Goal: Task Accomplishment & Management: Manage account settings

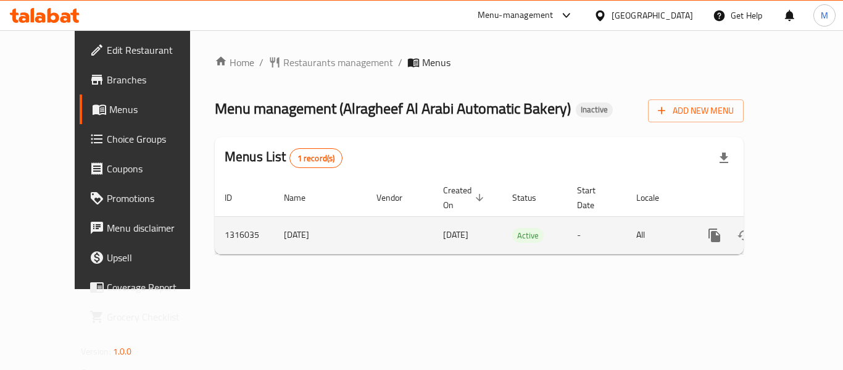
click at [796, 228] on icon "enhanced table" at bounding box center [803, 235] width 15 height 15
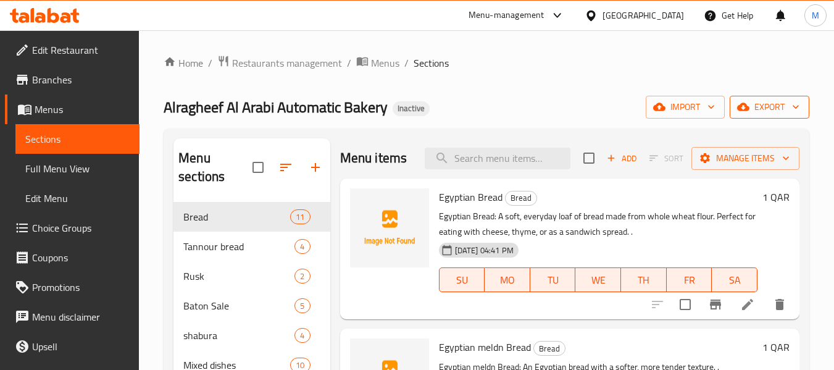
click at [780, 99] on span "export" at bounding box center [769, 106] width 60 height 15
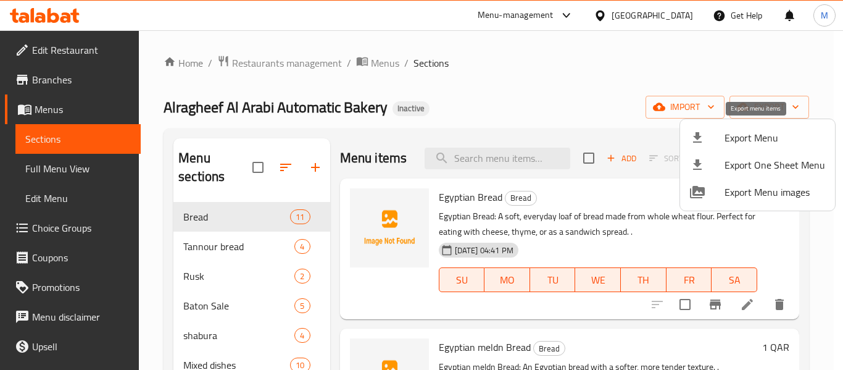
click at [738, 136] on span "Export Menu" at bounding box center [775, 137] width 101 height 15
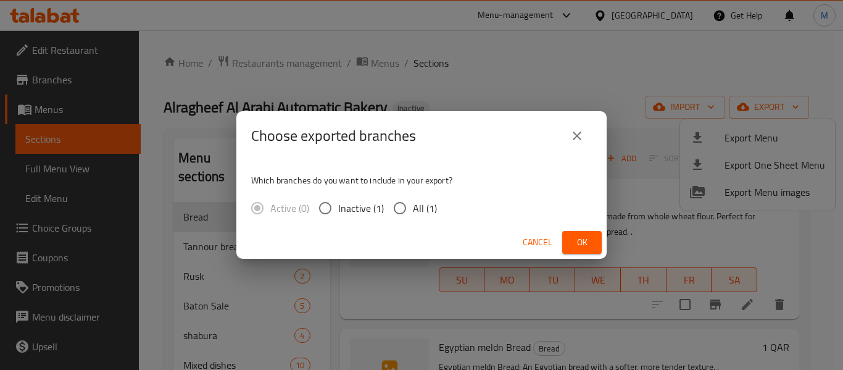
click at [415, 207] on span "All (1)" at bounding box center [425, 208] width 24 height 15
click at [413, 207] on input "All (1)" at bounding box center [400, 208] width 26 height 26
radio input "true"
click at [580, 238] on span "Ok" at bounding box center [582, 242] width 20 height 15
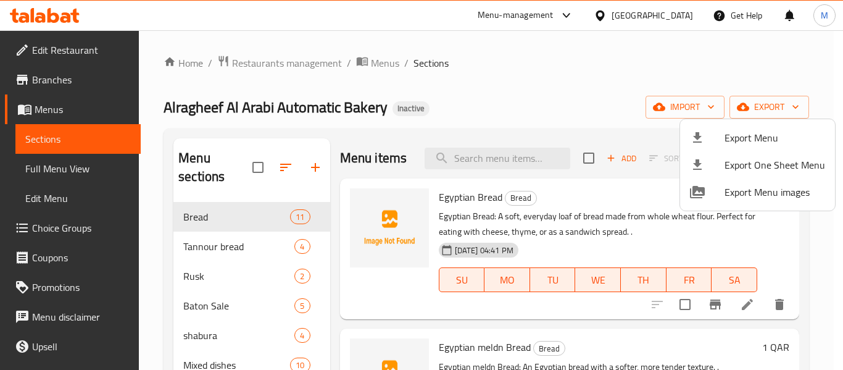
click at [95, 166] on div at bounding box center [421, 185] width 843 height 370
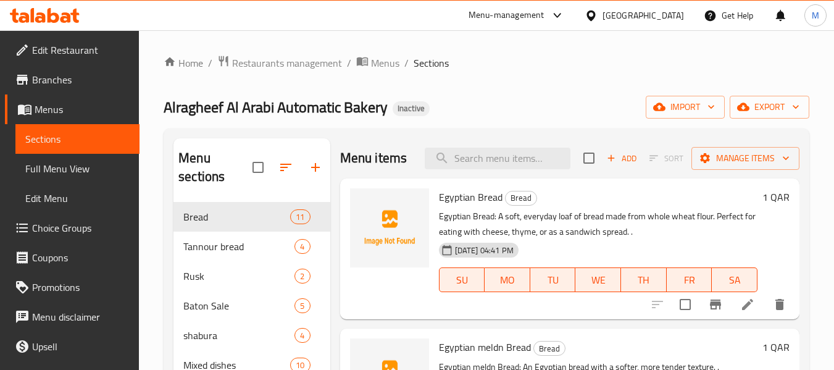
click at [95, 166] on span "Full Menu View" at bounding box center [77, 168] width 104 height 15
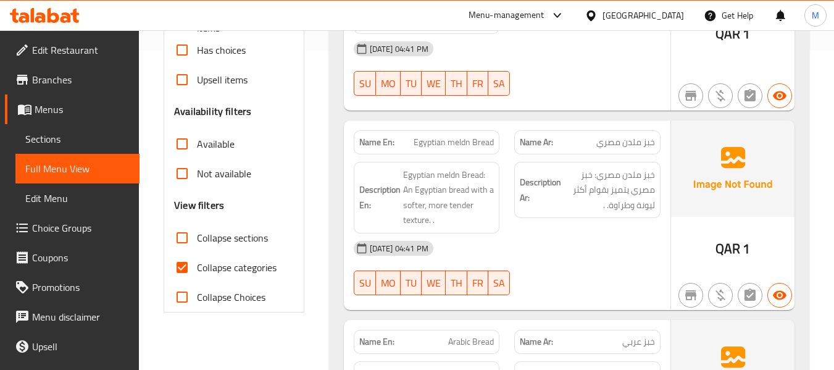
scroll to position [412, 0]
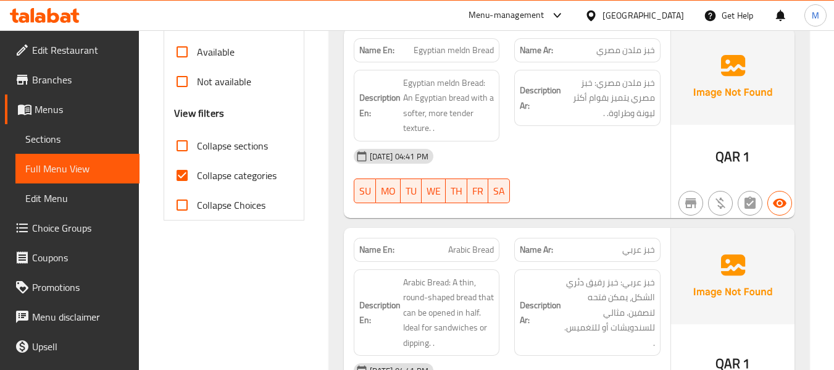
click at [188, 143] on input "Collapse sections" at bounding box center [182, 146] width 30 height 30
checkbox input "true"
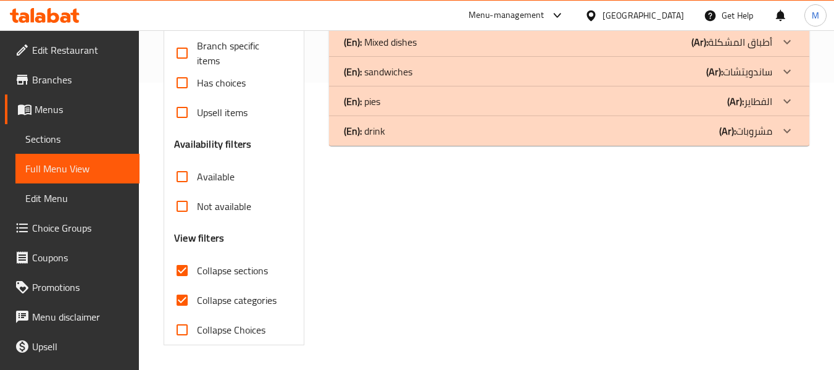
click at [185, 285] on input "Collapse categories" at bounding box center [182, 300] width 30 height 30
checkbox input "false"
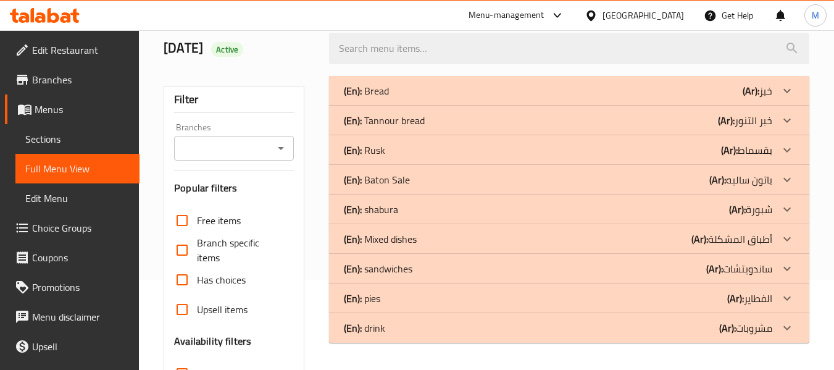
scroll to position [40, 0]
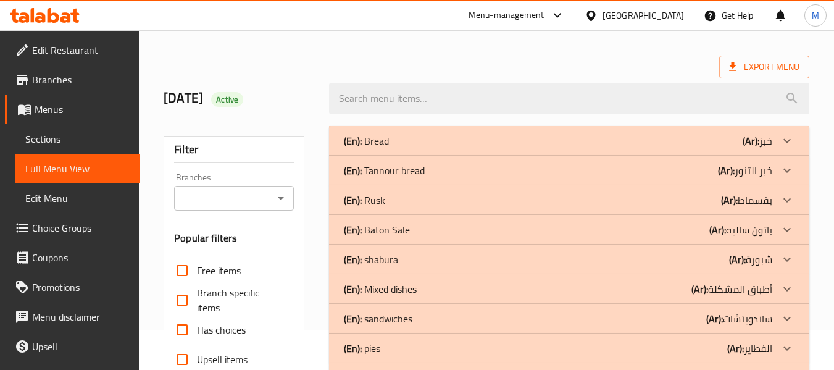
click at [389, 140] on div "(En): Bread (Ar): خبز" at bounding box center [558, 140] width 428 height 15
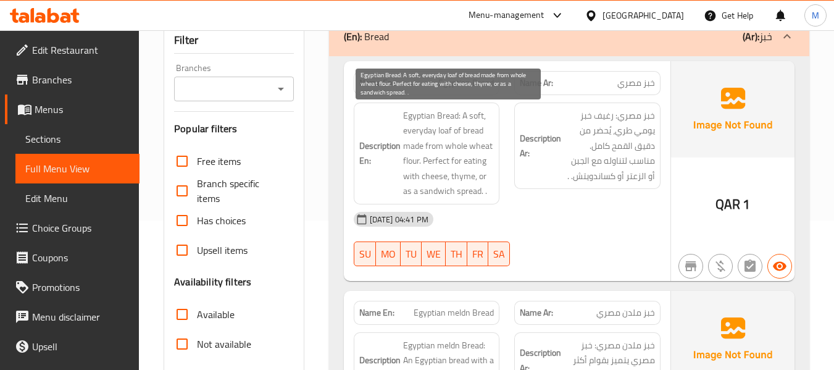
scroll to position [122, 0]
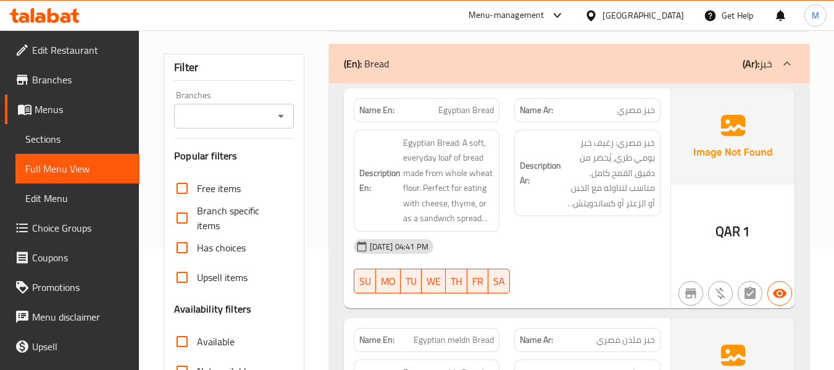
click at [512, 236] on div "[DATE] 04:41 PM" at bounding box center [507, 246] width 322 height 30
click at [539, 234] on div "[DATE] 04:41 PM" at bounding box center [507, 246] width 322 height 30
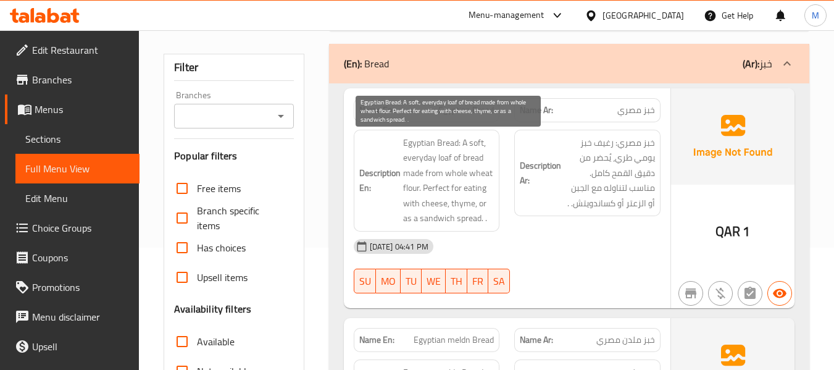
click at [438, 188] on span "Egyptian Bread: A soft, everyday loaf of bread made from whole wheat flour. Per…" at bounding box center [448, 180] width 91 height 91
copy span "Perfect"
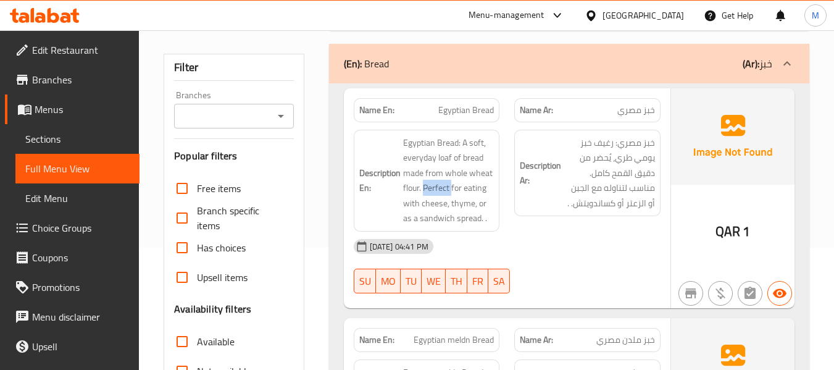
click at [449, 113] on span "Egyptian Bread" at bounding box center [466, 110] width 56 height 13
copy span "Egyptian Bread"
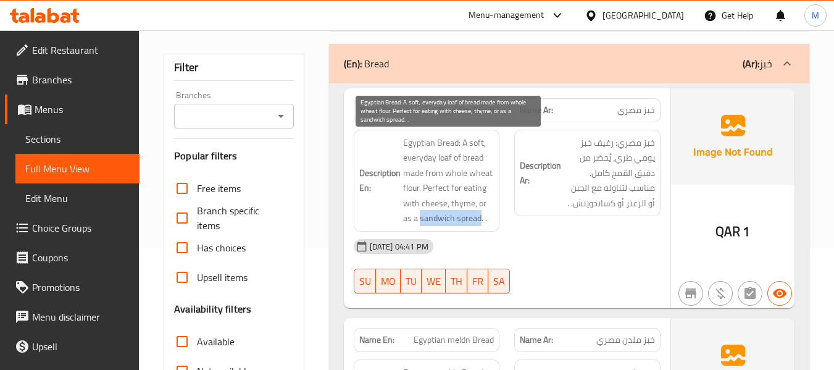
drag, startPoint x: 420, startPoint y: 220, endPoint x: 480, endPoint y: 218, distance: 59.3
click at [480, 218] on span "Egyptian Bread: A soft, everyday loaf of bread made from whole wheat flour. Per…" at bounding box center [448, 180] width 91 height 91
copy span "sandwich spread"
click at [461, 218] on span "Egyptian Bread: A soft, everyday loaf of bread made from whole wheat flour. Per…" at bounding box center [448, 180] width 91 height 91
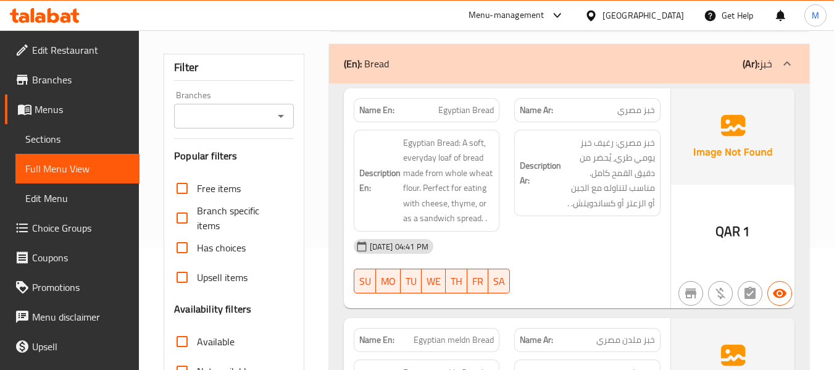
click at [549, 224] on div "Description Ar: خبز مصري: رغيف خبز يومي طري، يُحضر من دقيق القمح كامل. مناسب لت…" at bounding box center [587, 180] width 161 height 117
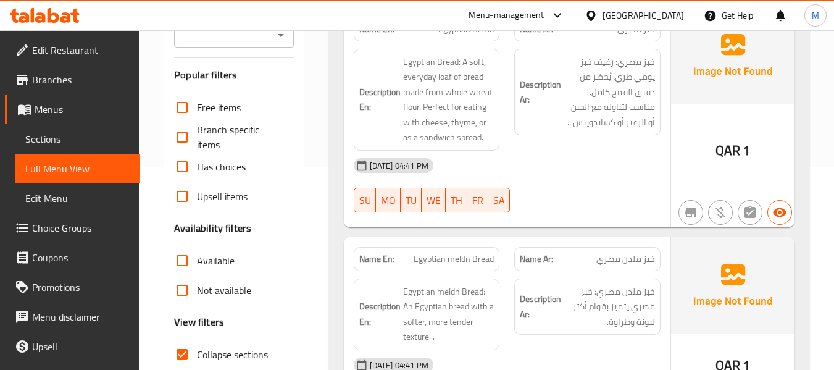
scroll to position [287, 0]
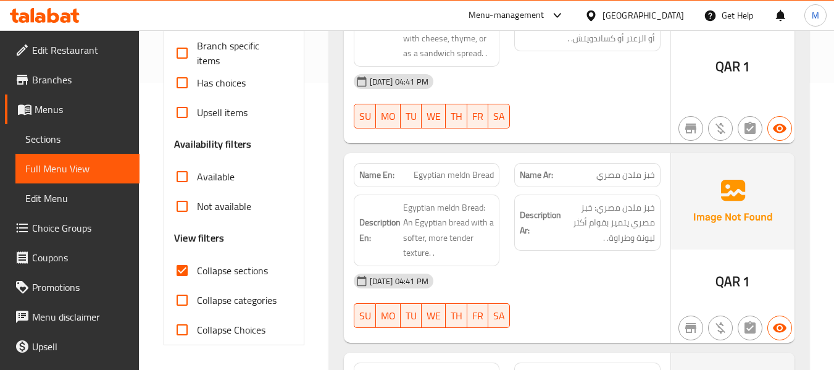
click at [551, 274] on div "[DATE] 04:41 PM" at bounding box center [507, 281] width 322 height 30
drag, startPoint x: 624, startPoint y: 175, endPoint x: 664, endPoint y: 173, distance: 39.6
click at [664, 173] on div "Name Ar: خبز ملدن مصري" at bounding box center [587, 175] width 161 height 39
copy span "خبز ملدن"
drag, startPoint x: 451, startPoint y: 177, endPoint x: 499, endPoint y: 177, distance: 48.8
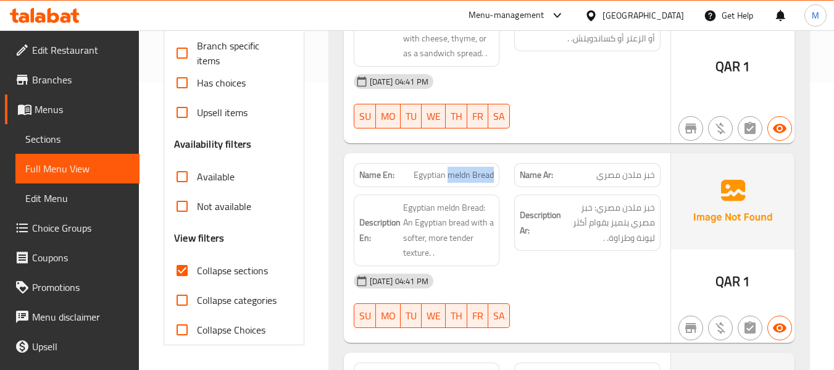
click at [499, 177] on div "Name En: Egyptian meldn Bread" at bounding box center [427, 175] width 146 height 24
copy span "meldn Bread"
click at [544, 288] on div "[DATE] 04:41 PM" at bounding box center [507, 281] width 322 height 30
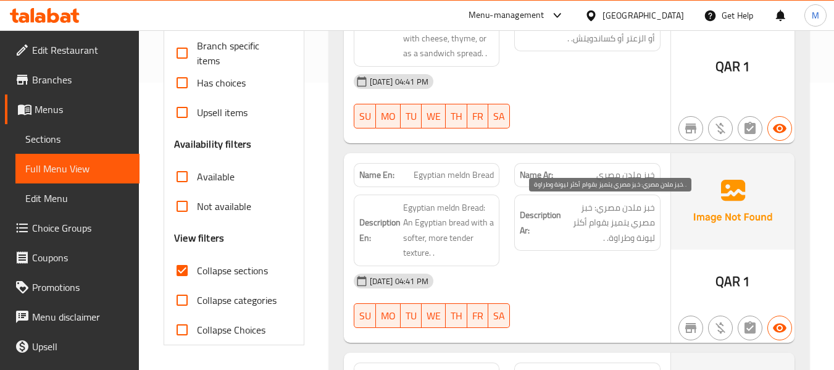
click at [646, 235] on span "خبز ملدن مصري: خبز مصري يتميز بقوام أكثر ليونة وطراوة. ." at bounding box center [609, 223] width 91 height 46
copy span "ليونة"
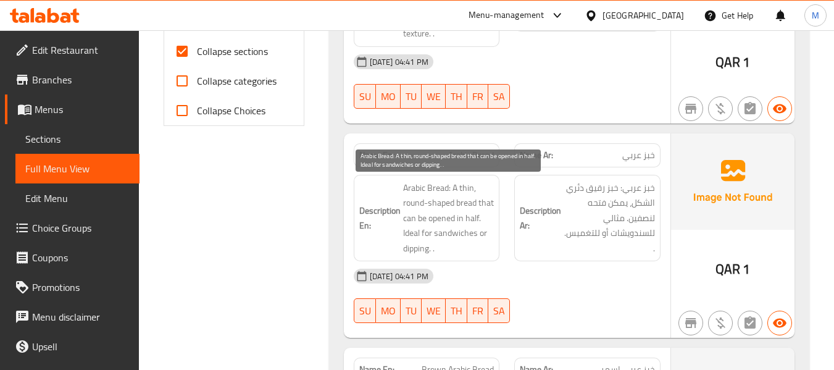
scroll to position [534, 0]
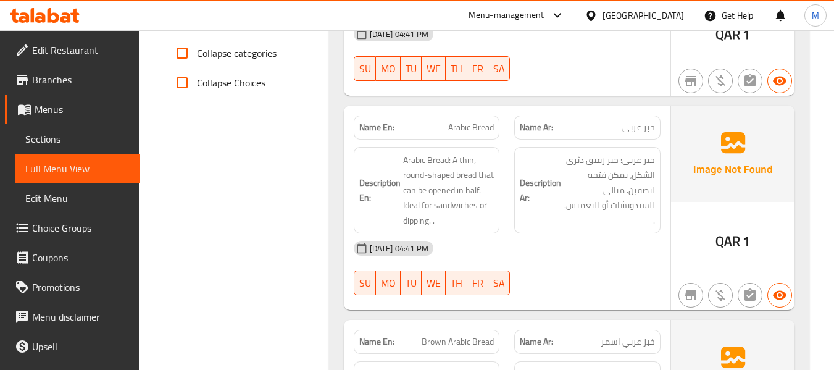
click at [531, 248] on div "[DATE] 04:41 PM" at bounding box center [507, 248] width 322 height 30
click at [515, 234] on div "[DATE] 04:41 PM" at bounding box center [507, 248] width 322 height 30
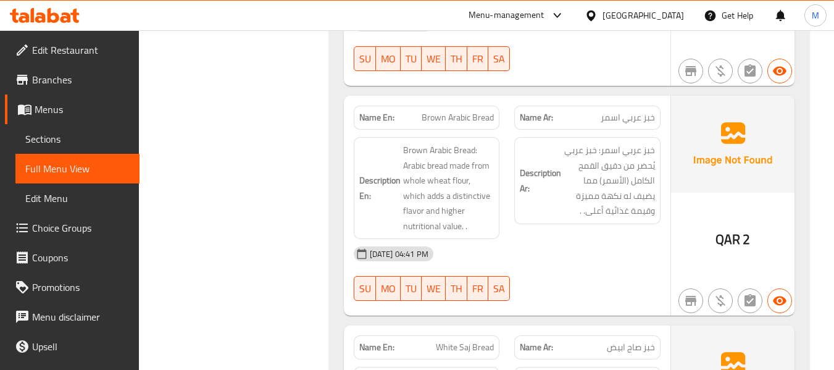
scroll to position [781, 0]
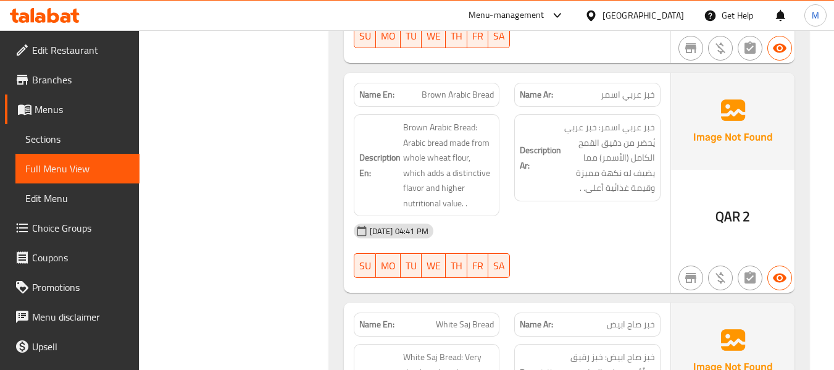
click at [528, 247] on div "06-10-2025 04:41 PM SU MO TU WE TH FR SA" at bounding box center [507, 250] width 322 height 69
click at [538, 230] on div "[DATE] 04:41 PM" at bounding box center [507, 231] width 322 height 30
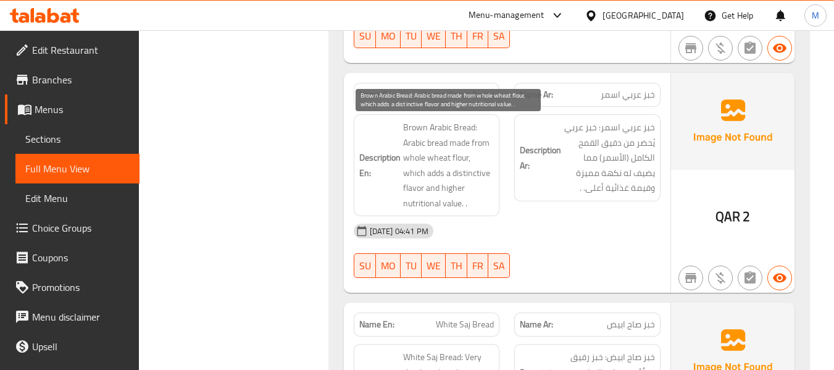
click at [426, 146] on span "Brown Arabic Bread: Arabic bread made from whole wheat flour, which adds a dist…" at bounding box center [448, 165] width 91 height 91
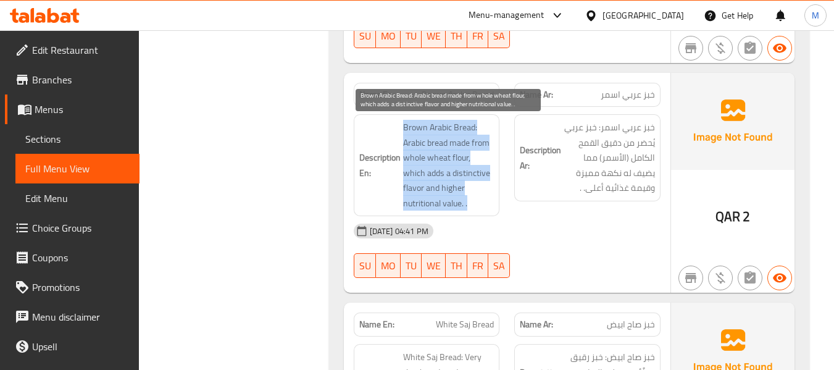
click at [426, 146] on span "Brown Arabic Bread: Arabic bread made from whole wheat flour, which adds a dist…" at bounding box center [448, 165] width 91 height 91
copy span "Brown Arabic Bread: Arabic bread made from whole wheat flour, which adds a dist…"
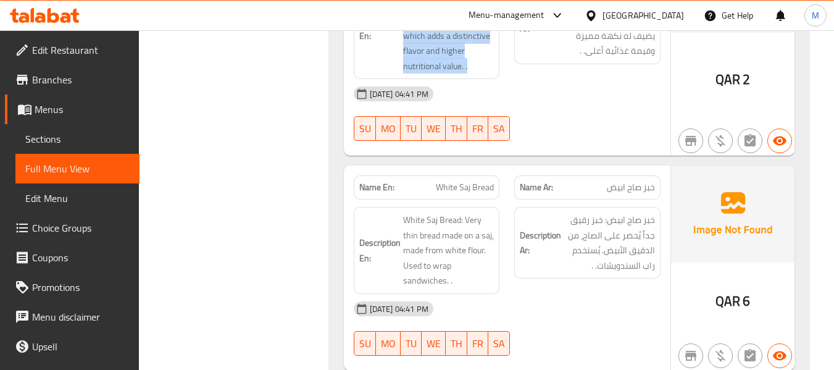
scroll to position [945, 0]
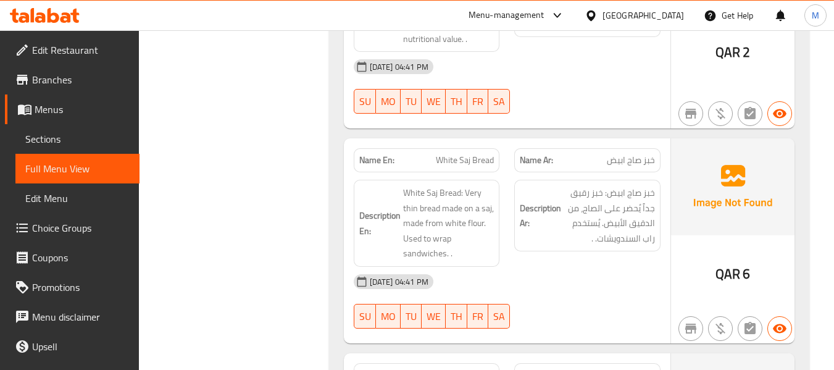
click at [589, 264] on div "Description Ar: خبز صاج ابيض: خبز رقيق جداً يُحضر على الصاج، من الدقيق الأبيض. …" at bounding box center [587, 223] width 161 height 102
click at [523, 277] on div "[DATE] 04:41 PM" at bounding box center [507, 282] width 322 height 30
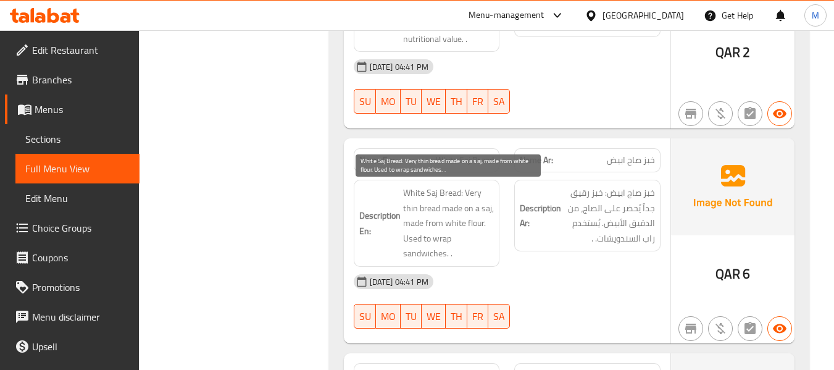
click at [436, 234] on span "White Saj Bread: Very thin bread made on a saj, made from white flour. Used to …" at bounding box center [448, 223] width 91 height 76
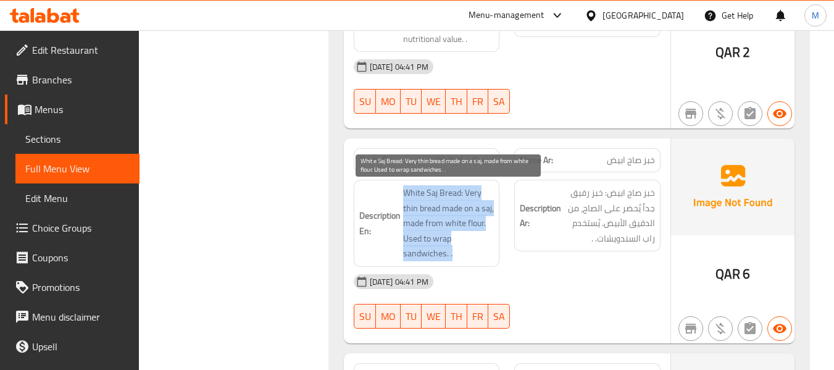
click at [436, 235] on span "White Saj Bread: Very thin bread made on a saj, made from white flour. Used to …" at bounding box center [448, 223] width 91 height 76
copy span "White Saj Bread: Very thin bread made on a saj, made from white flour. Used to …"
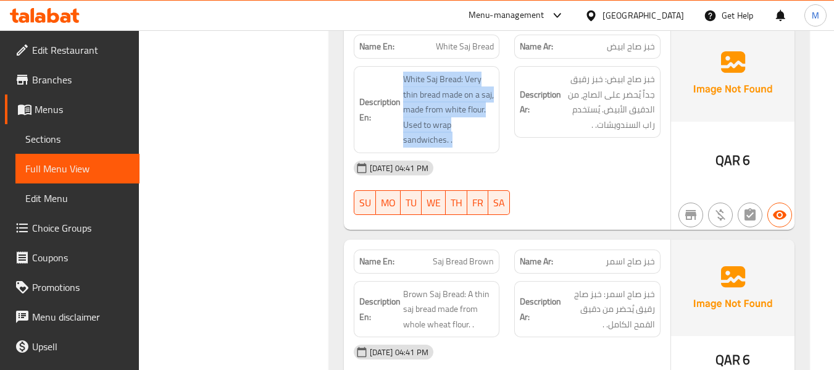
scroll to position [1110, 0]
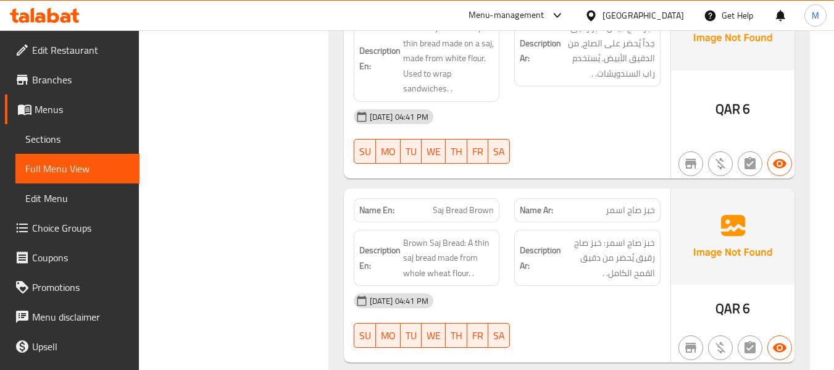
click at [567, 311] on div "[DATE] 04:41 PM" at bounding box center [507, 301] width 322 height 30
click at [509, 102] on div "[DATE] 04:41 PM" at bounding box center [507, 117] width 322 height 30
click at [599, 314] on div "[DATE] 04:41 PM" at bounding box center [507, 301] width 322 height 30
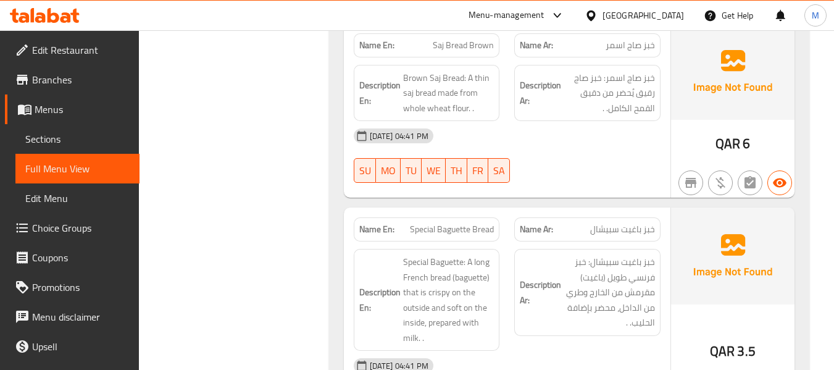
scroll to position [1357, 0]
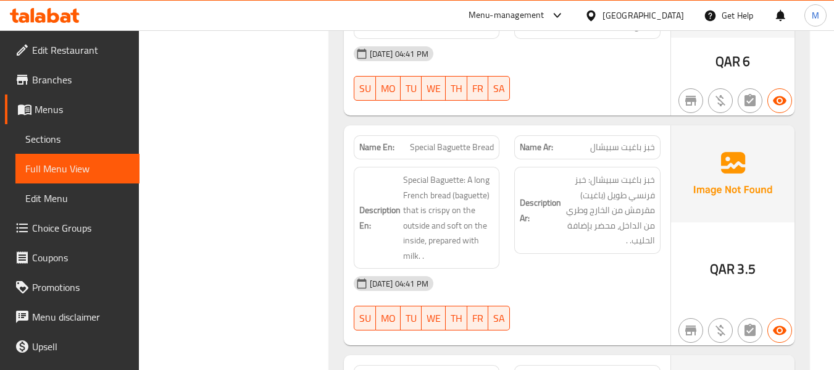
click at [501, 260] on div "Description En: Special Baguette: A long French bread (baguette) that is crispy…" at bounding box center [426, 217] width 161 height 117
click at [571, 291] on div "[DATE] 04:41 PM" at bounding box center [507, 283] width 322 height 30
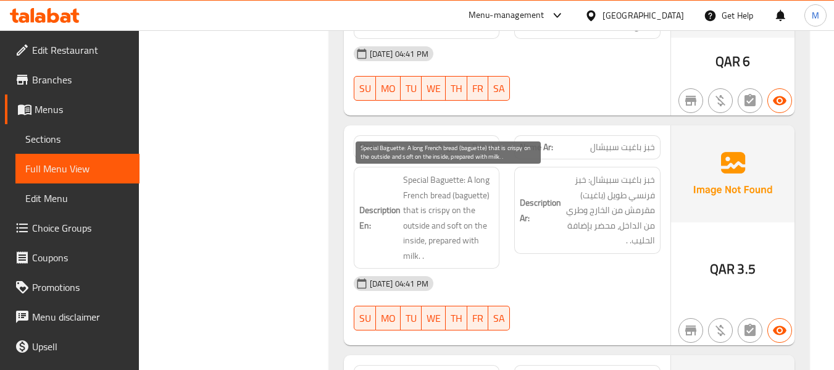
click at [434, 182] on span "Special Baguette: A long French bread (baguette) that is crispy on the outside …" at bounding box center [448, 217] width 91 height 91
click at [453, 198] on span "Special Baguette: A long French bread (baguette) that is crispy on the outside …" at bounding box center [448, 217] width 91 height 91
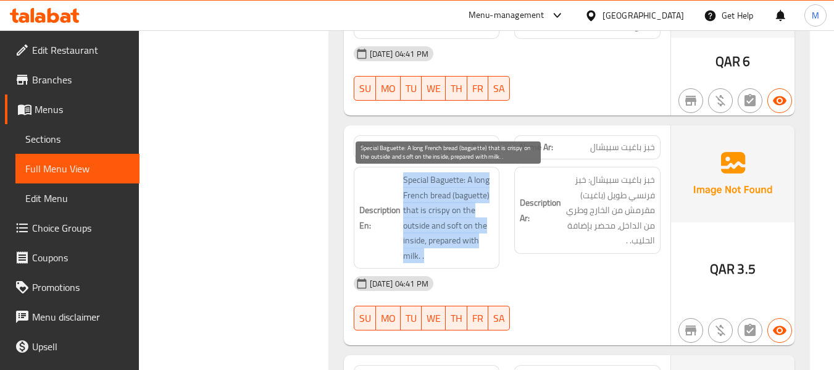
click at [453, 198] on span "Special Baguette: A long French bread (baguette) that is crispy on the outside …" at bounding box center [448, 217] width 91 height 91
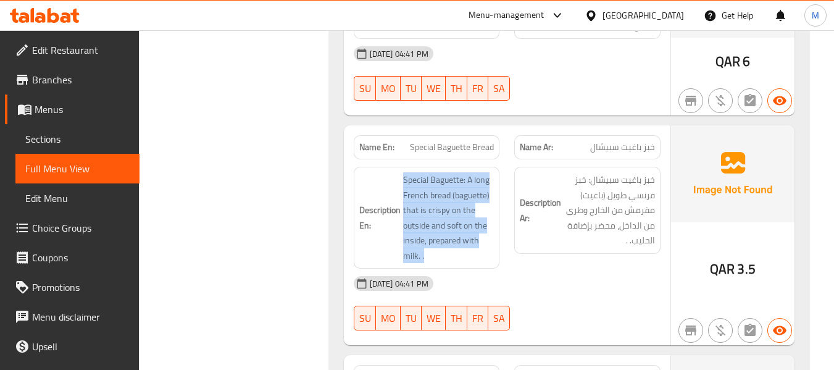
copy span "Special Baguette: A long French bread (baguette) that is crispy on the outside …"
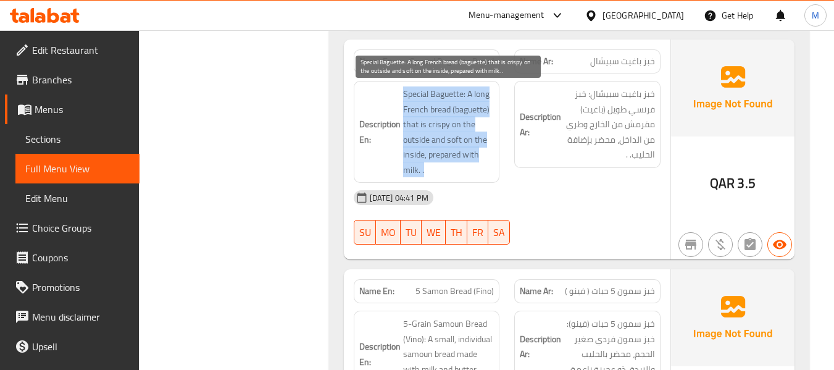
scroll to position [1604, 0]
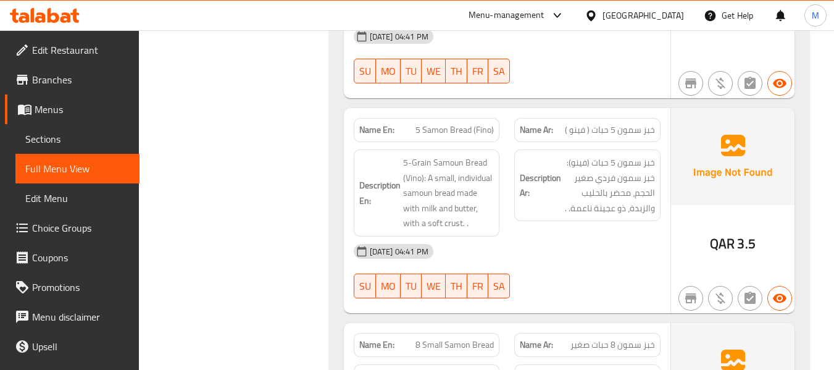
click at [528, 248] on div "[DATE] 04:41 PM" at bounding box center [507, 251] width 322 height 30
click at [524, 242] on div "[DATE] 04:41 PM" at bounding box center [507, 251] width 322 height 30
click at [605, 130] on span "خبز سمون 5 حبات ( فينو )" at bounding box center [610, 129] width 90 height 13
copy span "حبات"
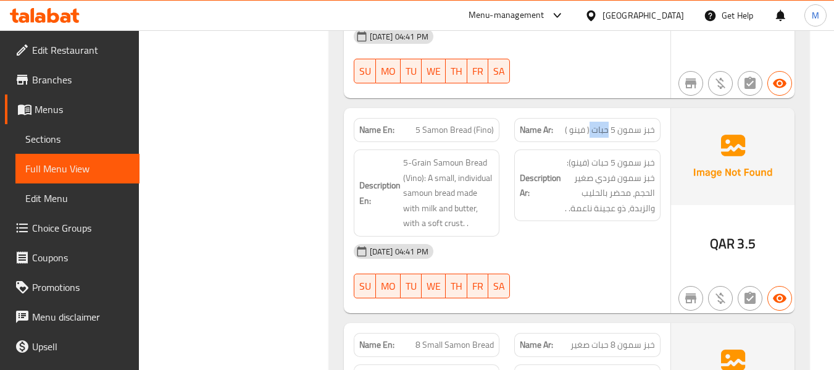
click at [461, 131] on span "5 Samon Bread (Fino)" at bounding box center [454, 129] width 78 height 13
click at [456, 124] on span "5 Samon Bread (Fino)" at bounding box center [454, 129] width 78 height 13
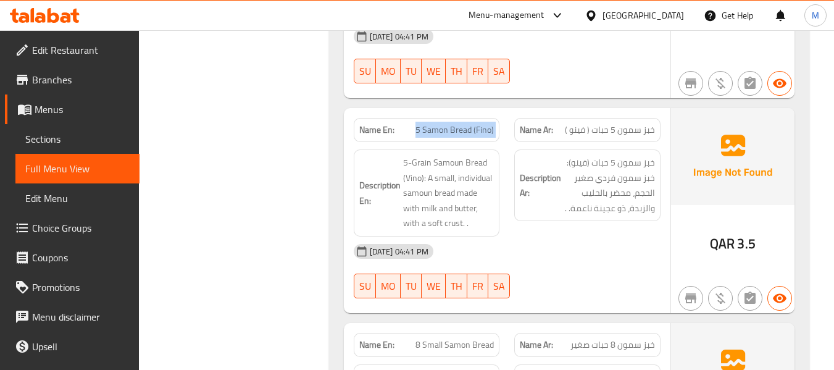
click at [456, 124] on span "5 Samon Bread (Fino)" at bounding box center [454, 129] width 78 height 13
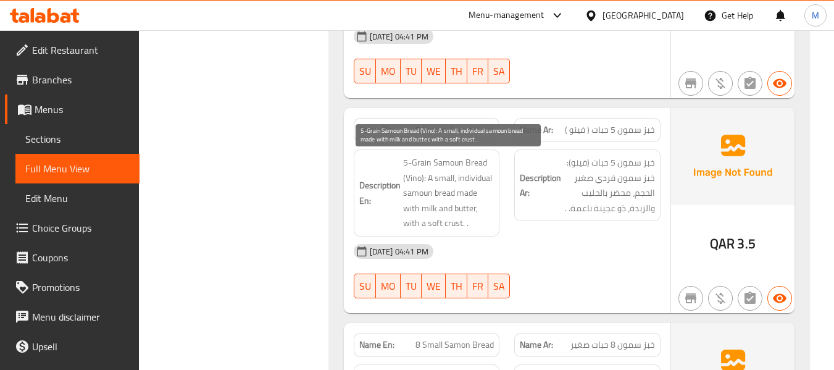
click at [417, 178] on span "5-Grain Samoun Bread (Vino): A small, individual samoun bread made with milk an…" at bounding box center [448, 193] width 91 height 76
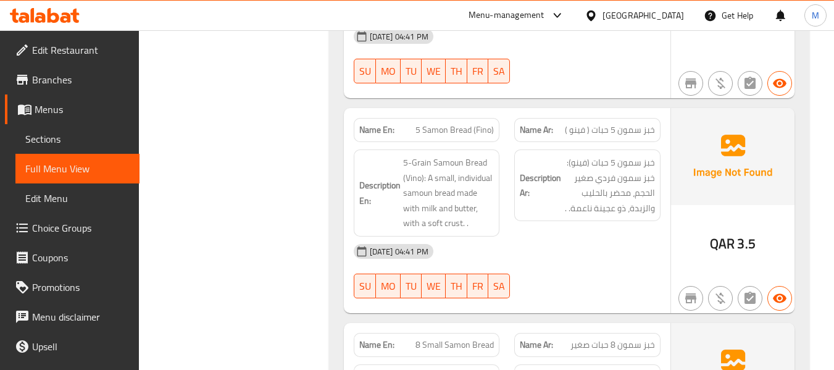
click at [530, 234] on div "Description Ar: خبز سمون 5 حبات (فينو): خبز سمون فردي صغير الحجم، محضر بالحليب …" at bounding box center [587, 193] width 161 height 102
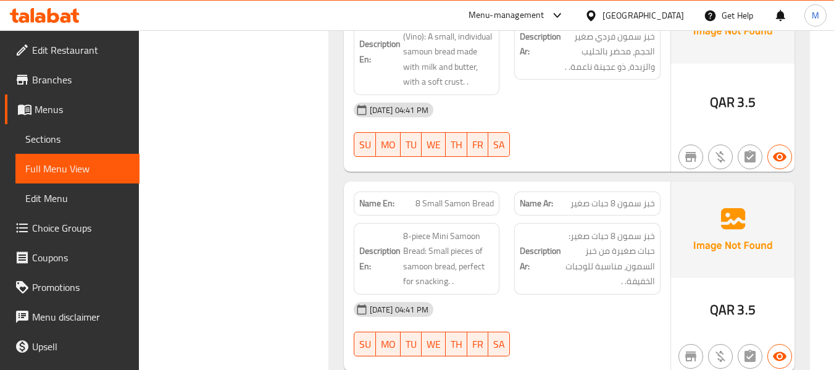
scroll to position [1768, 0]
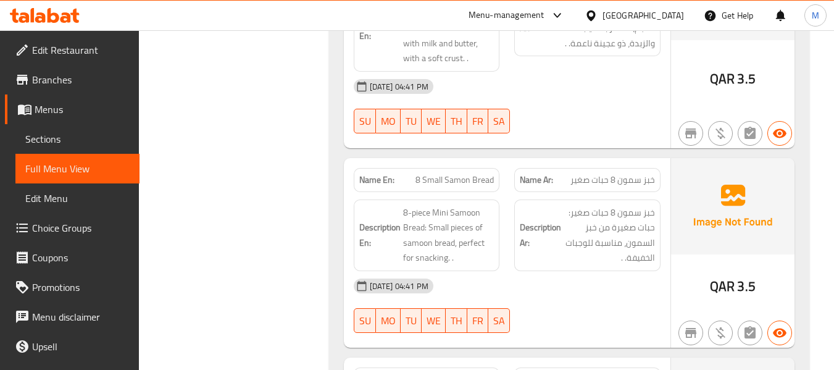
click at [536, 283] on div "[DATE] 04:41 PM" at bounding box center [507, 286] width 322 height 30
click at [577, 285] on div "[DATE] 04:41 PM" at bounding box center [507, 286] width 322 height 30
click at [476, 173] on span "8 Small Samon Bread" at bounding box center [454, 179] width 78 height 13
click at [475, 173] on span "8 Small Samon Bread" at bounding box center [454, 179] width 78 height 13
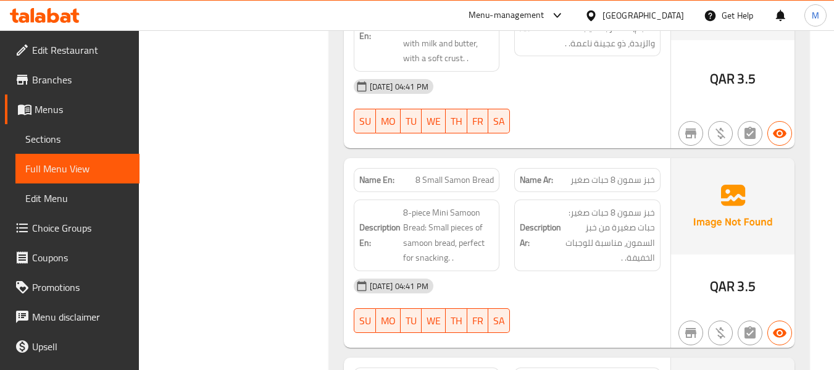
click at [569, 285] on div "[DATE] 04:41 PM" at bounding box center [507, 286] width 322 height 30
click at [449, 179] on span "8 Small Samon Bread" at bounding box center [454, 179] width 78 height 13
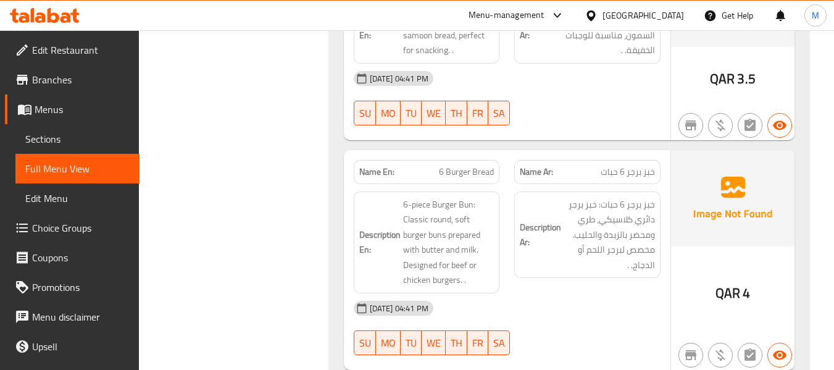
scroll to position [2015, 0]
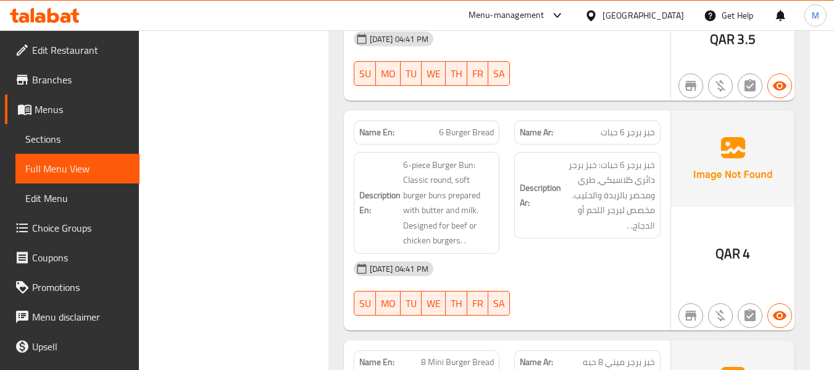
click at [541, 259] on div "[DATE] 04:41 PM" at bounding box center [507, 269] width 322 height 30
click at [518, 263] on div "[DATE] 04:41 PM" at bounding box center [507, 269] width 322 height 30
click at [451, 131] on span "6 Burger Bread" at bounding box center [466, 132] width 55 height 13
click at [452, 132] on span "6 Burger Bread" at bounding box center [466, 132] width 55 height 13
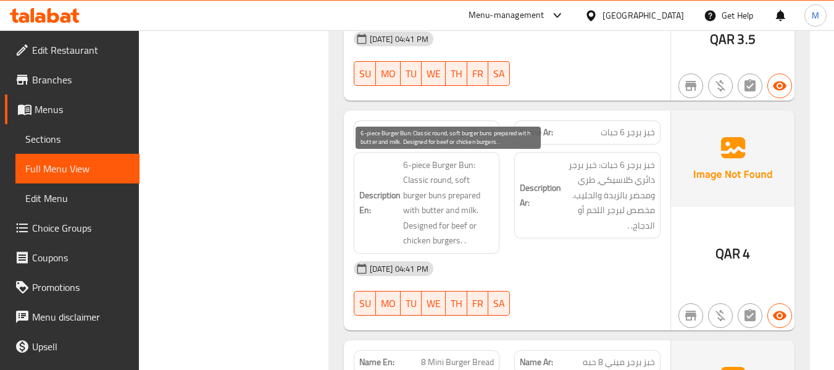
click at [464, 167] on span "6-piece Burger Bun: Classic round, soft burger buns prepared with butter and mi…" at bounding box center [448, 202] width 91 height 91
click at [460, 221] on span "6-piece Burger Bun: Classic round, soft burger buns prepared with butter and mi…" at bounding box center [448, 202] width 91 height 91
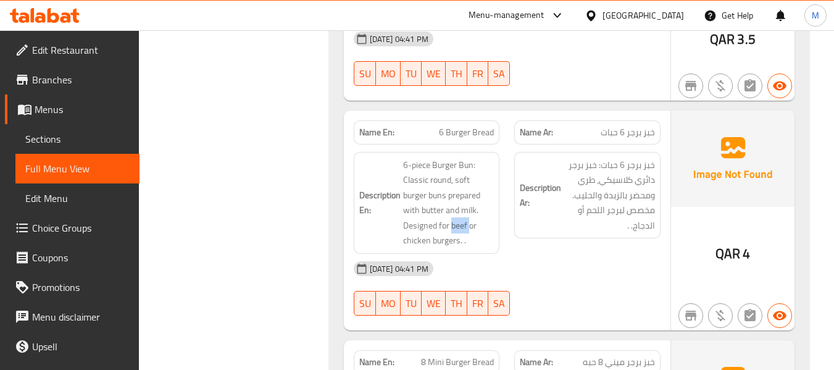
click at [446, 145] on div "Description En: 6-piece Burger Bun: Classic round, soft burger buns prepared wi…" at bounding box center [426, 202] width 161 height 117
click at [452, 133] on span "6 Burger Bread" at bounding box center [466, 132] width 55 height 13
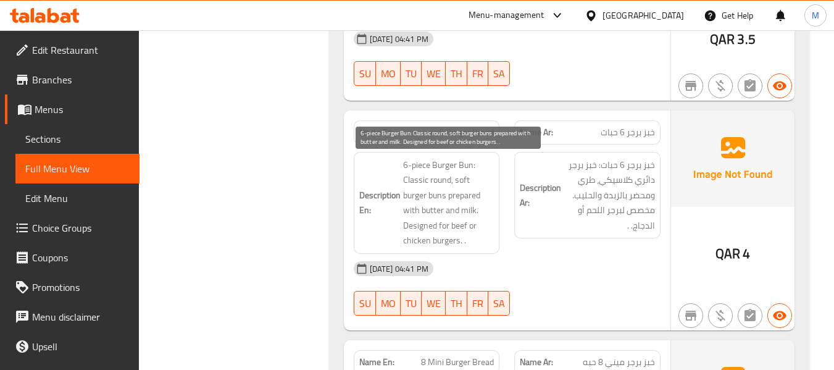
click at [457, 223] on span "6-piece Burger Bun: Classic round, soft burger buns prepared with butter and mi…" at bounding box center [448, 202] width 91 height 91
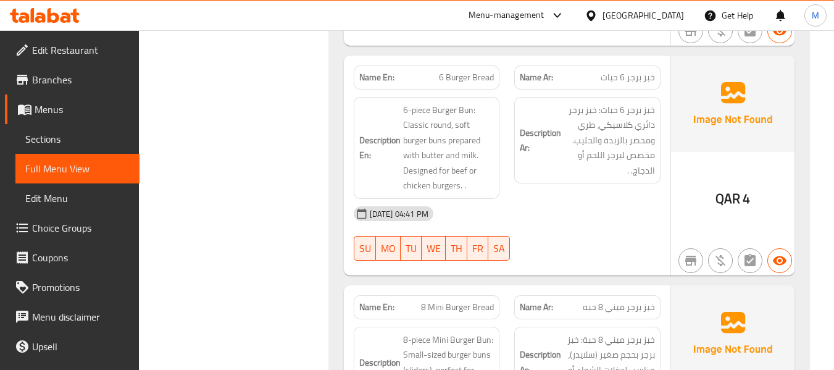
scroll to position [2097, 0]
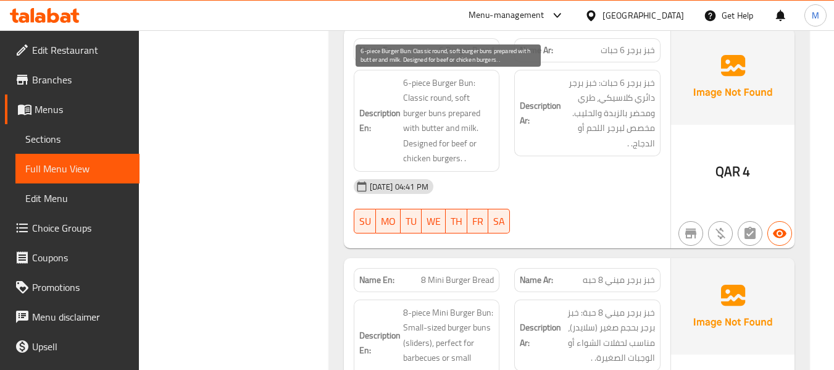
click at [462, 81] on span "6-piece Burger Bun: Classic round, soft burger buns prepared with butter and mi…" at bounding box center [448, 120] width 91 height 91
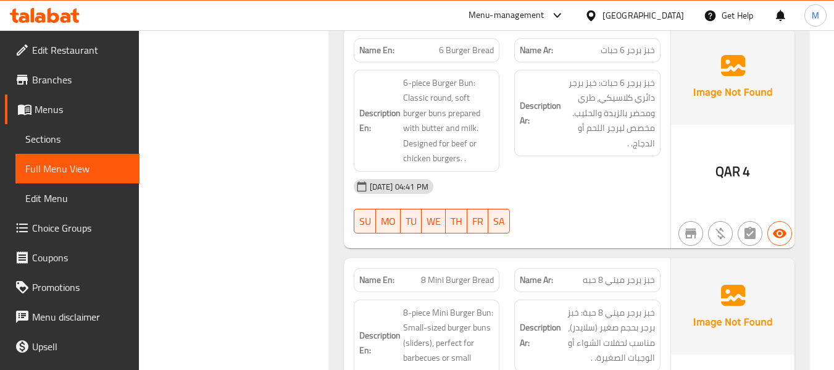
click at [457, 51] on span "6 Burger Bread" at bounding box center [466, 50] width 55 height 13
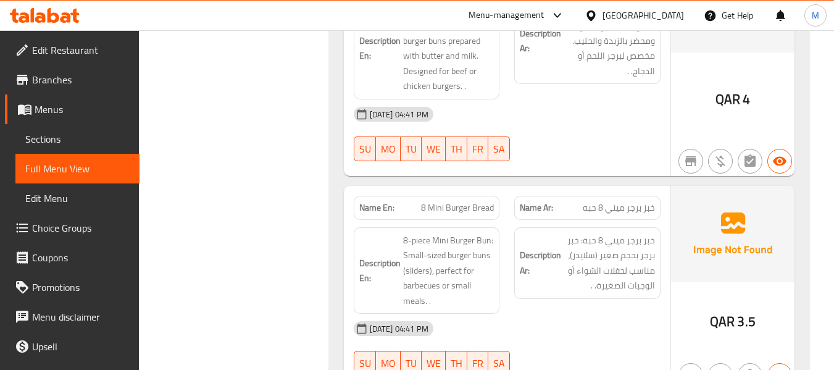
scroll to position [2262, 0]
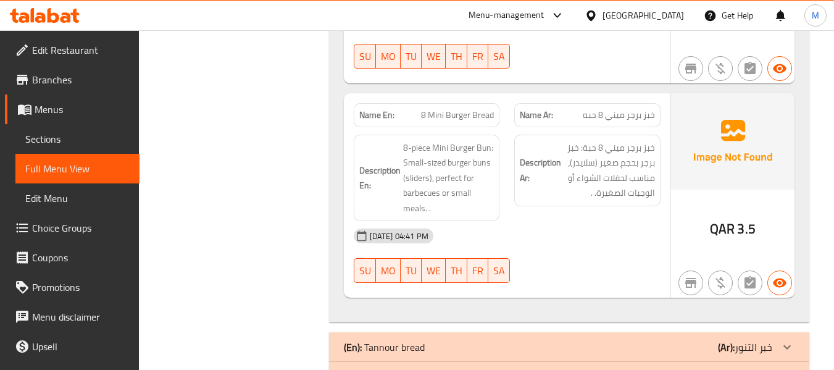
click at [537, 242] on div "[DATE] 04:41 PM" at bounding box center [507, 236] width 322 height 30
click at [574, 248] on div "[DATE] 04:41 PM" at bounding box center [507, 236] width 322 height 30
click at [464, 114] on span "8 Mini Burger Bread" at bounding box center [457, 115] width 73 height 13
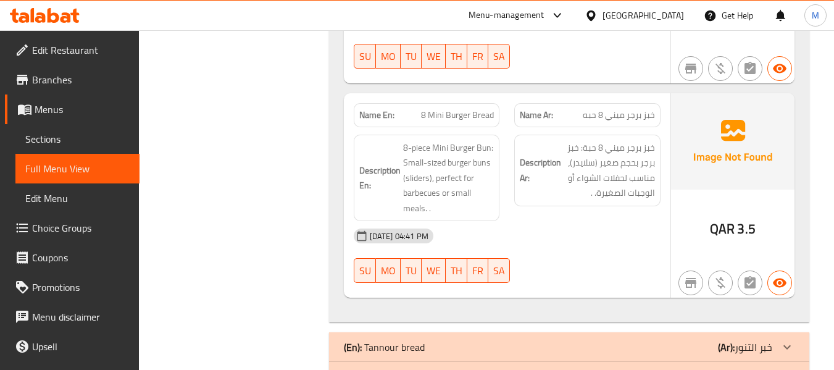
click at [459, 114] on span "8 Mini Burger Bread" at bounding box center [457, 115] width 73 height 13
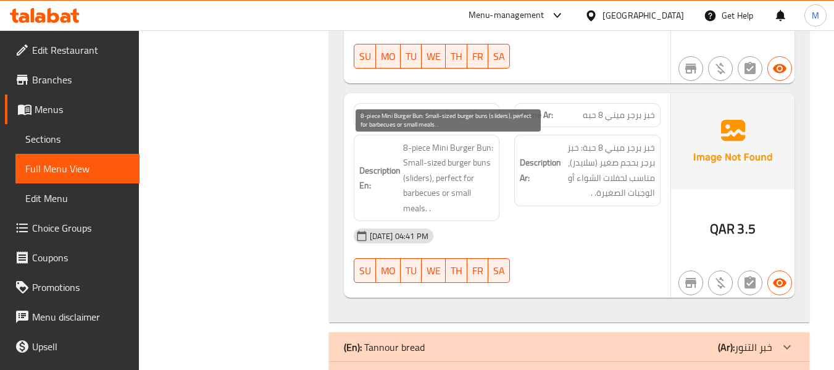
click at [483, 147] on span "8-piece Mini Burger Bun: Small-sized burger buns (sliders), perfect for barbecu…" at bounding box center [448, 178] width 91 height 76
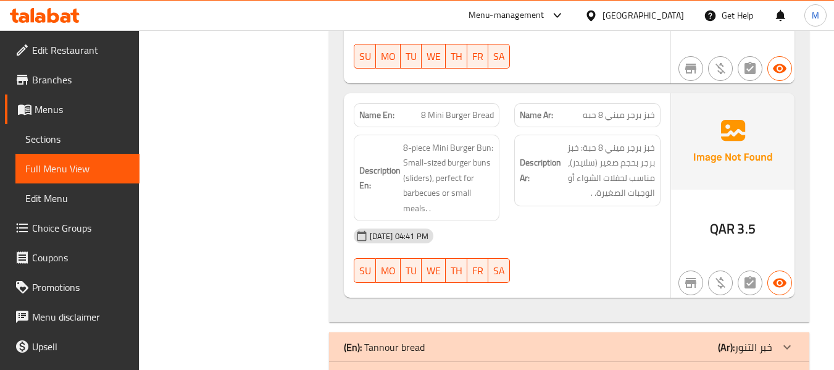
click at [460, 115] on span "8 Mini Burger Bread" at bounding box center [457, 115] width 73 height 13
click at [428, 109] on span "8 Mini Burger Bread" at bounding box center [457, 115] width 73 height 13
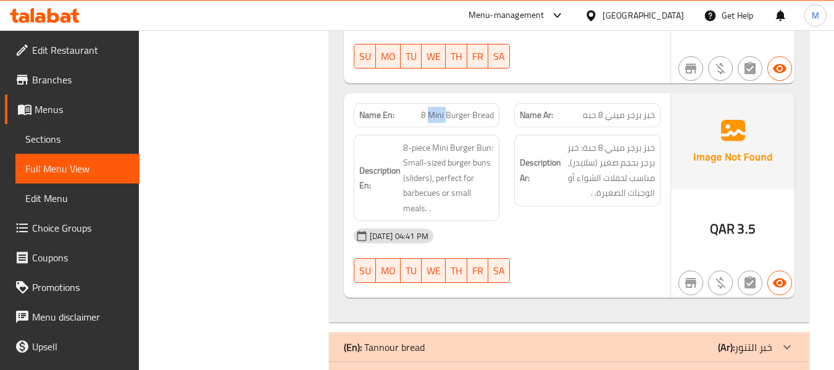
click at [428, 109] on span "8 Mini Burger Bread" at bounding box center [457, 115] width 73 height 13
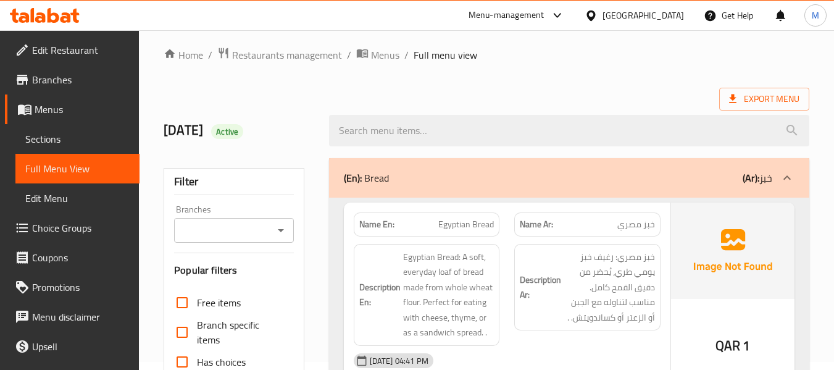
scroll to position [0, 0]
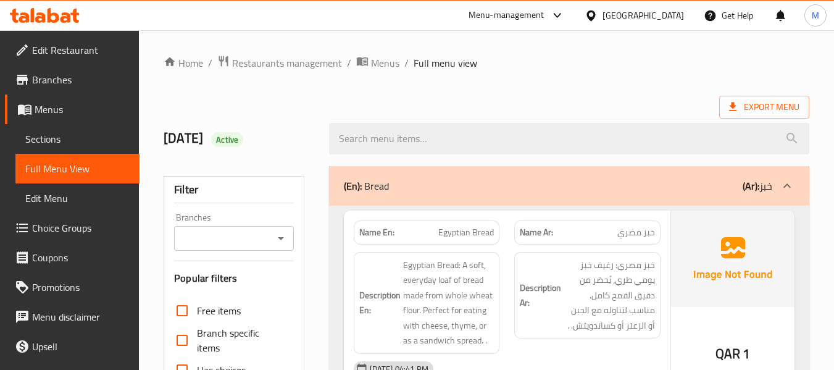
click at [351, 196] on div "(En): Bread (Ar): خبز" at bounding box center [569, 186] width 480 height 40
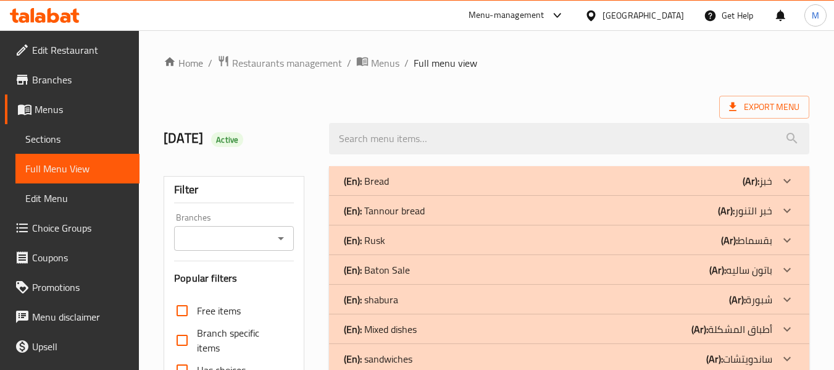
click at [386, 212] on p "(En): Tannour bread" at bounding box center [384, 210] width 81 height 15
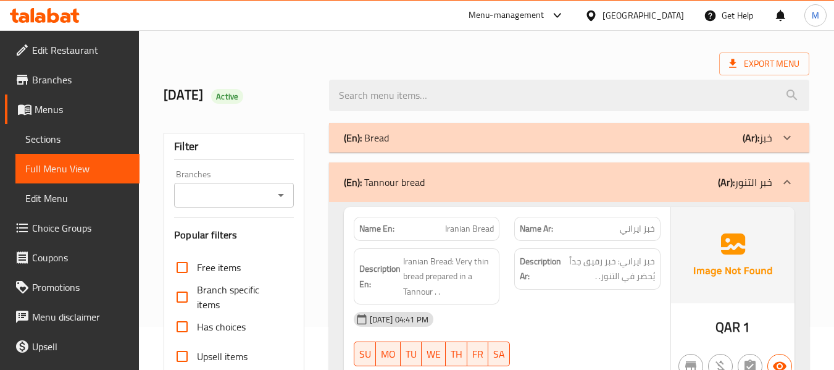
scroll to position [82, 0]
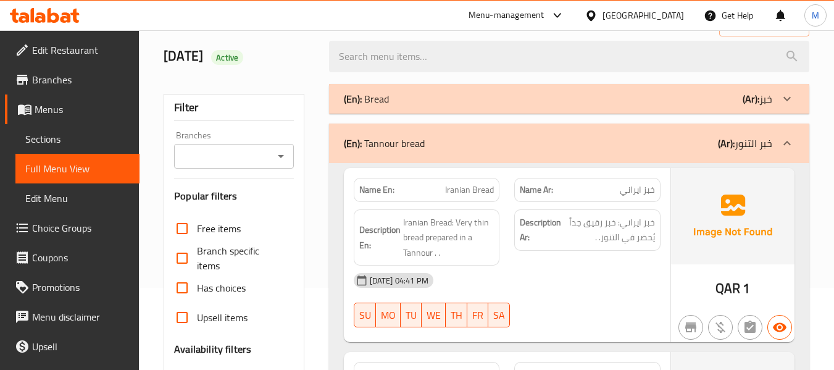
click at [577, 277] on div "[DATE] 04:41 PM" at bounding box center [507, 280] width 322 height 30
click at [548, 269] on div "[DATE] 04:41 PM" at bounding box center [507, 280] width 322 height 30
click at [467, 183] on span "Iranian Bread" at bounding box center [469, 189] width 49 height 13
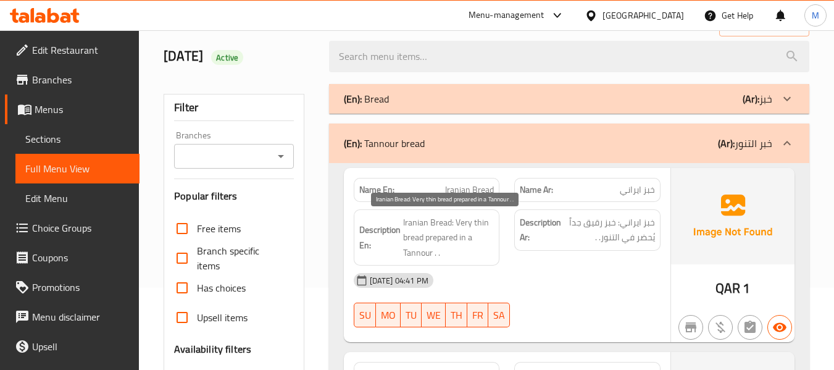
click at [424, 249] on span "Iranian Bread: Very thin bread prepared in a Tannour . ." at bounding box center [448, 238] width 91 height 46
click at [418, 249] on span "Iranian Bread: Very thin bread prepared in a Tannour . ." at bounding box center [448, 238] width 91 height 46
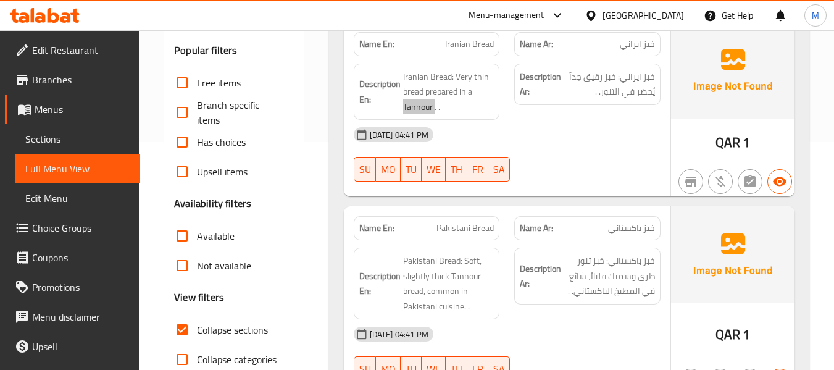
scroll to position [329, 0]
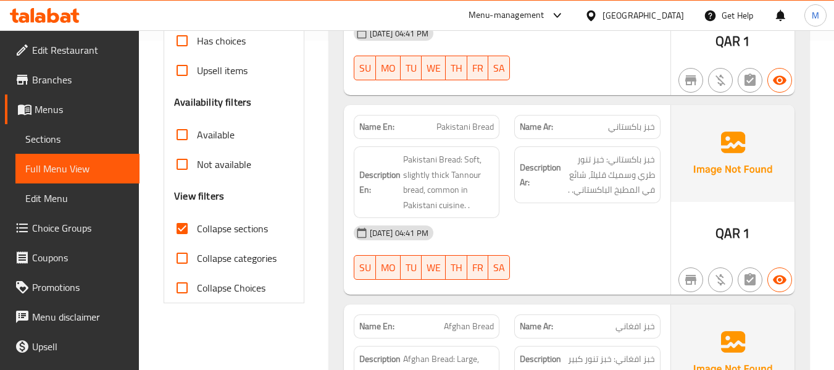
click at [551, 264] on div "06-10-2025 04:41 PM SU MO TU WE TH FR SA" at bounding box center [507, 252] width 322 height 69
click at [576, 248] on div "[DATE] 04:41 PM" at bounding box center [507, 233] width 322 height 30
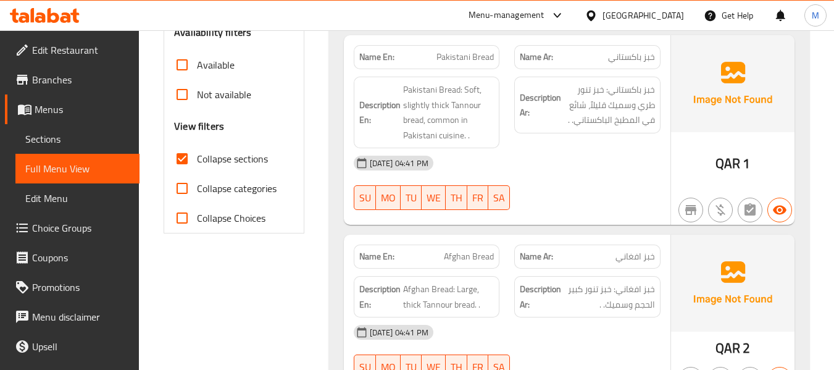
scroll to position [494, 0]
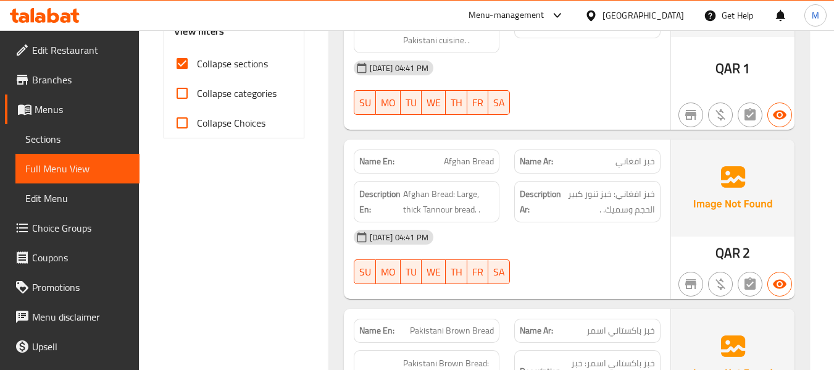
click at [548, 249] on div "[DATE] 04:41 PM" at bounding box center [507, 237] width 322 height 30
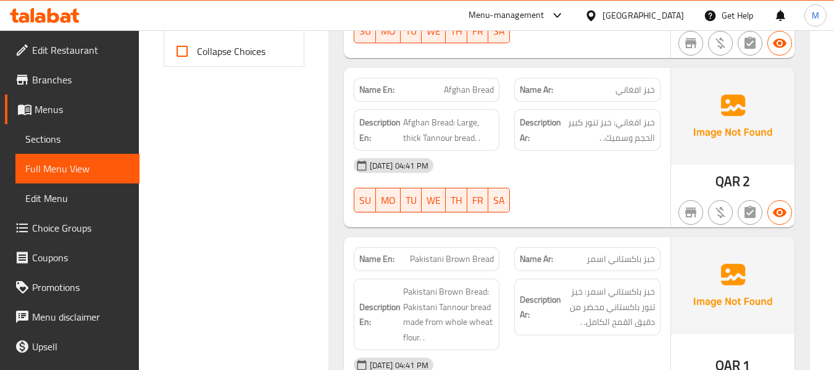
scroll to position [659, 0]
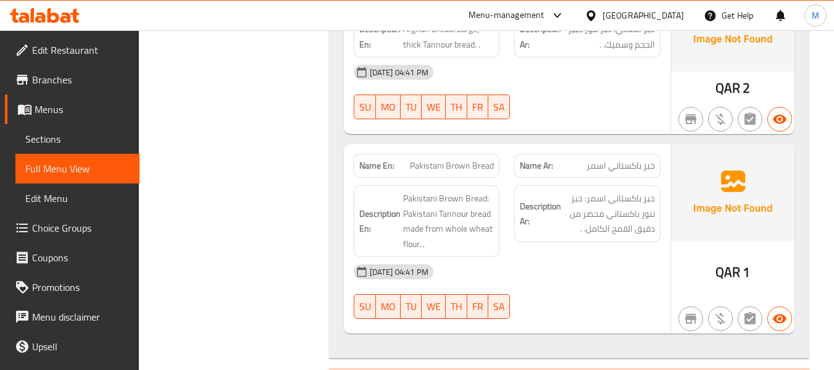
click at [488, 270] on div "[DATE] 04:41 PM" at bounding box center [507, 272] width 322 height 30
click at [502, 264] on div "[DATE] 04:41 PM" at bounding box center [507, 272] width 322 height 30
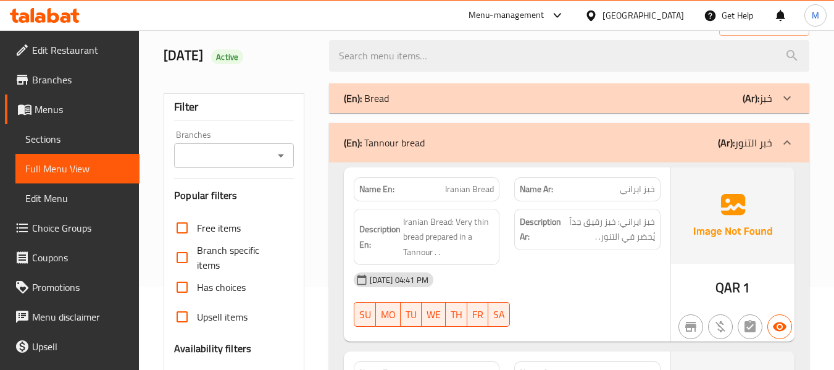
scroll to position [82, 0]
click at [484, 144] on div "(En): Tannour bread (Ar): خبر التنور" at bounding box center [558, 143] width 428 height 15
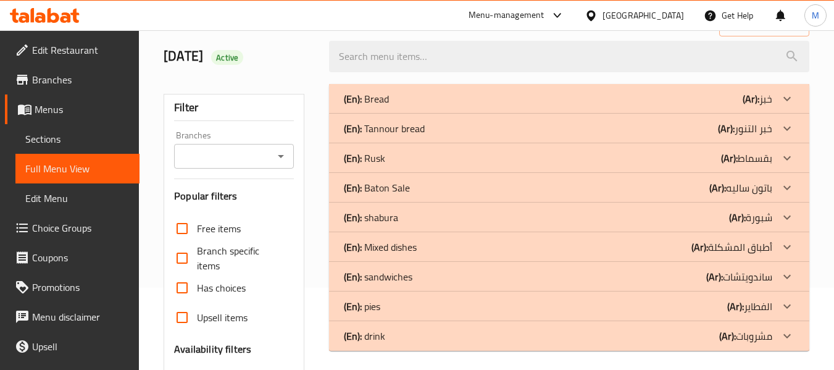
click at [414, 151] on div "(En): Rusk (Ar): بقسماط" at bounding box center [558, 158] width 428 height 15
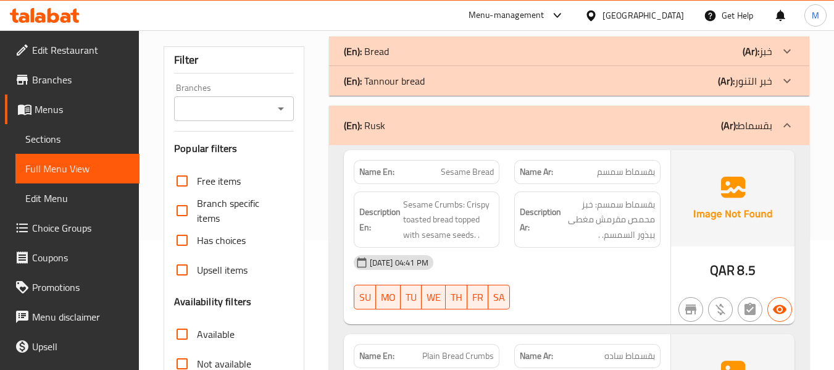
scroll to position [165, 0]
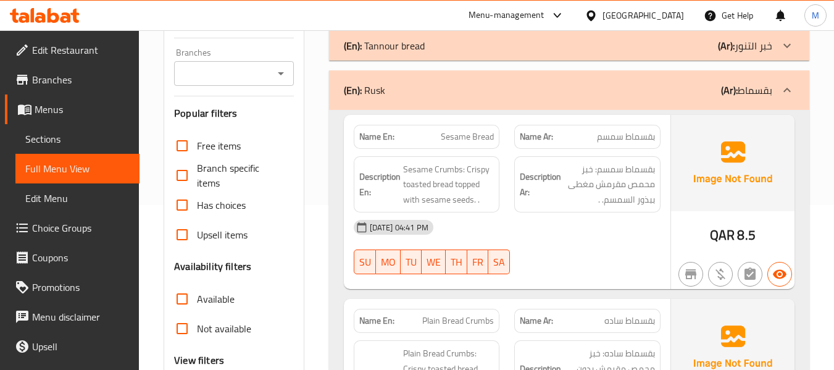
click at [461, 136] on span "Sesame Bread" at bounding box center [467, 136] width 53 height 13
click at [650, 253] on div "06-10-2025 04:41 PM SU MO TU WE TH FR SA" at bounding box center [507, 246] width 322 height 69
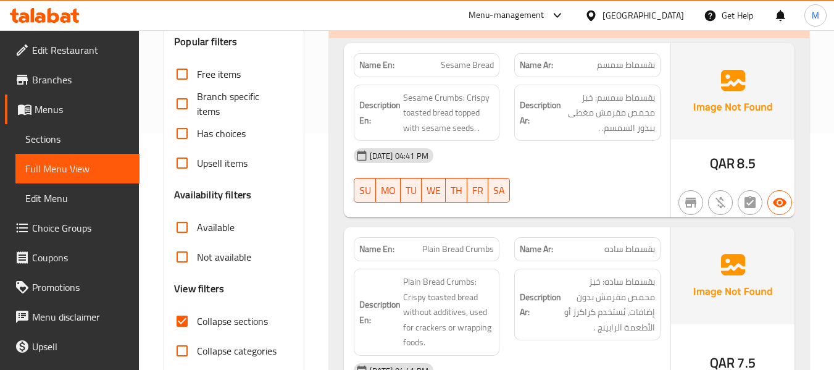
scroll to position [329, 0]
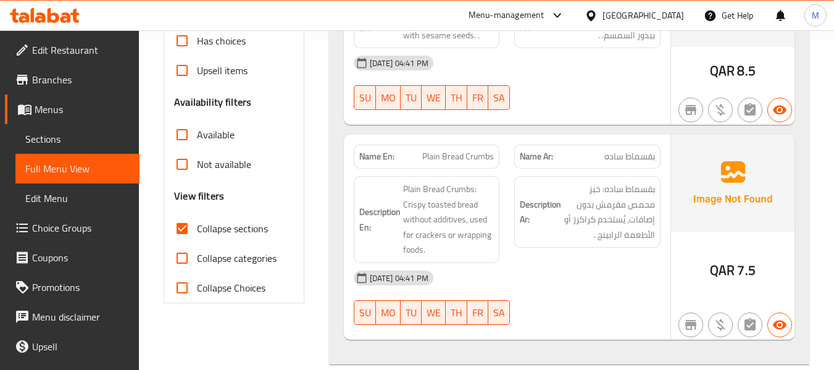
click at [467, 154] on span "Plain Bread Crumbs" at bounding box center [458, 156] width 72 height 13
click at [331, 295] on div "Name En: Sesame Bread Name Ar: بقسماط سمسم Description En: Sesame Crumbs: Crisp…" at bounding box center [569, 155] width 480 height 418
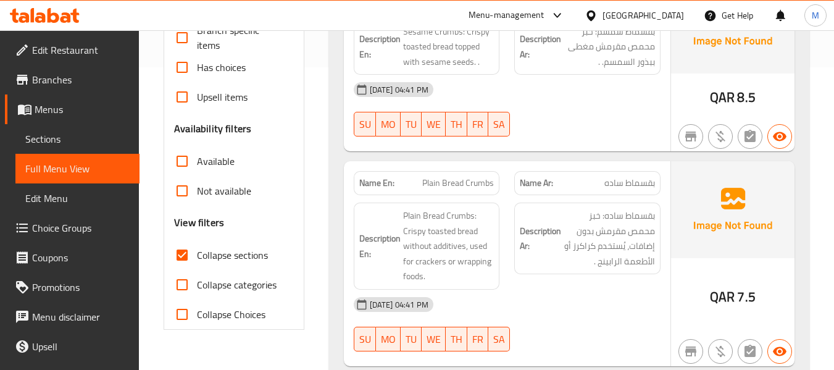
scroll to position [0, 0]
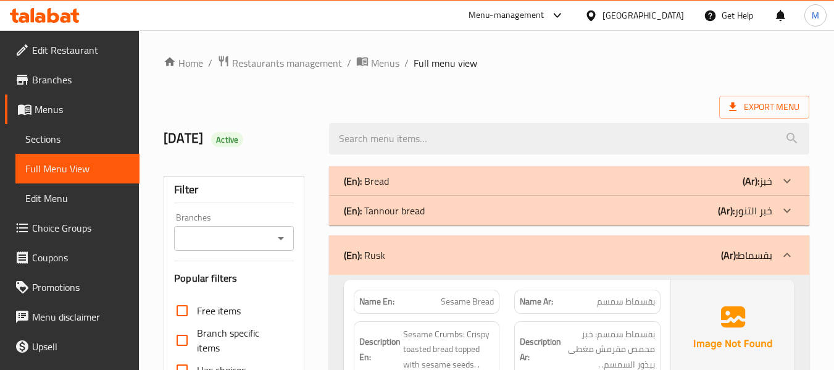
click at [380, 248] on p "(En): Rusk" at bounding box center [364, 255] width 41 height 15
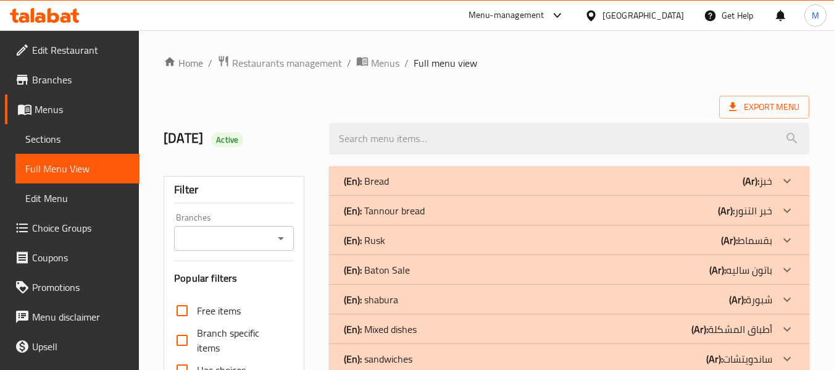
click at [390, 264] on p "(En): Baton Sale" at bounding box center [377, 269] width 66 height 15
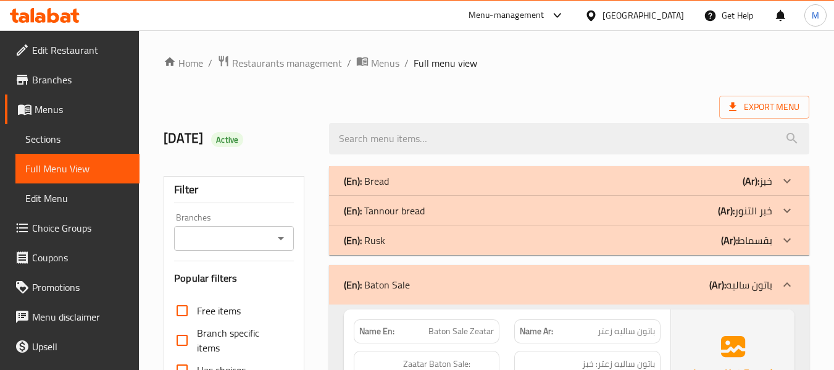
scroll to position [165, 0]
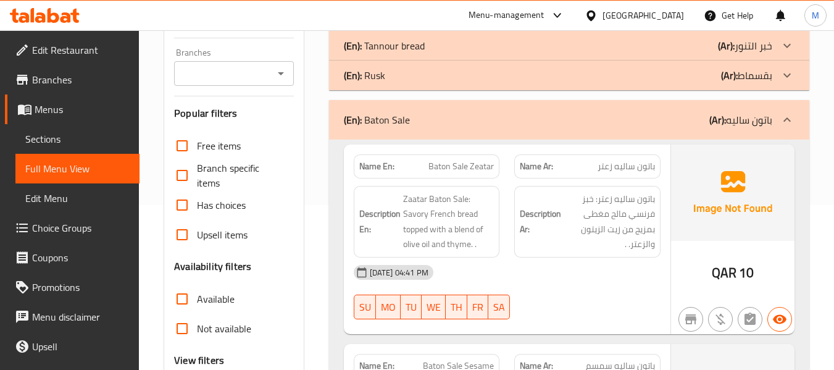
click at [530, 298] on div "06-10-2025 04:41 PM SU MO TU WE TH FR SA" at bounding box center [507, 291] width 322 height 69
click at [544, 276] on div "[DATE] 04:41 PM" at bounding box center [507, 272] width 322 height 30
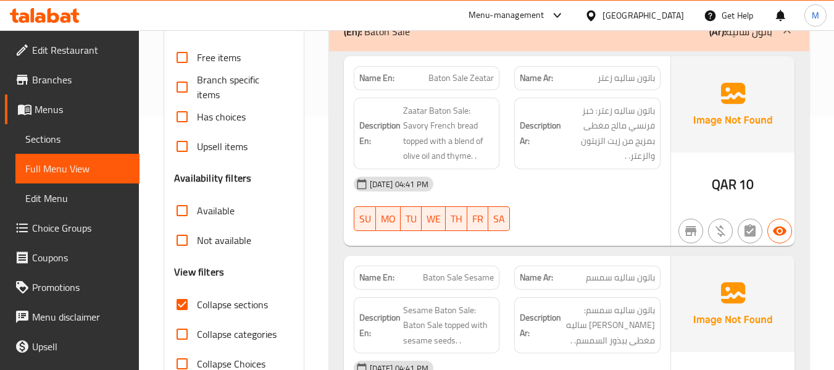
scroll to position [412, 0]
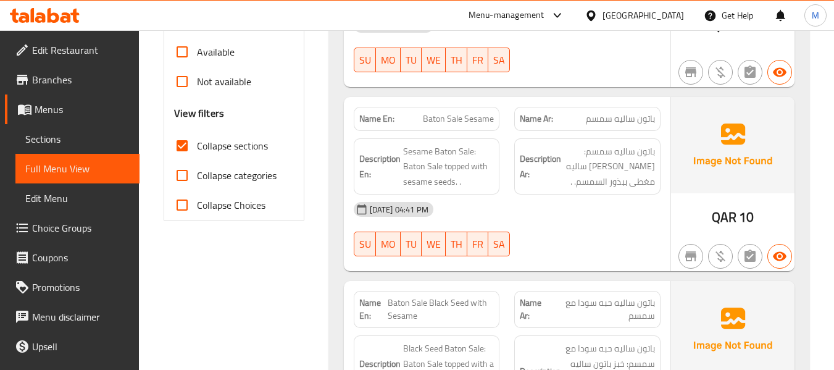
click at [545, 228] on div "06-10-2025 04:41 PM SU MO TU WE TH FR SA" at bounding box center [507, 228] width 322 height 69
click at [548, 223] on div "[DATE] 04:41 PM" at bounding box center [507, 209] width 322 height 30
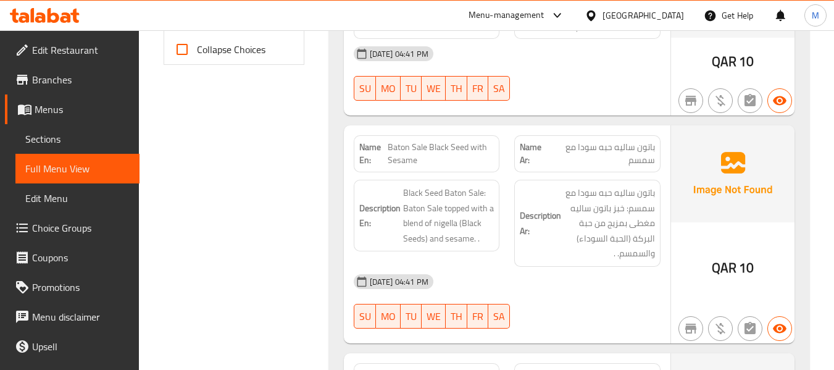
scroll to position [576, 0]
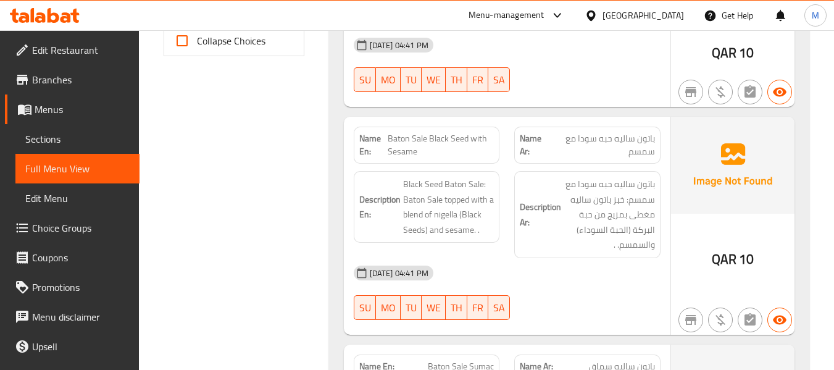
click at [551, 256] on div "Description Ar: باتون ساليه حبه سودا مع سمسم: خبز باتون ساليه مغطى بمزيج من حبة…" at bounding box center [587, 214] width 146 height 87
click at [565, 262] on div "[DATE] 04:41 PM" at bounding box center [507, 273] width 322 height 30
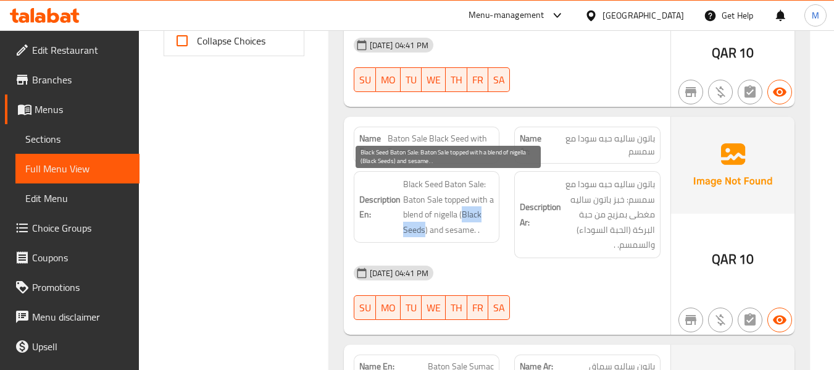
drag, startPoint x: 462, startPoint y: 212, endPoint x: 425, endPoint y: 228, distance: 40.0
click at [425, 228] on span "Black Seed Baton Sale: Baton Sale topped with a blend of nigella (Black Seeds) …" at bounding box center [448, 207] width 91 height 60
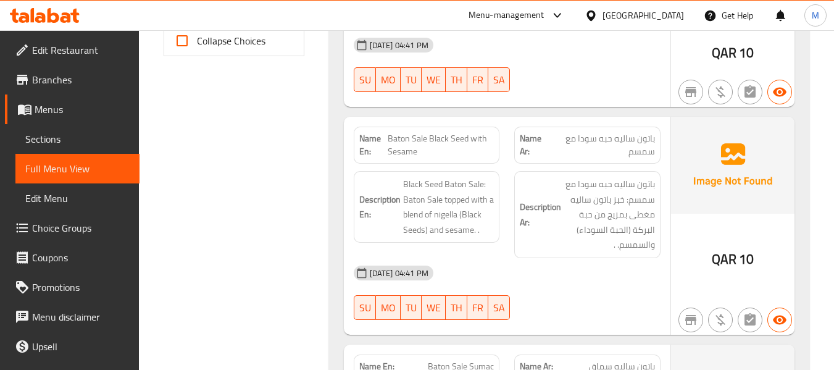
click at [449, 141] on span "Baton Sale Black Seed with Sesame" at bounding box center [441, 145] width 106 height 26
click at [273, 215] on div "Filter Branches Branches Popular filters Free items Branch specific items Has c…" at bounding box center [238, 261] width 165 height 1356
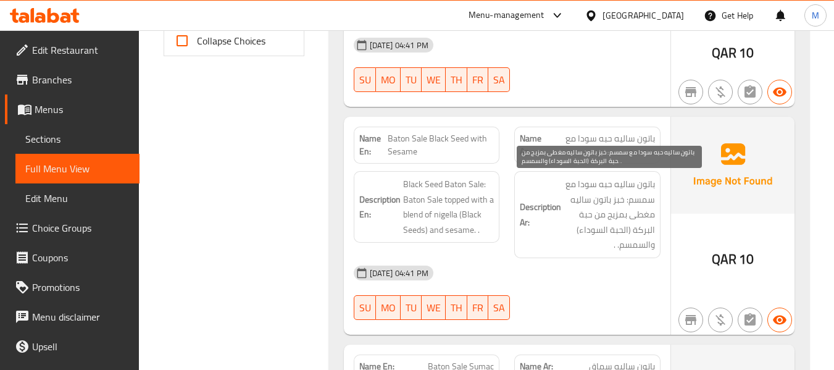
click at [606, 192] on span "باتون ساليه حبه سودا مع سمسم: خبز باتون ساليه مغطى بمزيج من حبة البركة (الحبة ا…" at bounding box center [609, 215] width 91 height 76
drag, startPoint x: 572, startPoint y: 201, endPoint x: 625, endPoint y: 195, distance: 52.8
click at [625, 195] on span "باتون ساليه حبه سودا مع سمسم: خبز باتون ساليه مغطى بمزيج من حبة البركة (الحبة ا…" at bounding box center [609, 215] width 91 height 76
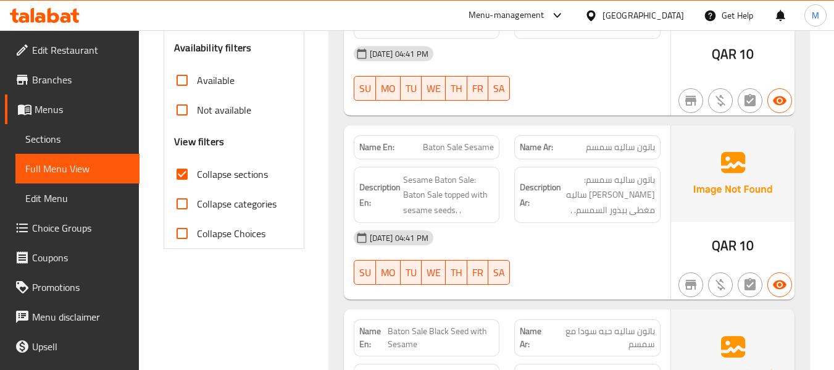
scroll to position [82, 0]
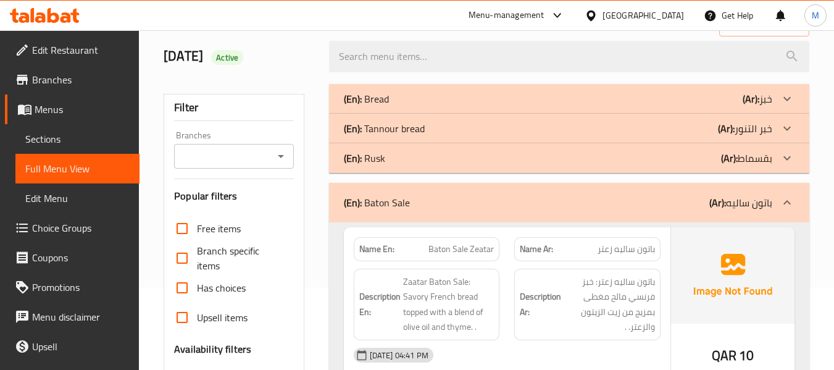
click at [430, 158] on div "(En): Rusk (Ar): بقسماط" at bounding box center [558, 158] width 428 height 15
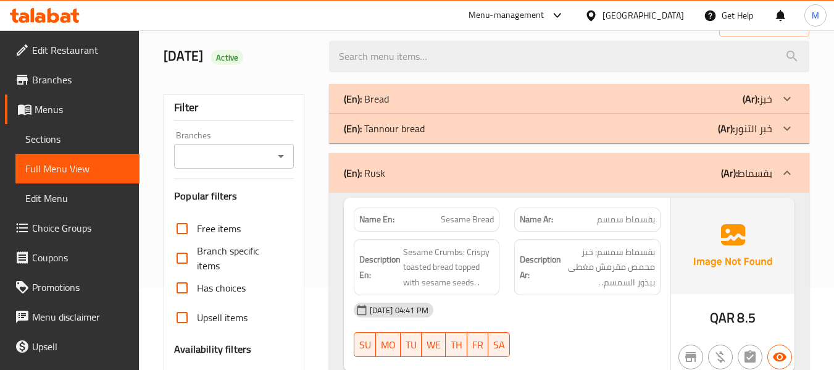
scroll to position [165, 0]
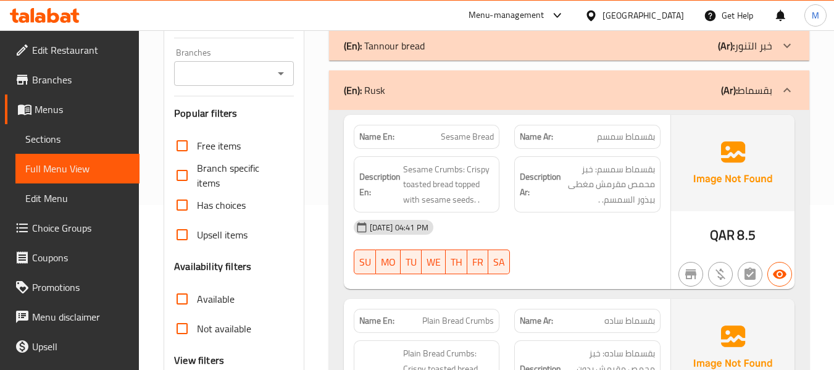
click at [467, 85] on div "(En): Rusk (Ar): بقسماط" at bounding box center [558, 90] width 428 height 15
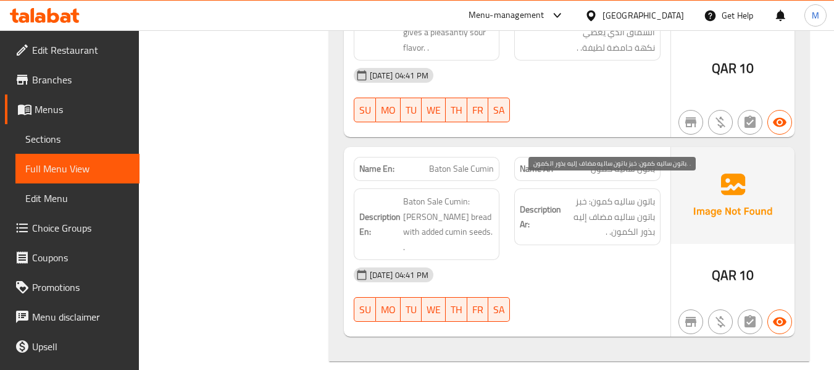
scroll to position [823, 0]
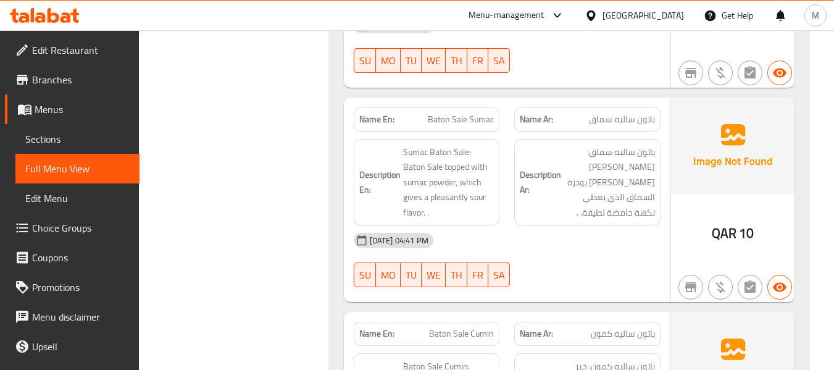
click at [547, 225] on div "[DATE] 04:41 PM" at bounding box center [507, 240] width 322 height 30
click at [537, 239] on div "[DATE] 04:41 PM" at bounding box center [507, 240] width 322 height 30
click at [513, 248] on div "06-10-2025 04:41 PM SU MO TU WE TH FR SA" at bounding box center [507, 259] width 322 height 69
click at [302, 210] on div "Filter Branches Branches Popular filters Free items Branch specific items Has c…" at bounding box center [238, 14] width 165 height 1356
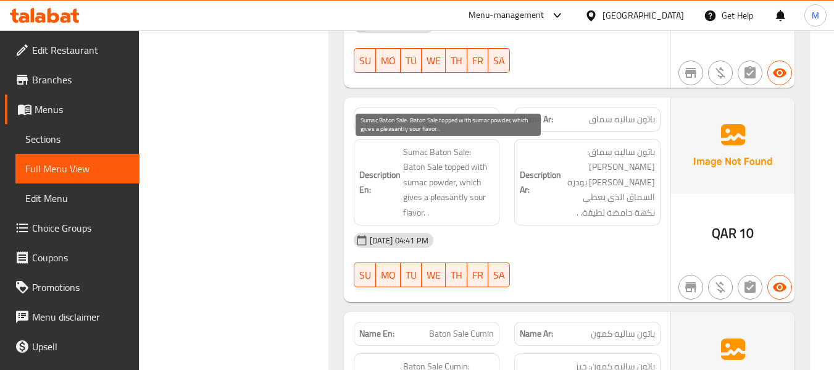
click at [422, 201] on span "Sumac Baton Sale: Baton Sale topped with sumac powder, which gives a pleasantly…" at bounding box center [448, 182] width 91 height 76
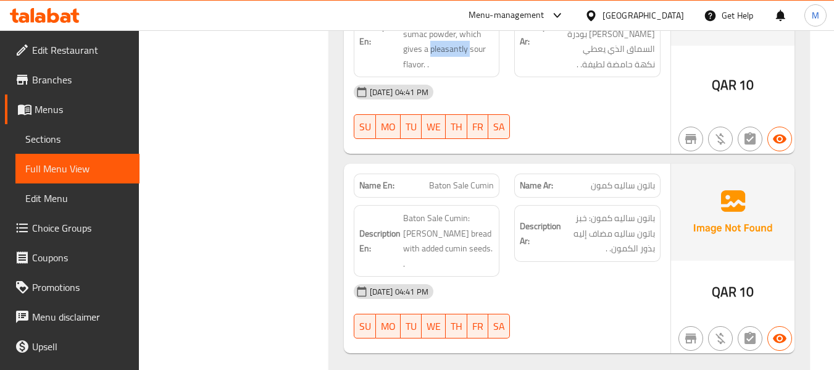
scroll to position [988, 0]
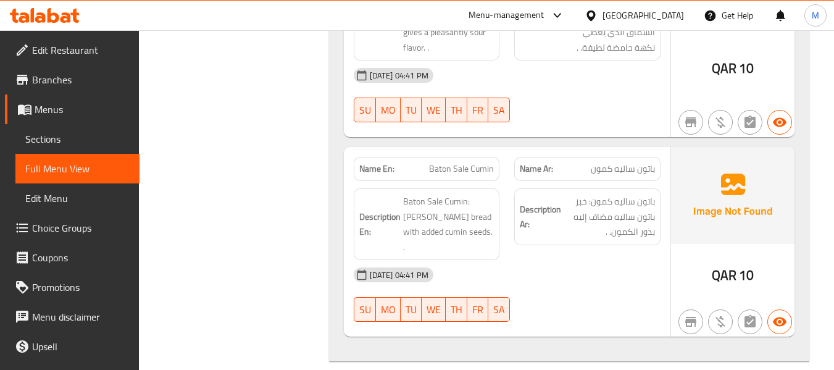
click at [646, 265] on div "06-10-2025 04:41 PM SU MO TU WE TH FR SA" at bounding box center [507, 294] width 322 height 69
click at [515, 260] on div "[DATE] 04:41 PM" at bounding box center [507, 275] width 322 height 30
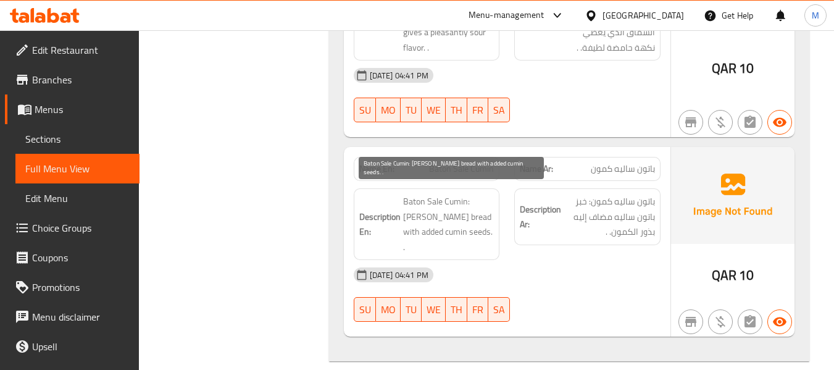
click at [478, 194] on span "Baton Sale Cumin: Paton Saleh bread with added cumin seeds. ." at bounding box center [448, 224] width 91 height 60
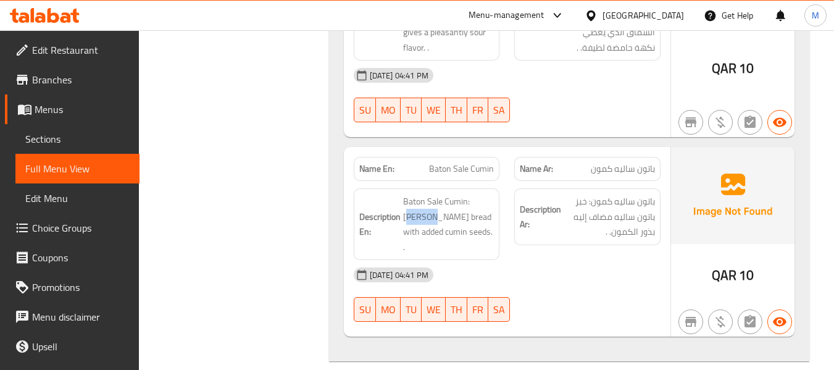
click at [439, 162] on span "Baton Sale Cumin" at bounding box center [461, 168] width 65 height 13
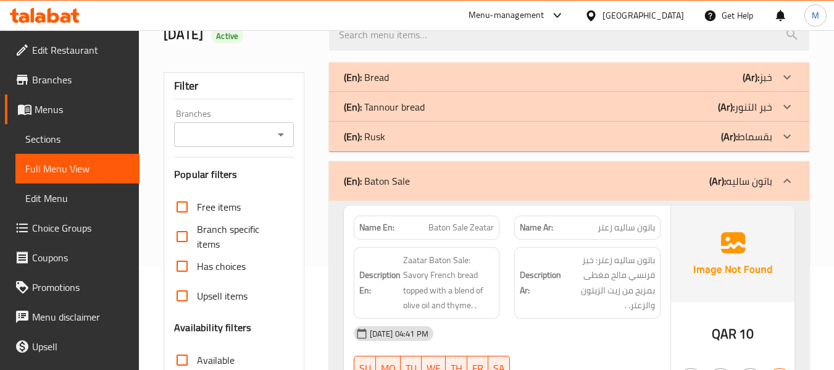
scroll to position [165, 0]
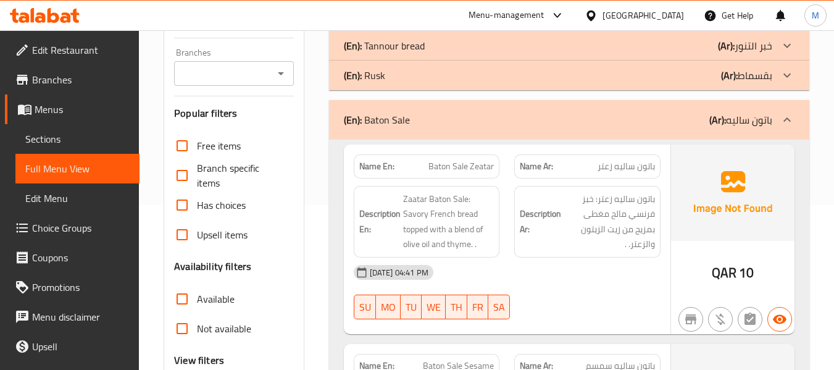
click at [455, 122] on div "(En): Baton Sale (Ar): باتون ساليه" at bounding box center [558, 119] width 428 height 15
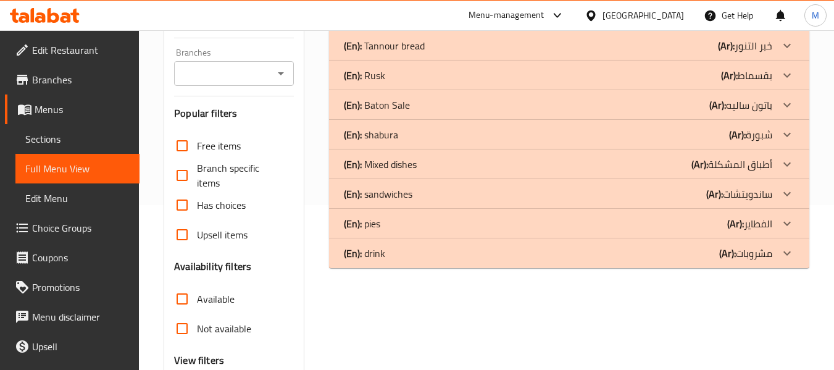
click at [431, 138] on div "(En): shabura (Ar): شبورة" at bounding box center [558, 134] width 428 height 15
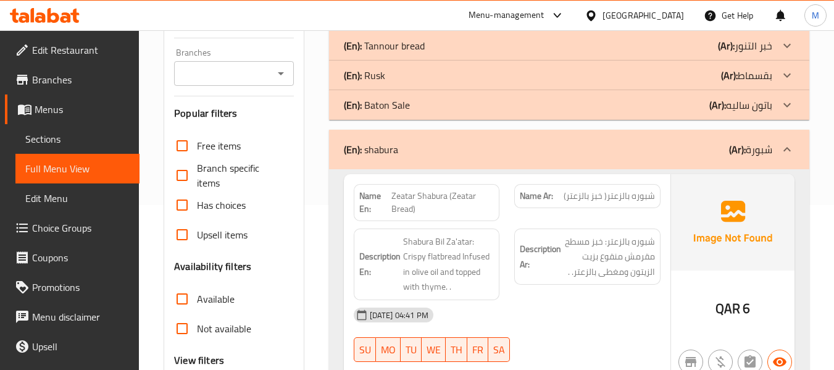
scroll to position [247, 0]
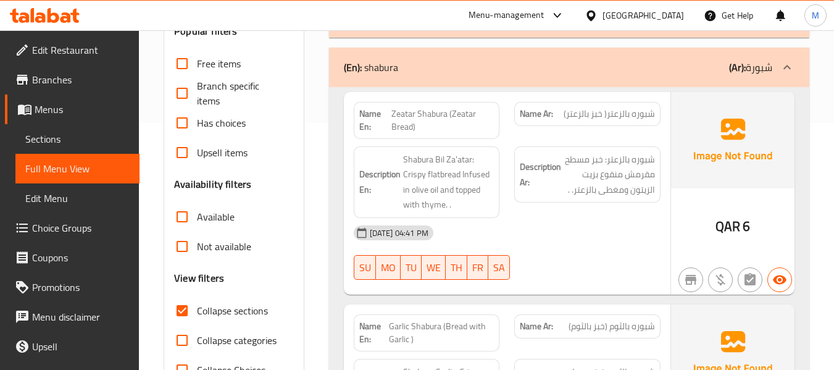
click at [546, 246] on div "[DATE] 04:41 PM" at bounding box center [507, 233] width 322 height 30
click at [622, 273] on div at bounding box center [587, 279] width 161 height 15
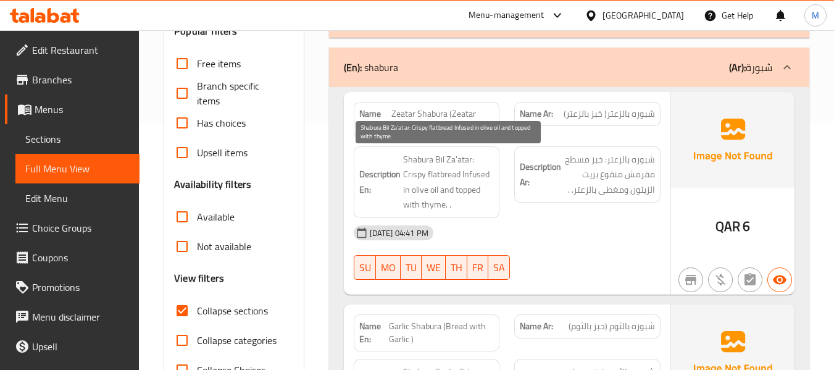
click at [470, 175] on span "Shabura Bil Za'atar: Crispy flatbread Infused in olive oil and topped with thym…" at bounding box center [448, 182] width 91 height 60
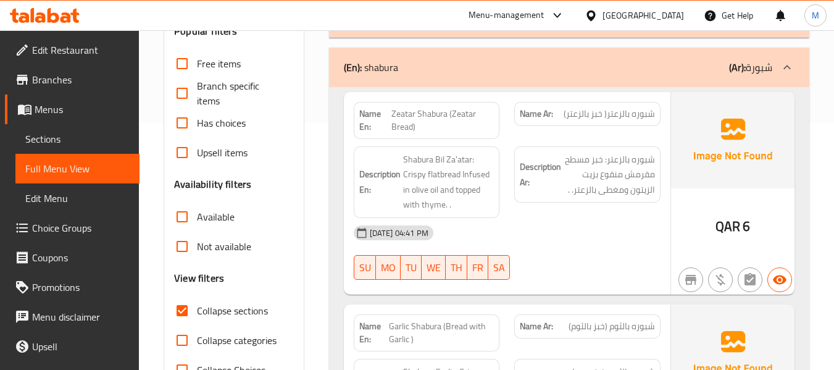
click at [654, 251] on div "06-10-2025 04:41 PM SU MO TU WE TH FR SA" at bounding box center [507, 252] width 322 height 69
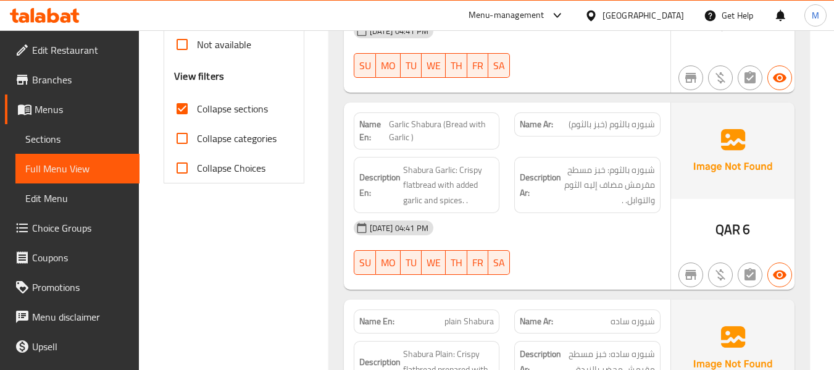
scroll to position [412, 0]
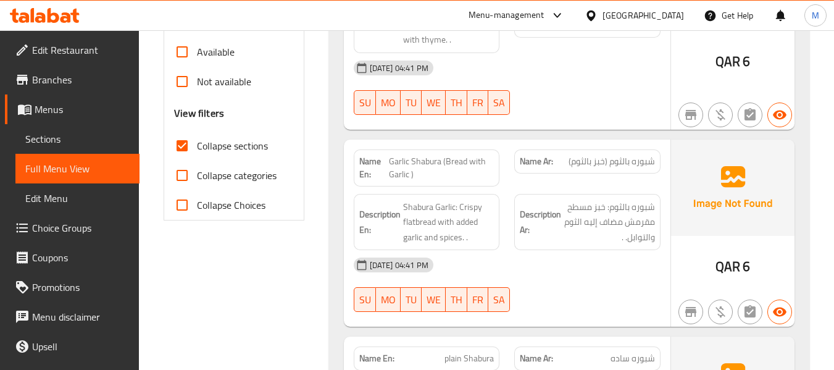
click at [500, 270] on div "[DATE] 04:41 PM" at bounding box center [507, 265] width 322 height 30
click at [530, 282] on div "06-10-2025 04:41 PM SU MO TU WE TH FR SA" at bounding box center [507, 284] width 322 height 69
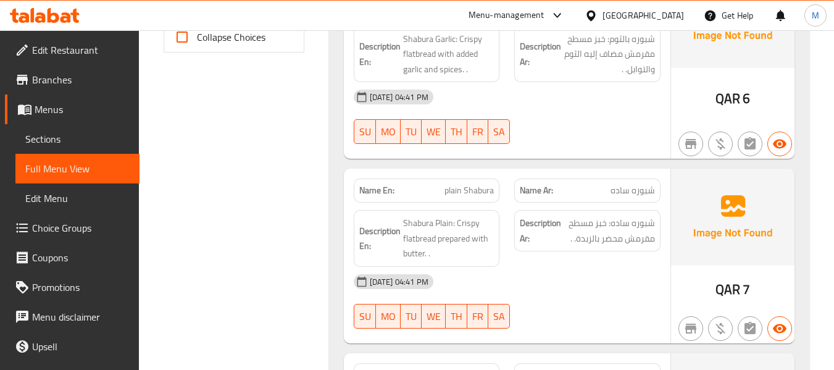
scroll to position [494, 0]
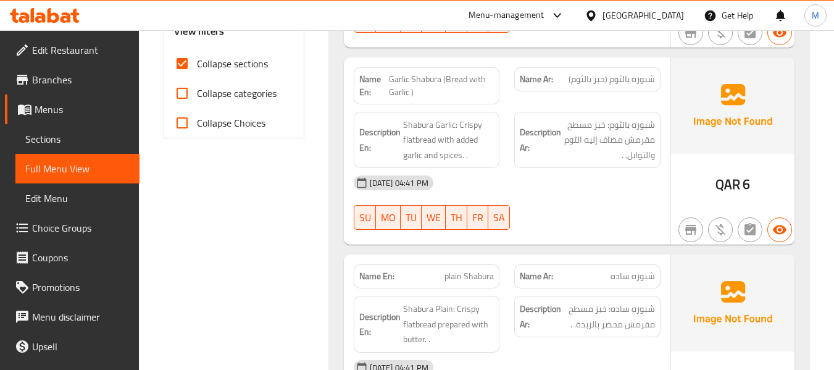
click at [659, 198] on div "06-10-2025 04:41 PM SU MO TU WE TH FR SA" at bounding box center [507, 202] width 322 height 69
click at [283, 235] on div "Filter Branches Branches Popular filters Free items Branch specific items Has c…" at bounding box center [238, 219] width 165 height 1109
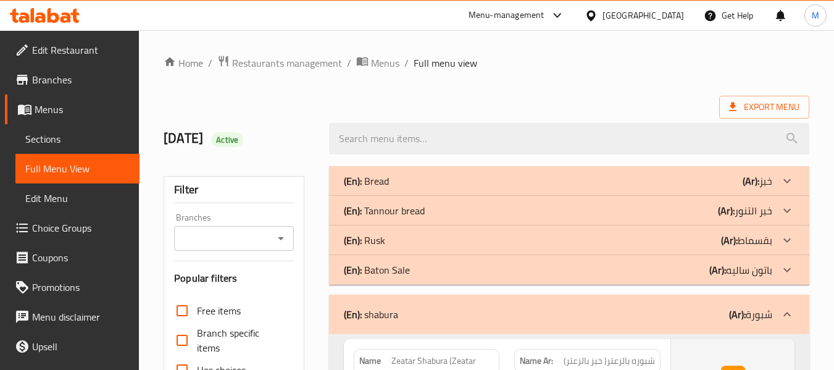
scroll to position [247, 0]
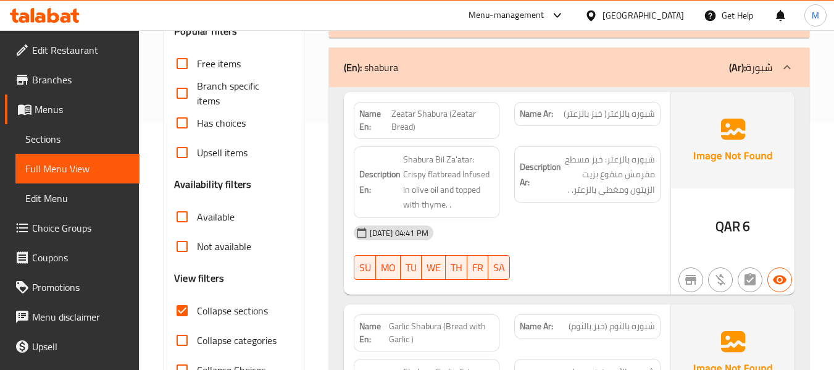
click at [461, 73] on div "(En): shabura (Ar): شبورة" at bounding box center [558, 67] width 428 height 15
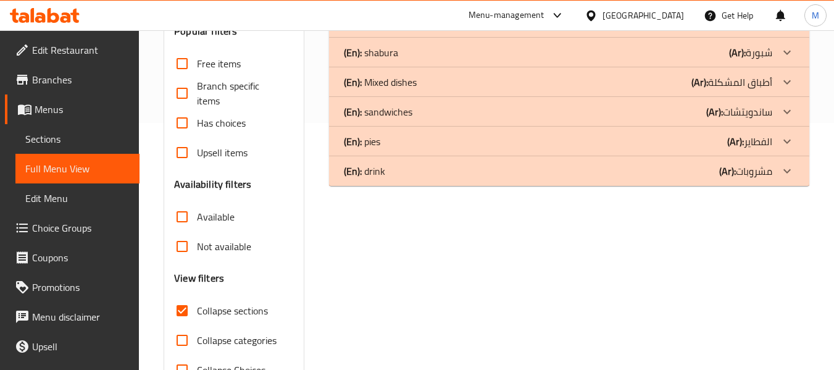
click at [423, 85] on div "(En): Mixed dishes (Ar): أطباق المشكلة" at bounding box center [558, 82] width 428 height 15
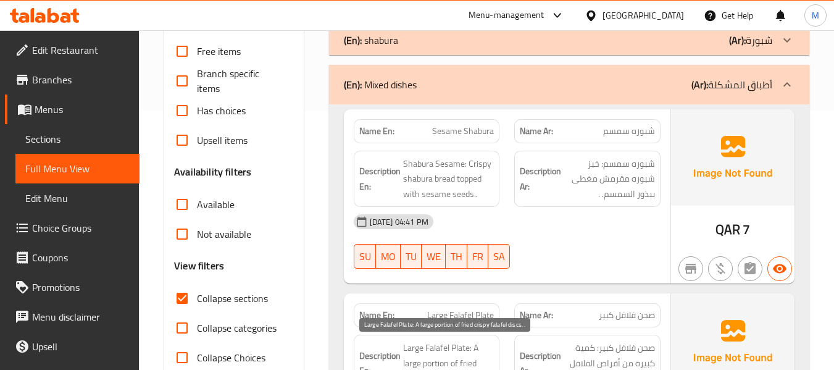
scroll to position [165, 0]
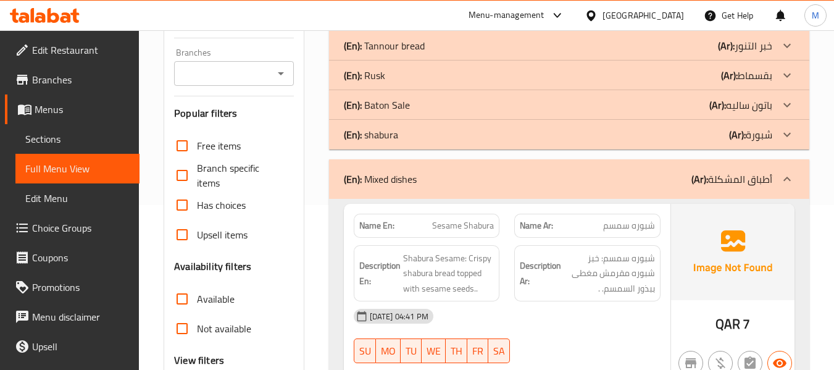
click at [415, 131] on div "(En): shabura (Ar): شبورة" at bounding box center [558, 134] width 428 height 15
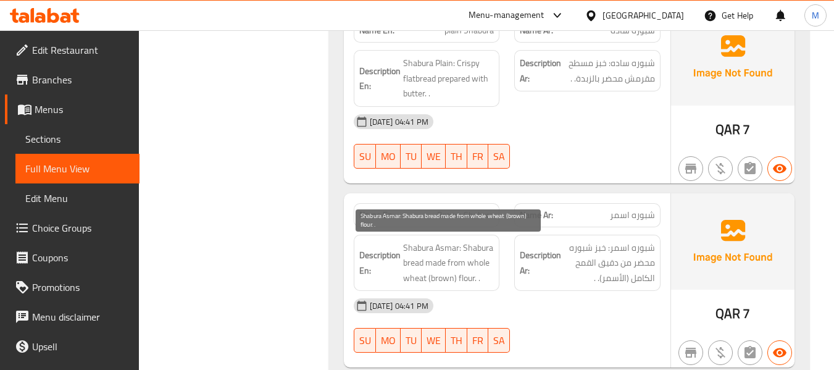
scroll to position [659, 0]
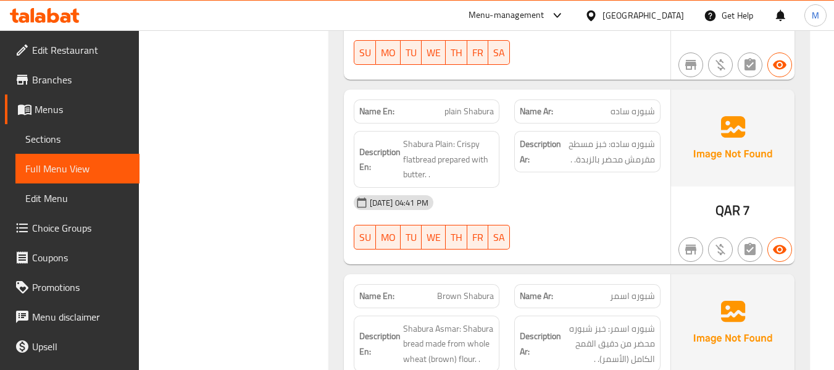
click at [459, 113] on span "plain Shabura" at bounding box center [468, 111] width 49 height 13
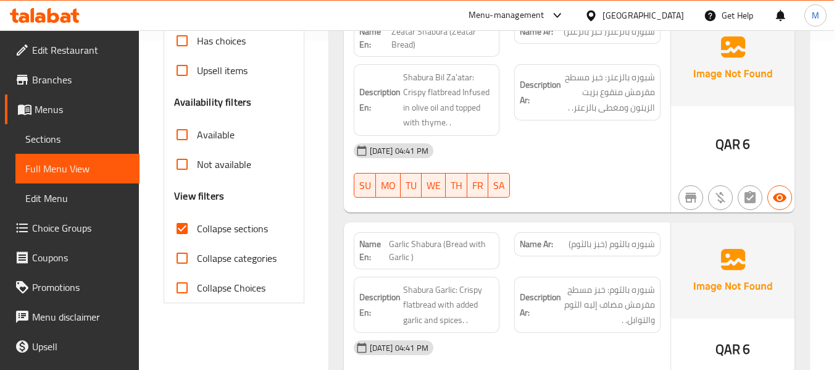
scroll to position [494, 0]
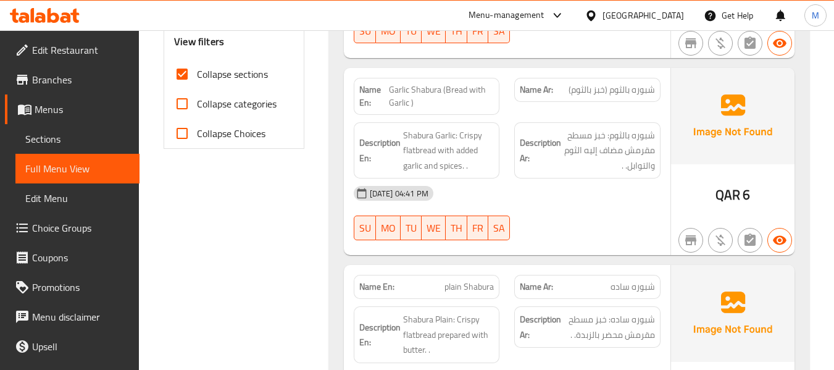
scroll to position [165, 0]
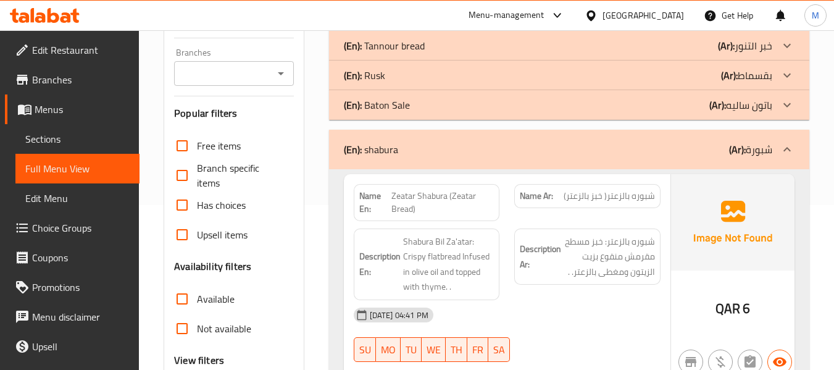
click at [415, 156] on div "(En): shabura (Ar): شبورة" at bounding box center [558, 149] width 428 height 15
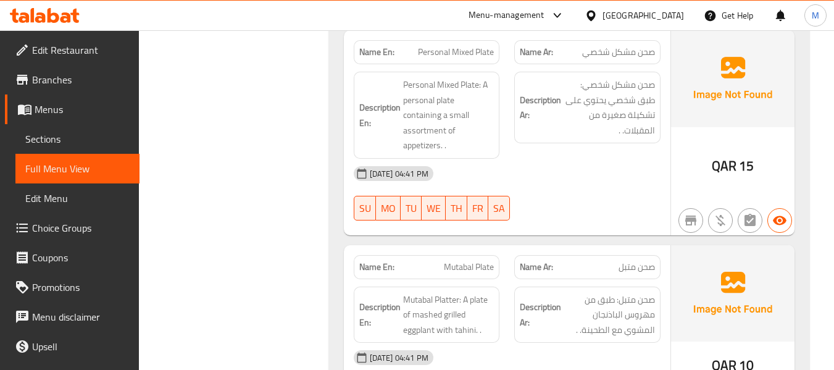
scroll to position [1070, 0]
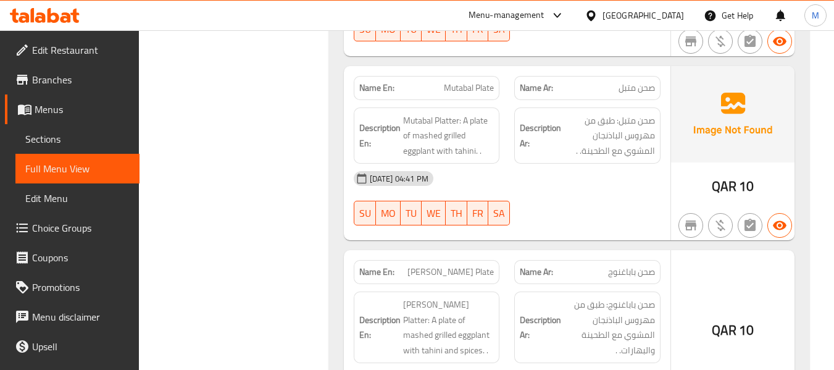
click at [585, 189] on div "06-10-2025 04:41 PM SU MO TU WE TH FR SA" at bounding box center [507, 198] width 322 height 69
click at [573, 190] on div "06-10-2025 04:41 PM SU MO TU WE TH FR SA" at bounding box center [507, 198] width 322 height 69
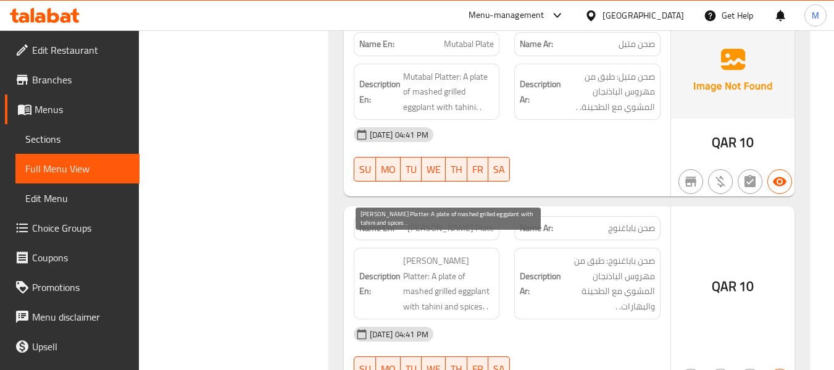
scroll to position [1152, 0]
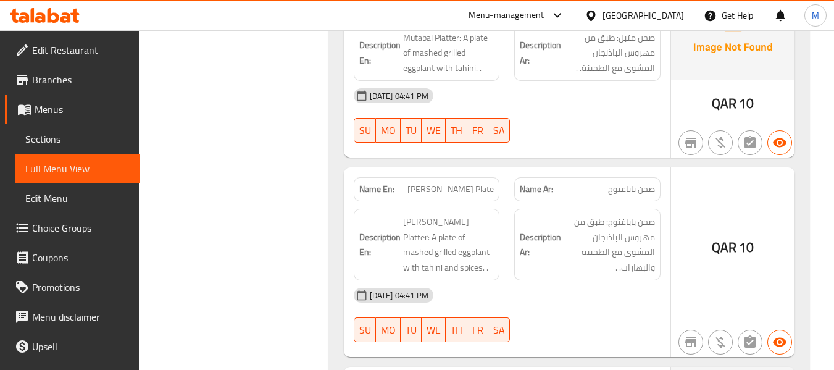
click at [469, 280] on div "[DATE] 04:41 PM" at bounding box center [507, 295] width 322 height 30
click at [525, 281] on div "[DATE] 04:41 PM" at bounding box center [507, 295] width 322 height 30
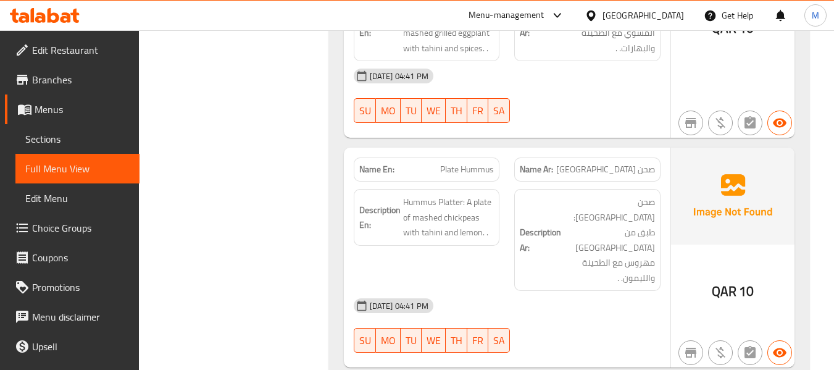
scroll to position [1399, 0]
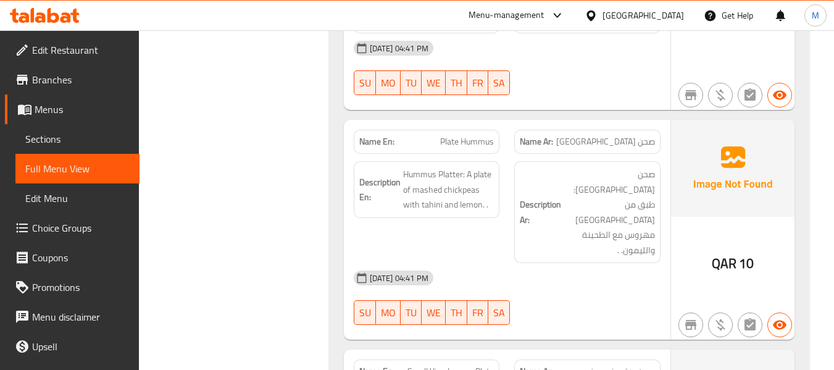
click at [549, 263] on div "06-10-2025 04:41 PM SU MO TU WE TH FR SA" at bounding box center [507, 297] width 322 height 69
click at [571, 263] on div "06-10-2025 04:41 PM SU MO TU WE TH FR SA" at bounding box center [507, 297] width 322 height 69
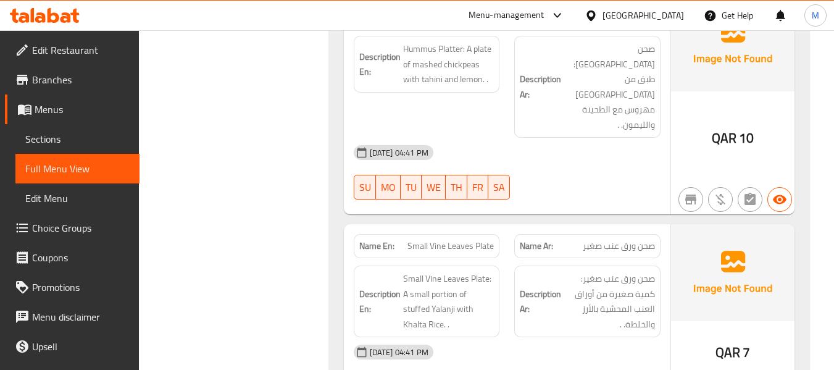
scroll to position [1563, 0]
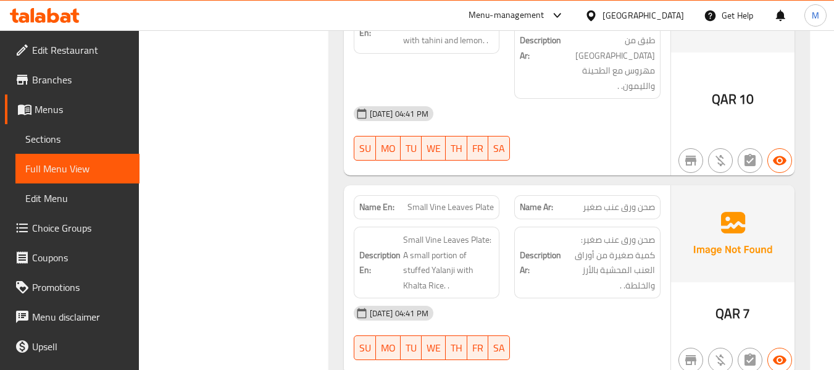
click at [491, 298] on div "[DATE] 04:41 PM" at bounding box center [507, 313] width 322 height 30
click at [467, 201] on span "Small Vine Leaves Plate" at bounding box center [450, 207] width 86 height 13
click at [510, 298] on div "[DATE] 04:41 PM" at bounding box center [507, 313] width 322 height 30
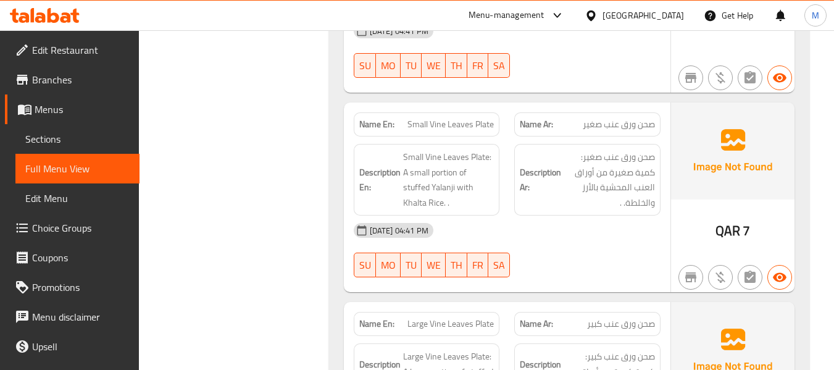
scroll to position [1728, 0]
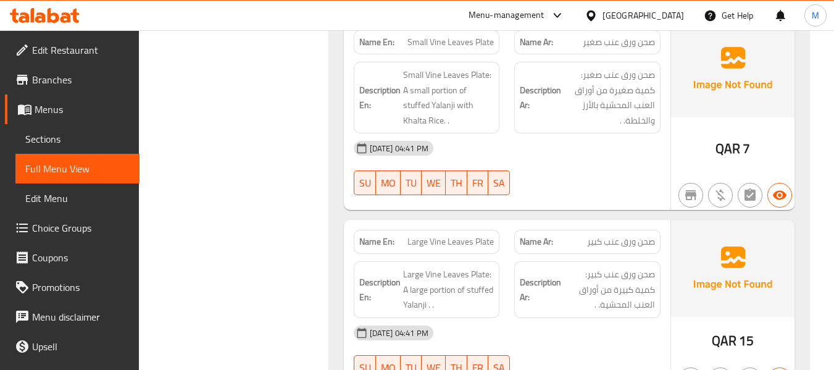
click at [476, 318] on div "[DATE] 04:41 PM" at bounding box center [507, 333] width 322 height 30
click at [421, 267] on span "Large Vine Leaves Plate: A large portion of stuffed Yalanji . ." at bounding box center [448, 290] width 91 height 46
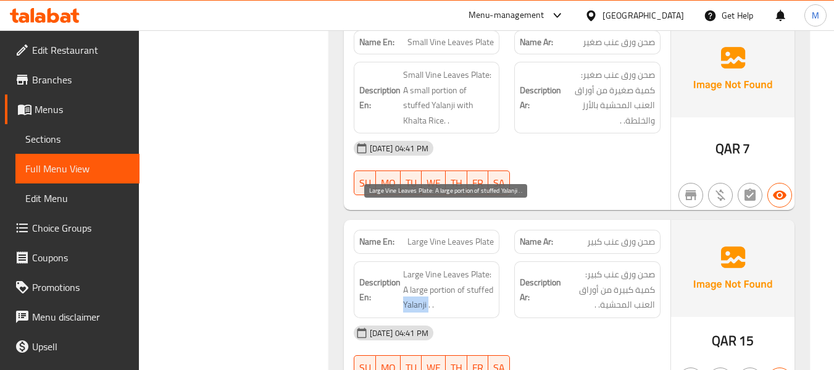
click at [421, 267] on span "Large Vine Leaves Plate: A large portion of stuffed Yalanji . ." at bounding box center [448, 290] width 91 height 46
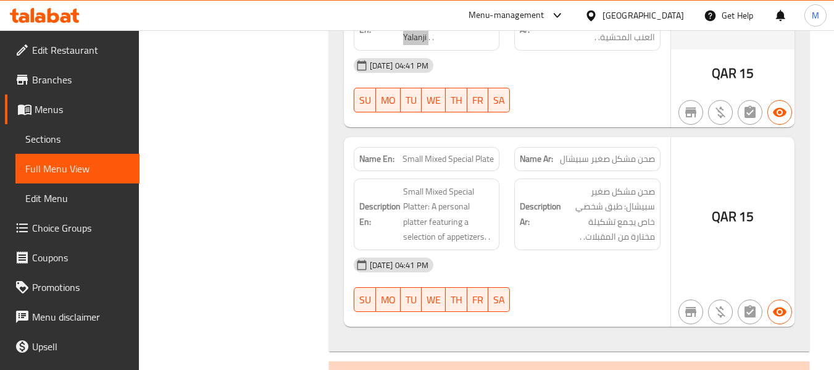
scroll to position [1958, 0]
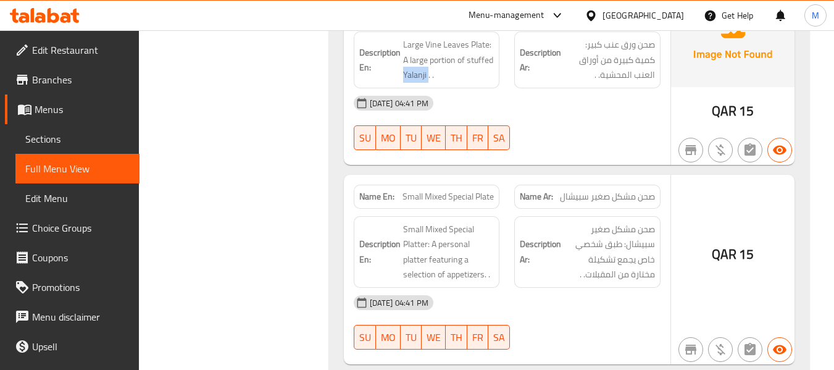
click at [528, 288] on div "[DATE] 04:41 PM" at bounding box center [507, 303] width 322 height 30
click at [598, 288] on div "06-10-2025 04:41 PM SU MO TU WE TH FR SA" at bounding box center [507, 322] width 322 height 69
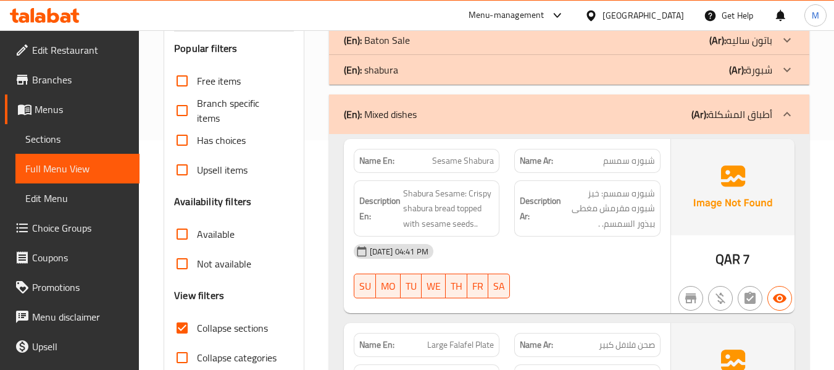
scroll to position [147, 0]
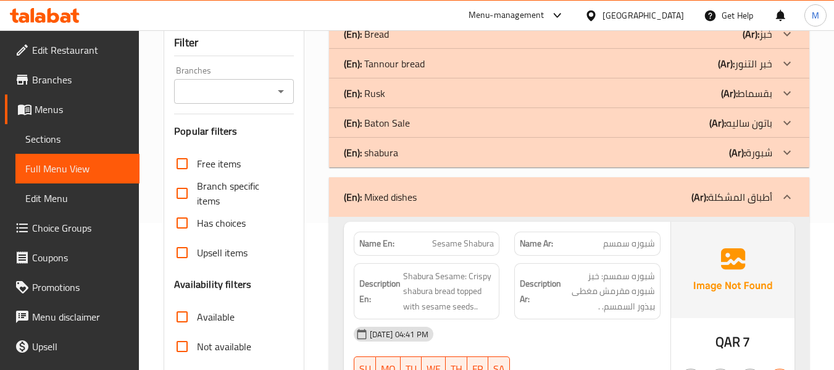
click at [473, 199] on div "(En): Mixed dishes (Ar): أطباق المشكلة" at bounding box center [558, 196] width 428 height 15
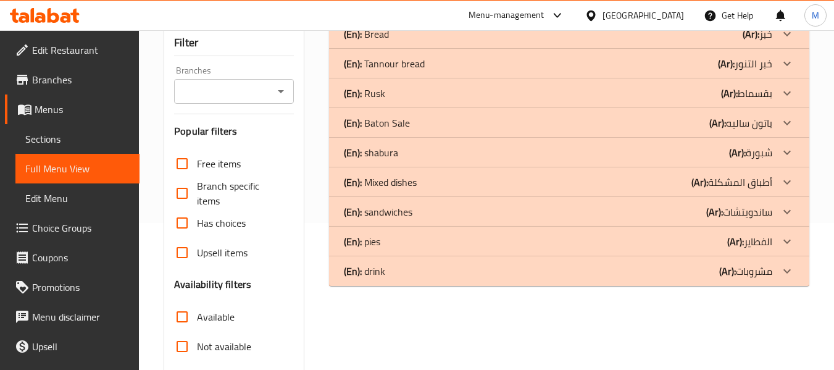
click at [396, 211] on p "(En): sandwiches" at bounding box center [378, 211] width 69 height 15
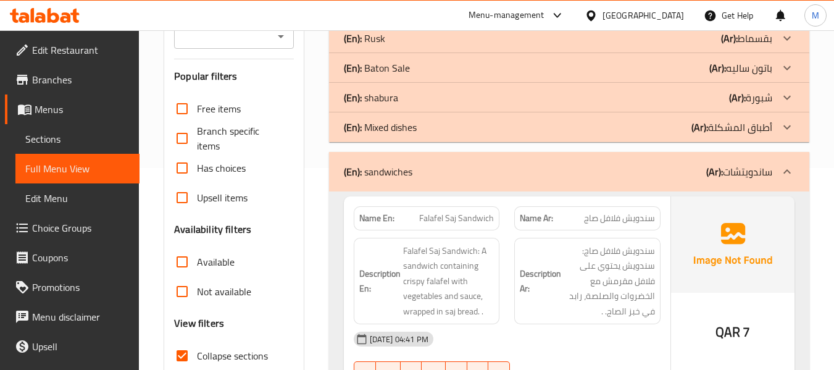
scroll to position [230, 0]
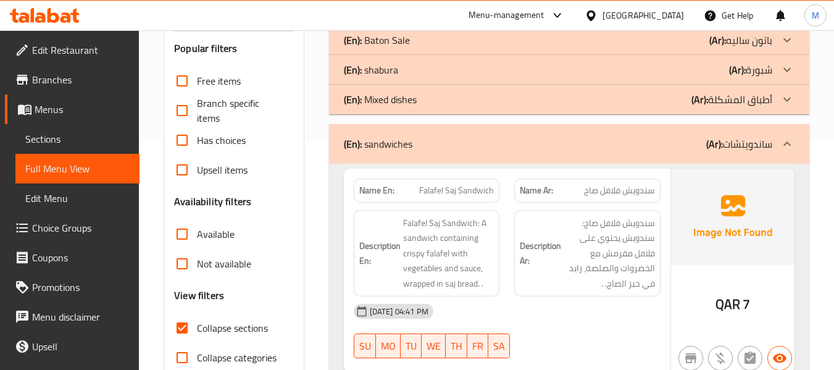
click at [504, 319] on div "[DATE] 04:41 PM" at bounding box center [507, 311] width 322 height 30
click at [552, 306] on div "[DATE] 04:41 PM" at bounding box center [507, 311] width 322 height 30
click at [559, 297] on div "[DATE] 04:41 PM" at bounding box center [507, 311] width 322 height 30
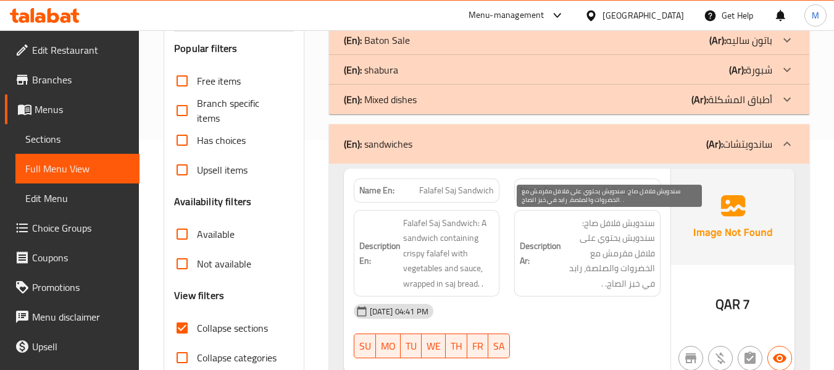
click at [576, 268] on span "سندويش فلافل صاج: سندويش يحتوي على فلافل مقرمش مع الخضروات والصلصة، رابد في خبز…" at bounding box center [609, 253] width 91 height 76
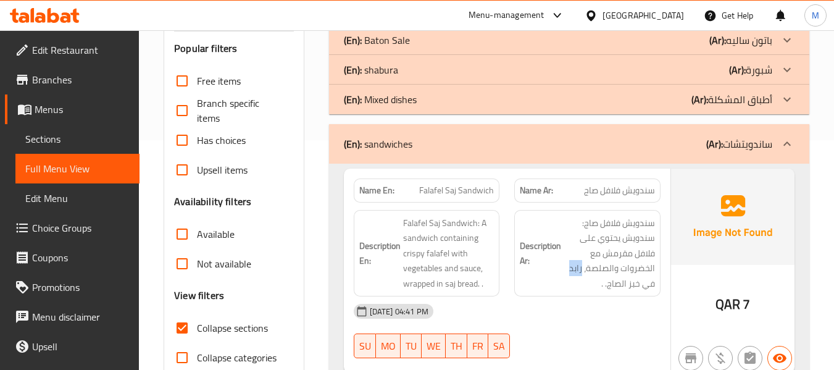
click at [538, 317] on div "[DATE] 04:41 PM" at bounding box center [507, 311] width 322 height 30
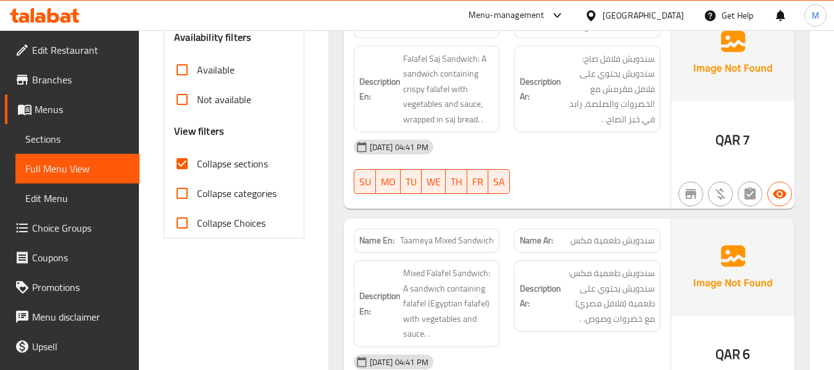
scroll to position [476, 0]
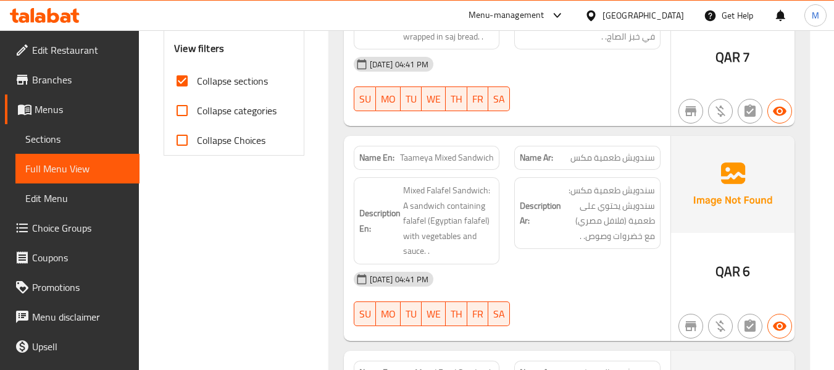
click at [554, 278] on div "[DATE] 04:41 PM" at bounding box center [507, 279] width 322 height 30
click at [539, 269] on div "[DATE] 04:41 PM" at bounding box center [507, 279] width 322 height 30
click at [543, 270] on div "[DATE] 04:41 PM" at bounding box center [507, 279] width 322 height 30
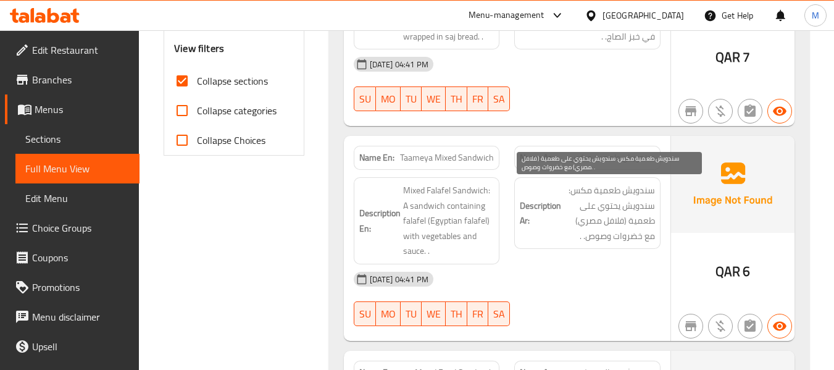
click at [639, 218] on span "سندويش طعمية مكس: سندويش يحتوي على طعمية (فلافل مصري) مع خضروات وصوص. ." at bounding box center [609, 213] width 91 height 60
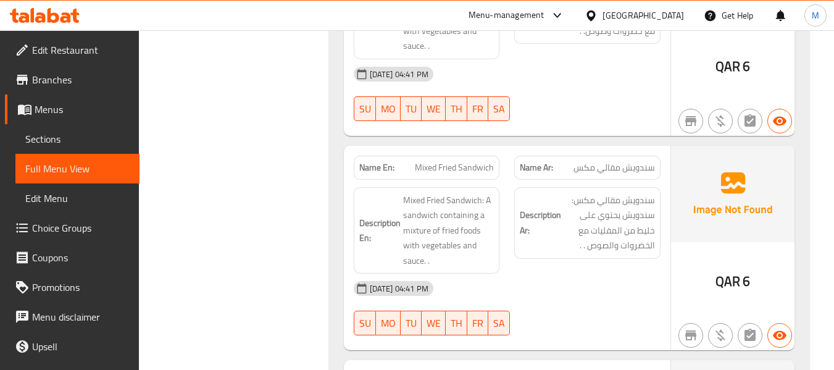
scroll to position [723, 0]
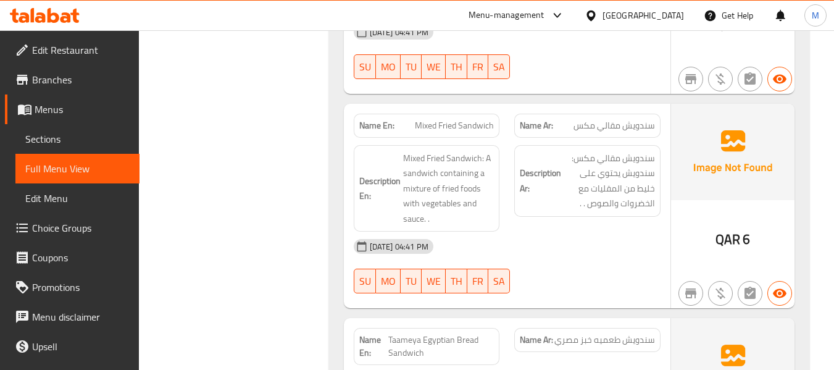
click at [509, 240] on div "[DATE] 04:41 PM" at bounding box center [507, 246] width 322 height 30
click at [531, 259] on div "[DATE] 04:41 PM" at bounding box center [507, 246] width 322 height 30
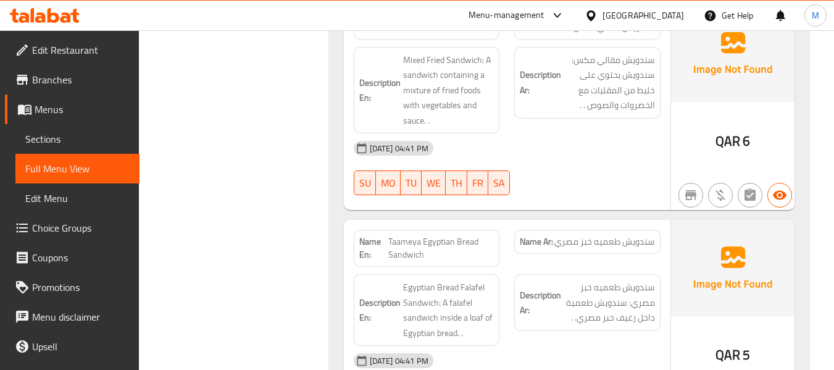
scroll to position [888, 0]
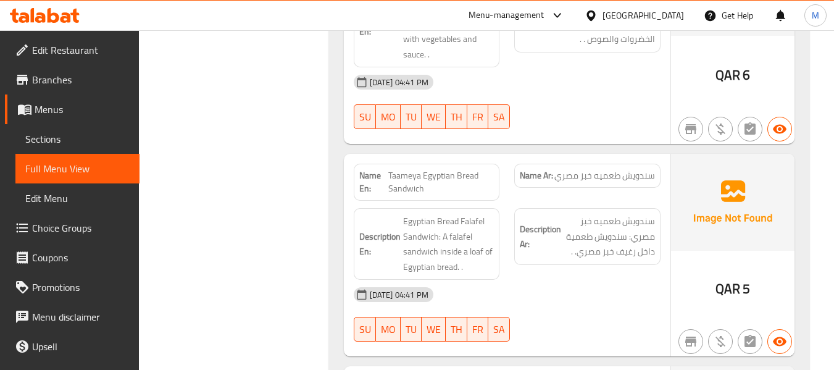
click at [514, 286] on div "[DATE] 04:41 PM" at bounding box center [507, 295] width 322 height 30
click at [570, 297] on div "[DATE] 04:41 PM" at bounding box center [507, 295] width 322 height 30
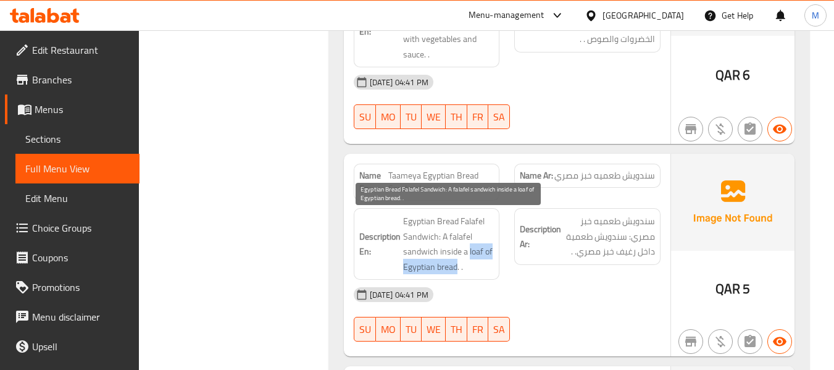
drag, startPoint x: 467, startPoint y: 249, endPoint x: 457, endPoint y: 265, distance: 19.7
click at [457, 265] on span "Egyptian Bread Falafel Sandwich: A falafel sandwich inside a loaf of Egyptian b…" at bounding box center [448, 244] width 91 height 60
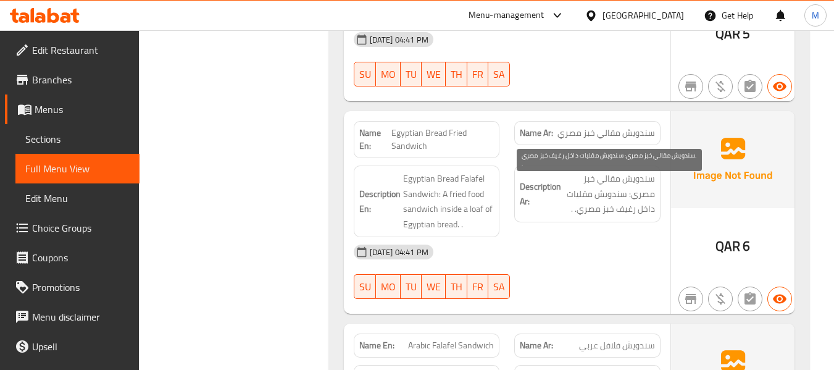
scroll to position [1217, 0]
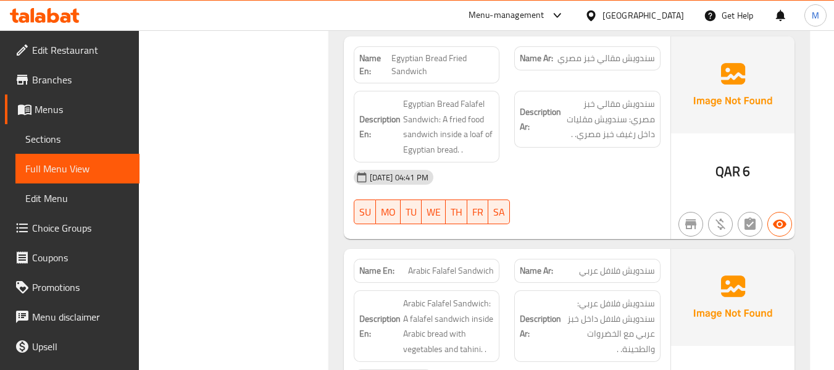
click at [556, 207] on div "06-10-2025 04:41 PM SU MO TU WE TH FR SA" at bounding box center [507, 196] width 322 height 69
click at [542, 183] on div "[DATE] 04:41 PM" at bounding box center [507, 177] width 322 height 30
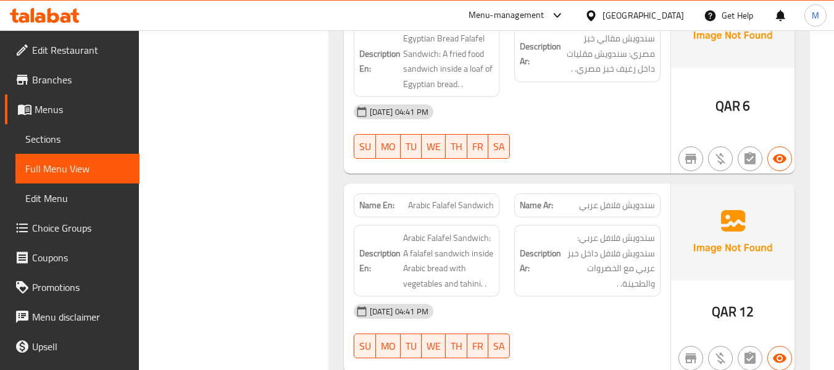
scroll to position [1381, 0]
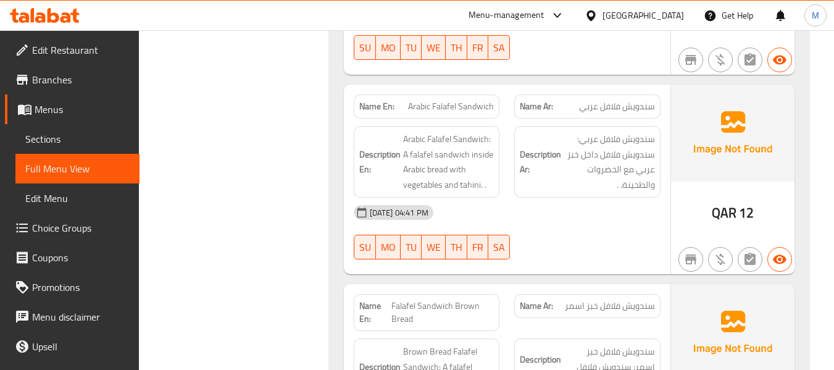
click at [541, 228] on div "06-10-2025 04:41 PM SU MO TU WE TH FR SA" at bounding box center [507, 232] width 322 height 69
click at [555, 242] on div "06-10-2025 04:41 PM SU MO TU WE TH FR SA" at bounding box center [507, 232] width 322 height 69
click at [553, 242] on div "06-10-2025 04:41 PM SU MO TU WE TH FR SA" at bounding box center [507, 232] width 322 height 69
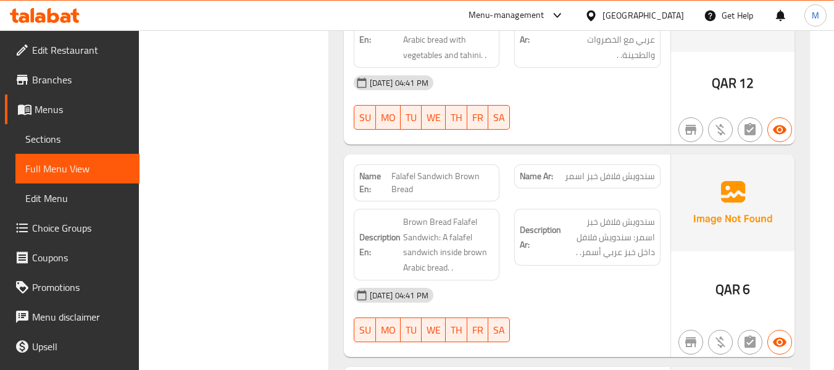
scroll to position [1546, 0]
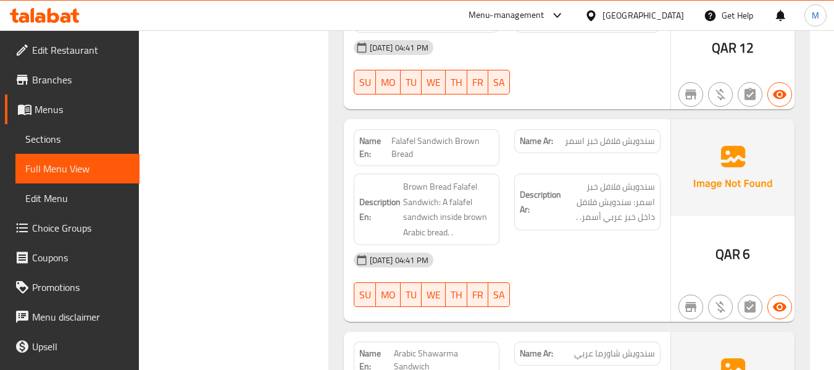
click at [526, 275] on div "[DATE] 04:41 PM" at bounding box center [507, 260] width 322 height 30
click at [542, 280] on div "06-10-2025 04:41 PM SU MO TU WE TH FR SA" at bounding box center [507, 279] width 322 height 69
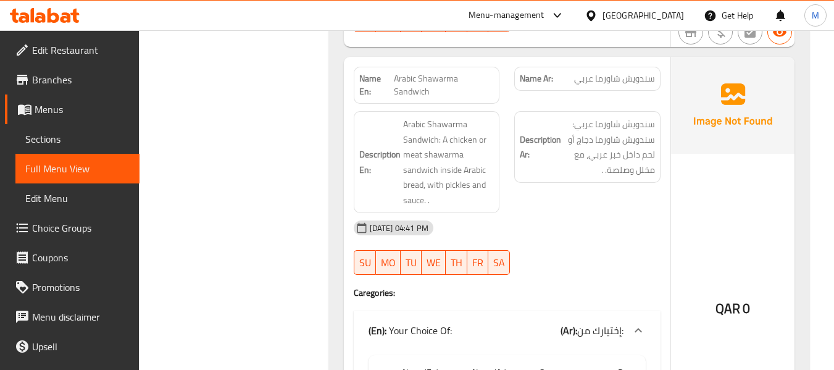
scroll to position [1793, 0]
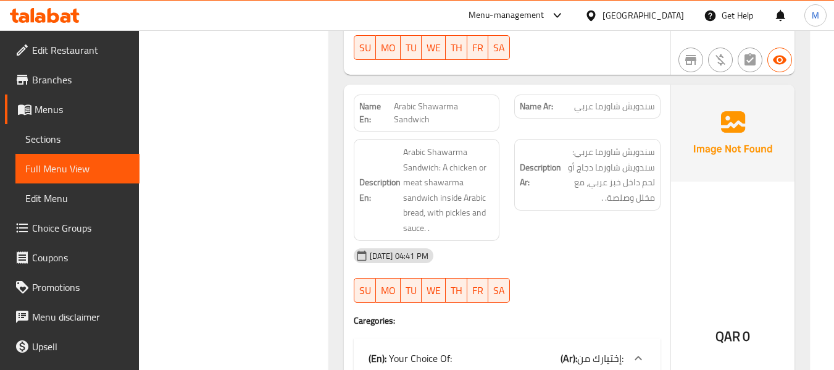
click at [524, 244] on div "[DATE] 04:41 PM" at bounding box center [507, 256] width 322 height 30
click at [546, 272] on div "06-10-2025 04:41 PM SU MO TU WE TH FR SA" at bounding box center [507, 275] width 322 height 69
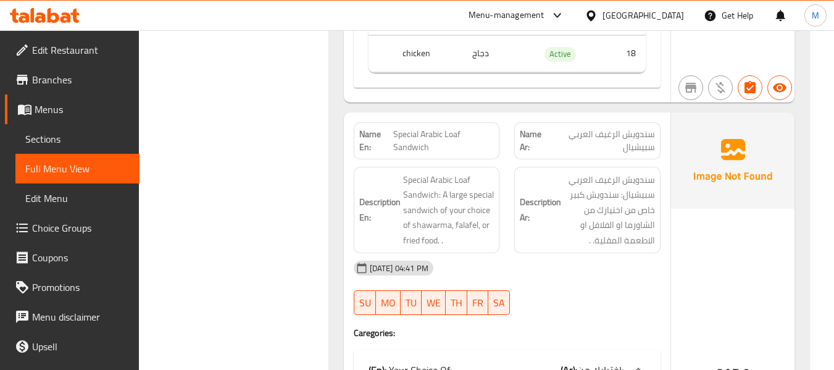
scroll to position [2205, 0]
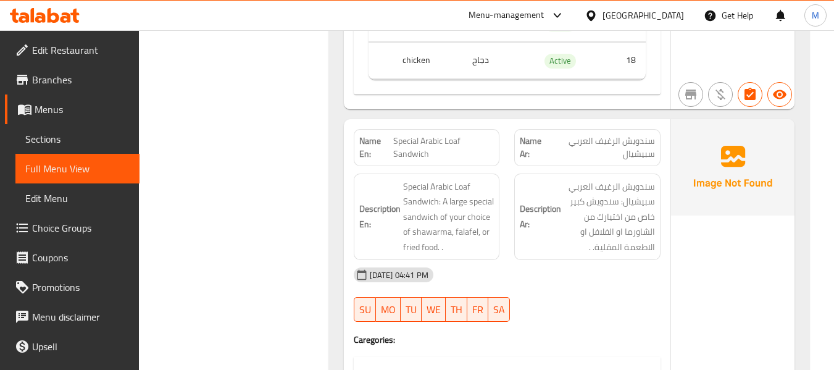
click at [520, 266] on div "[DATE] 04:41 PM" at bounding box center [507, 275] width 322 height 30
click at [535, 283] on div "[DATE] 04:41 PM" at bounding box center [507, 275] width 322 height 30
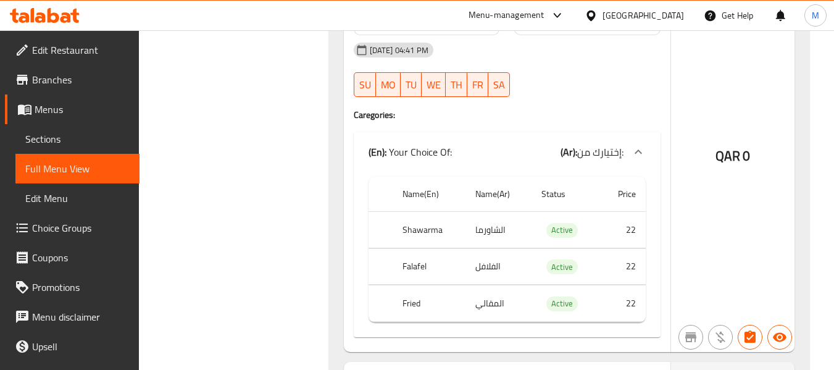
scroll to position [2534, 0]
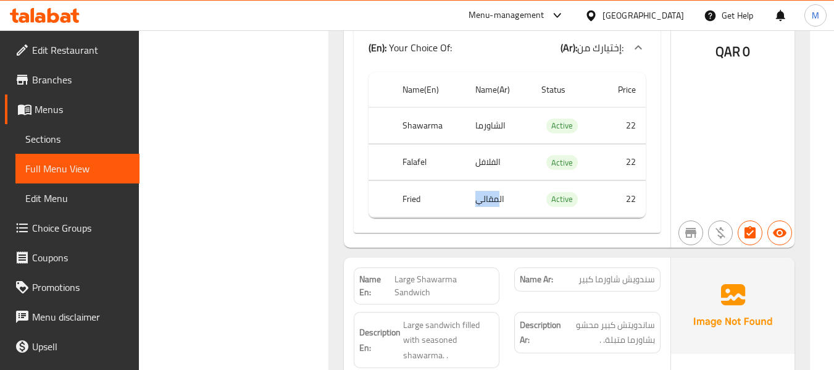
drag, startPoint x: 475, startPoint y: 202, endPoint x: 497, endPoint y: 201, distance: 22.3
click at [497, 201] on td "المقالي" at bounding box center [498, 199] width 66 height 36
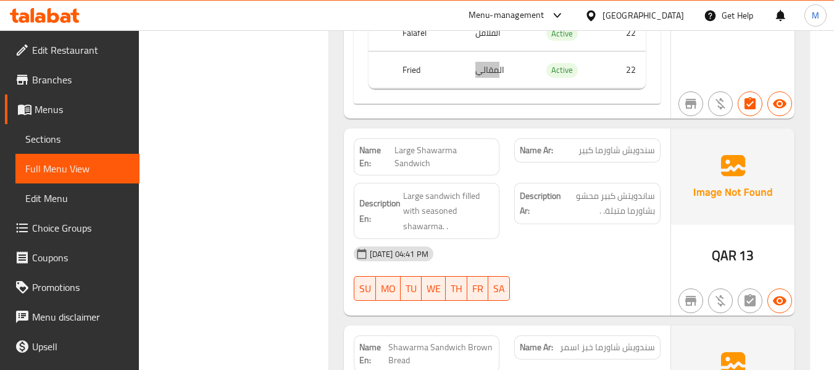
scroll to position [2698, 0]
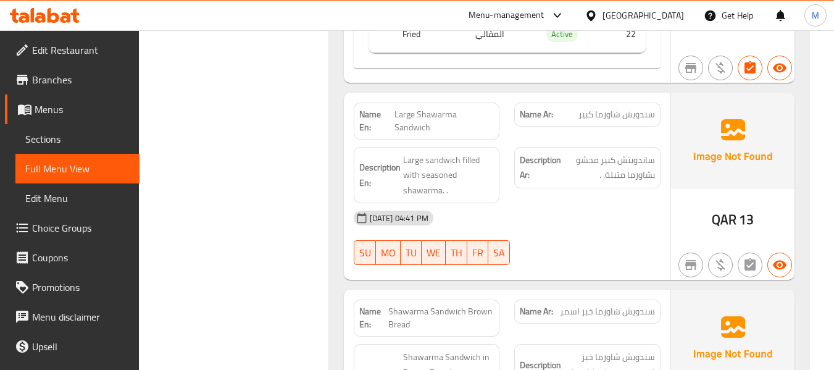
click at [525, 223] on div "06-10-2025 04:41 PM SU MO TU WE TH FR SA" at bounding box center [507, 237] width 322 height 69
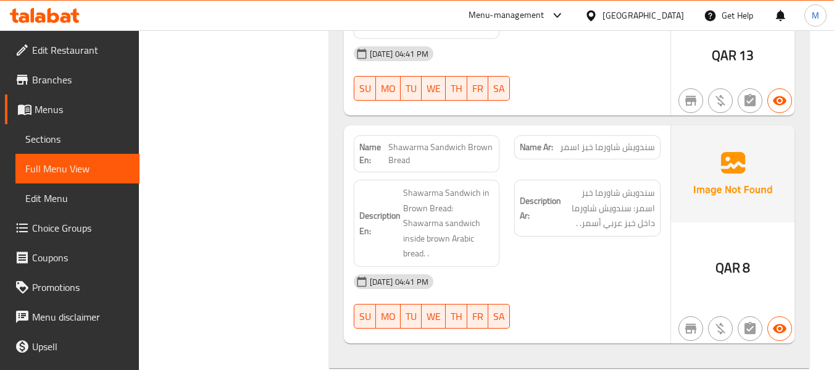
click at [567, 267] on div "[DATE] 04:41 PM" at bounding box center [507, 282] width 322 height 30
click at [519, 267] on div "[DATE] 04:41 PM" at bounding box center [507, 282] width 322 height 30
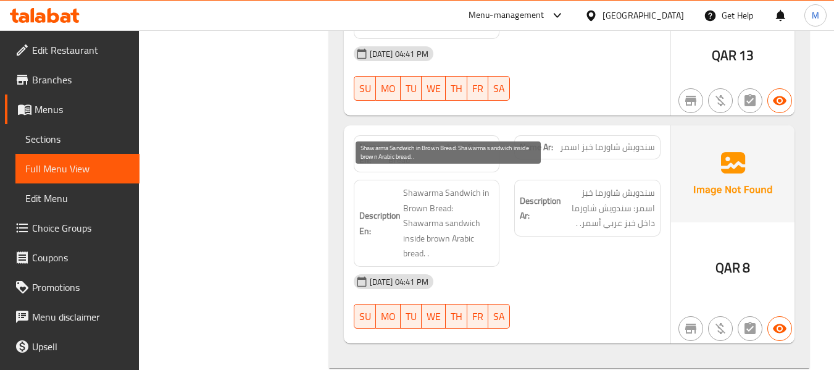
click at [464, 193] on span "Shawarma Sandwich in Brown Bread: Shawarma sandwich inside brown Arabic bread. ." at bounding box center [448, 223] width 91 height 76
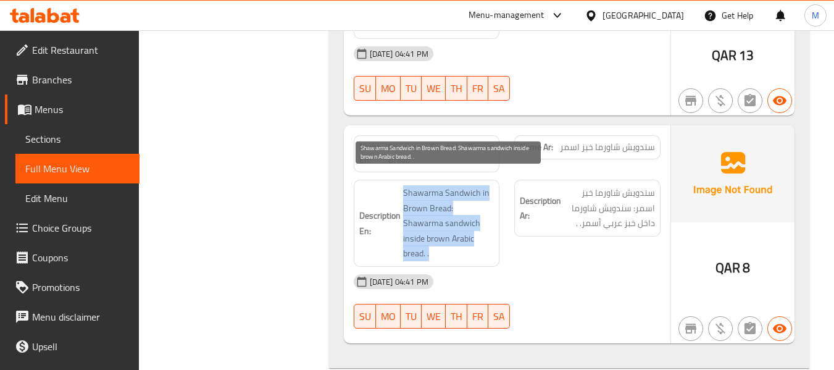
click at [464, 193] on span "Shawarma Sandwich in Brown Bread: Shawarma sandwich inside brown Arabic bread. ." at bounding box center [448, 223] width 91 height 76
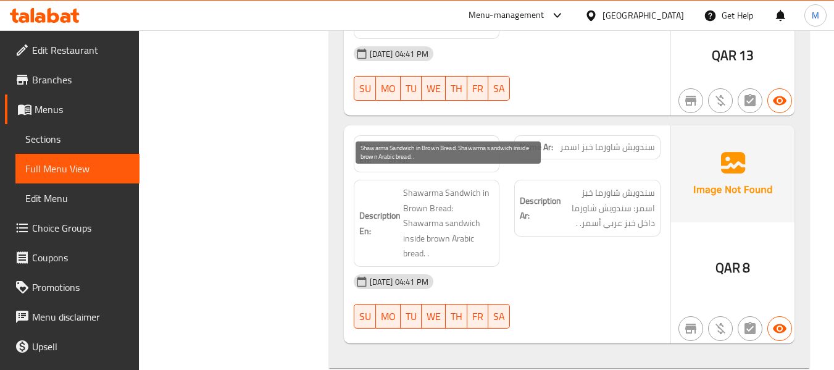
click at [441, 198] on span "Shawarma Sandwich in Brown Bread: Shawarma sandwich inside brown Arabic bread. ." at bounding box center [448, 223] width 91 height 76
drag, startPoint x: 453, startPoint y: 193, endPoint x: 452, endPoint y: 221, distance: 28.4
click at [452, 221] on span "Shawarma Sandwich in Brown Bread: Shawarma sandwich inside brown Arabic bread. ." at bounding box center [448, 223] width 91 height 76
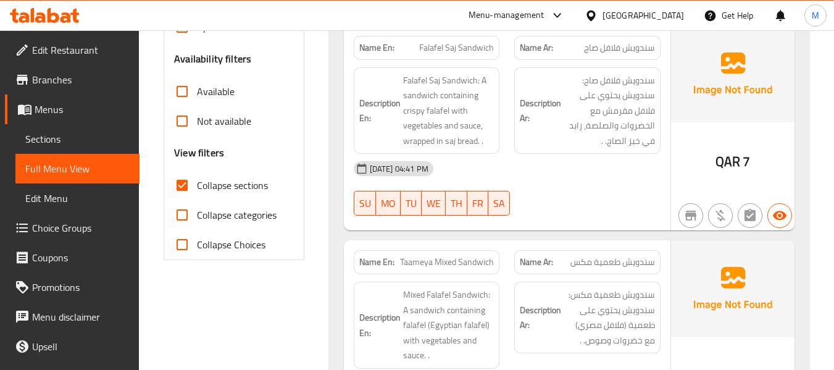
scroll to position [165, 0]
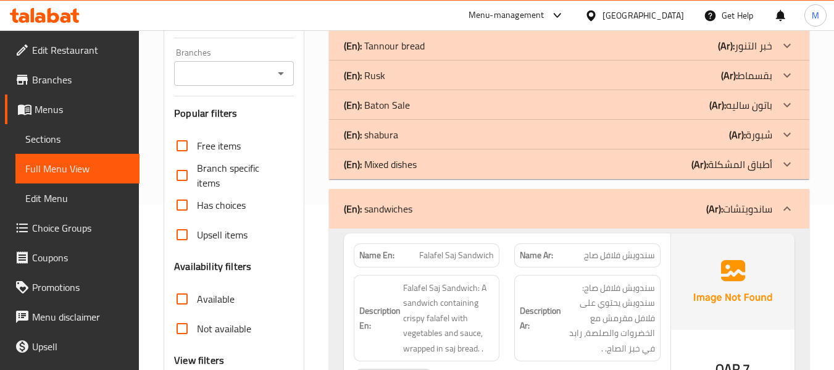
click at [457, 194] on div "(En): sandwiches (Ar): ساندويتشات" at bounding box center [569, 209] width 480 height 40
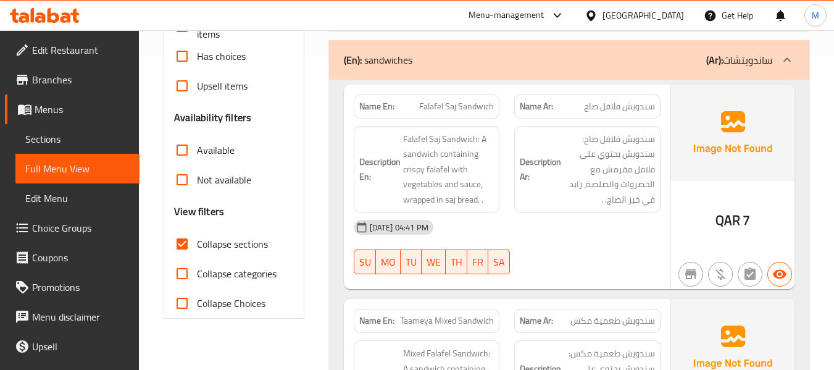
scroll to position [247, 0]
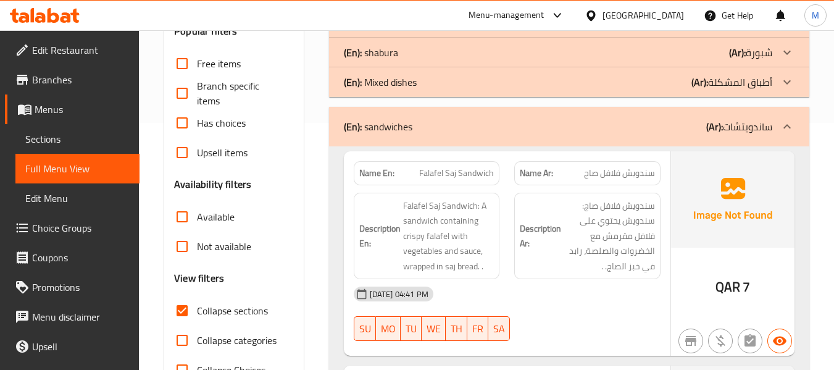
click at [423, 135] on div "(En): sandwiches (Ar): ساندويتشات" at bounding box center [569, 127] width 480 height 40
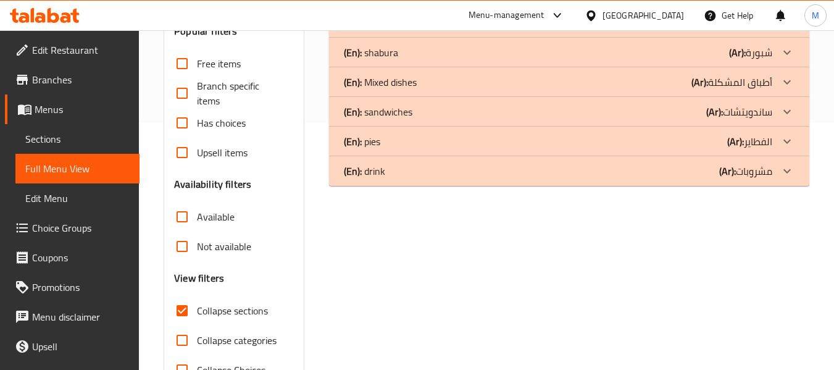
click at [415, 141] on div "(En): pies (Ar): الفطاير" at bounding box center [558, 141] width 428 height 15
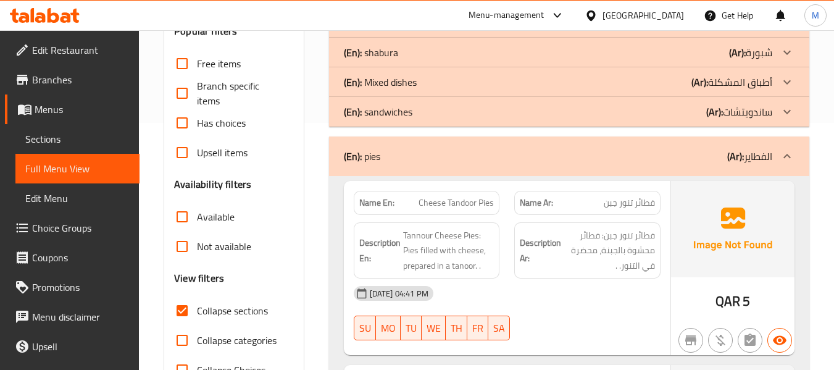
click at [529, 279] on div "[DATE] 04:41 PM" at bounding box center [507, 293] width 322 height 30
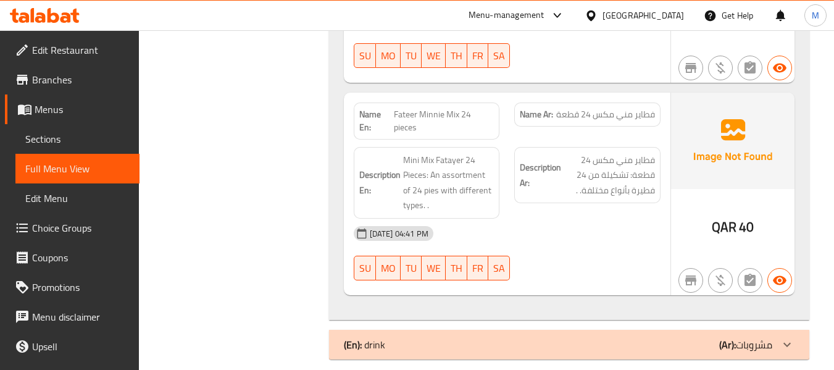
scroll to position [1893, 0]
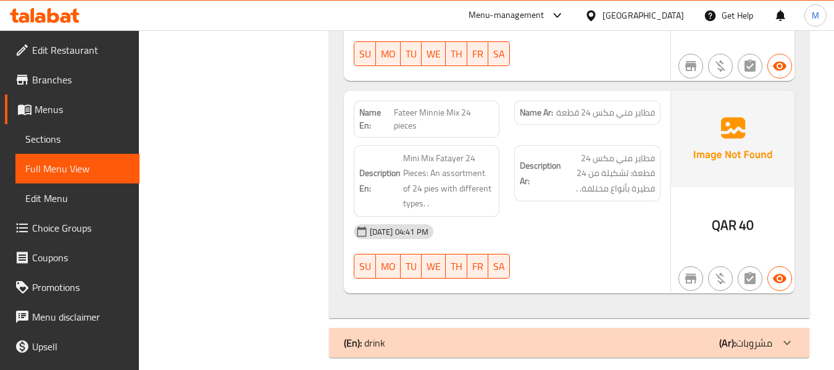
click at [448, 114] on span "Fateer Minnie Mix 24 pieces" at bounding box center [444, 119] width 101 height 26
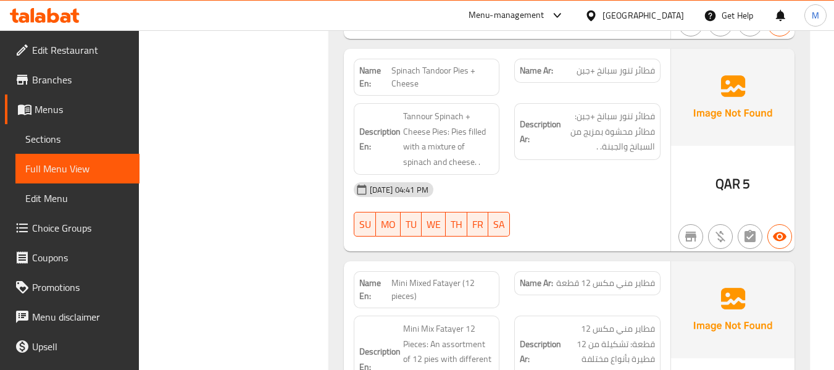
scroll to position [1576, 0]
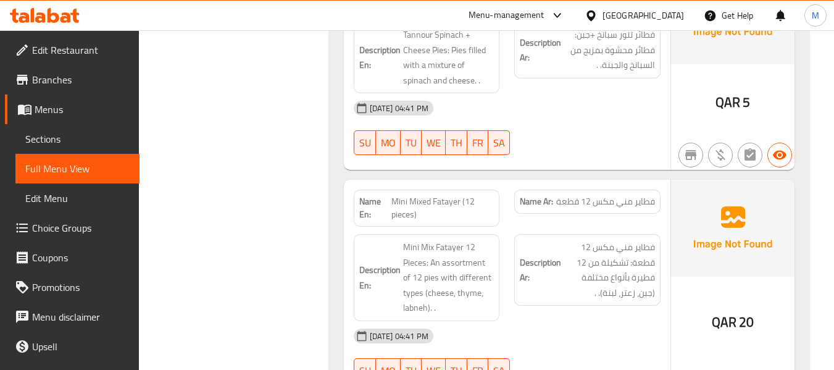
click at [633, 315] on div "Description Ar: فطاير مني مكس 12 قطعة: تشكيلة من 12 فطيرة بأنواع مختلفة (جبن، ز…" at bounding box center [587, 278] width 161 height 102
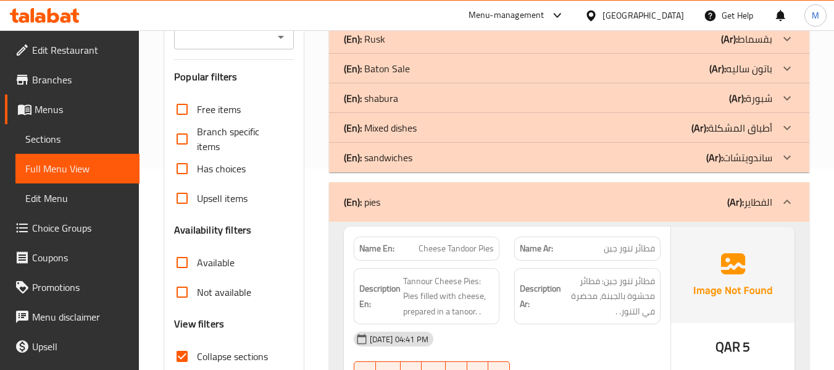
scroll to position [247, 0]
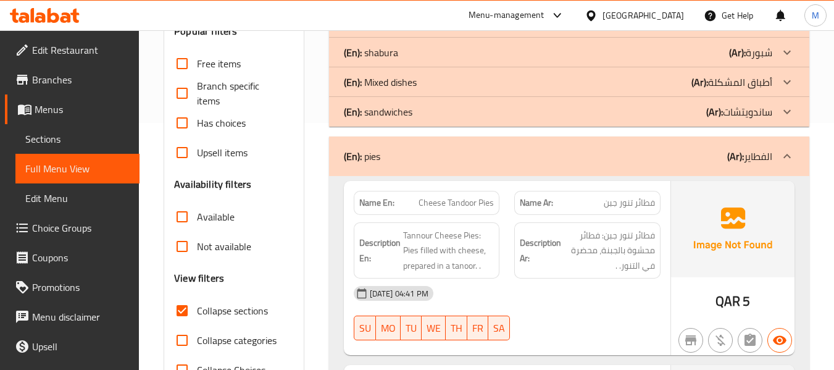
click at [383, 173] on div "(En): pies (Ar): الفطاير" at bounding box center [569, 156] width 480 height 40
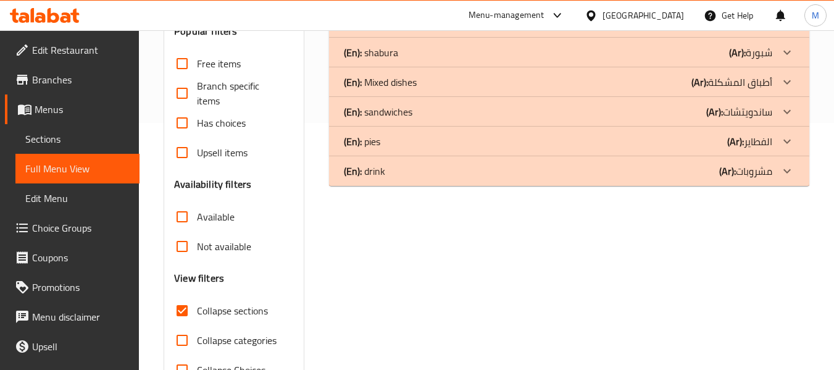
click at [414, 172] on div "(En): drink (Ar): مشروبات" at bounding box center [558, 171] width 428 height 15
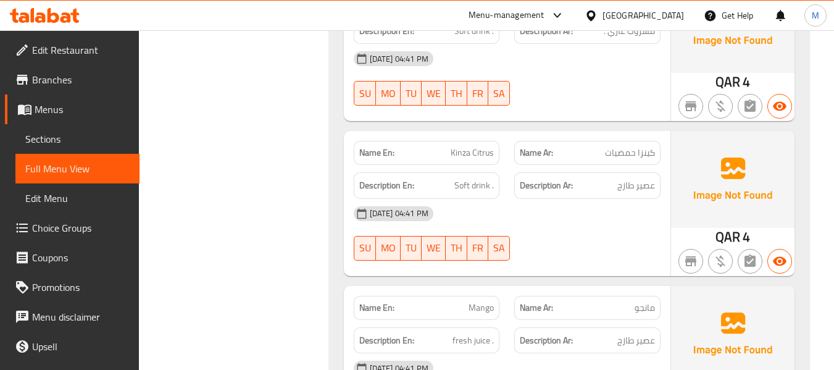
scroll to position [905, 0]
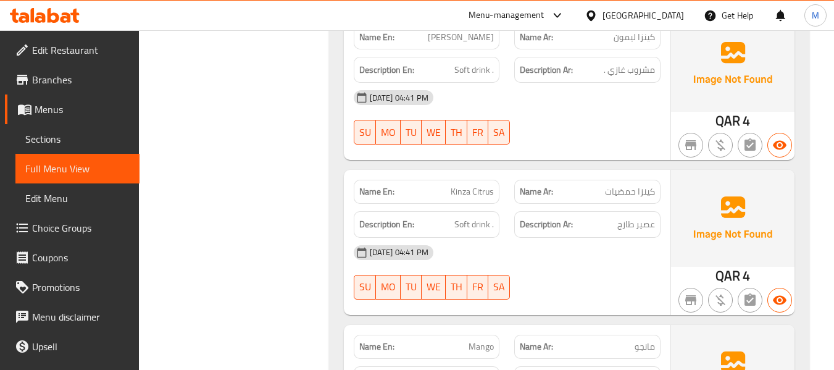
click at [476, 194] on span "Kinza Citrus" at bounding box center [472, 191] width 43 height 13
click at [544, 271] on div "06-10-2025 04:41 PM SU MO TU WE TH FR SA" at bounding box center [507, 272] width 322 height 69
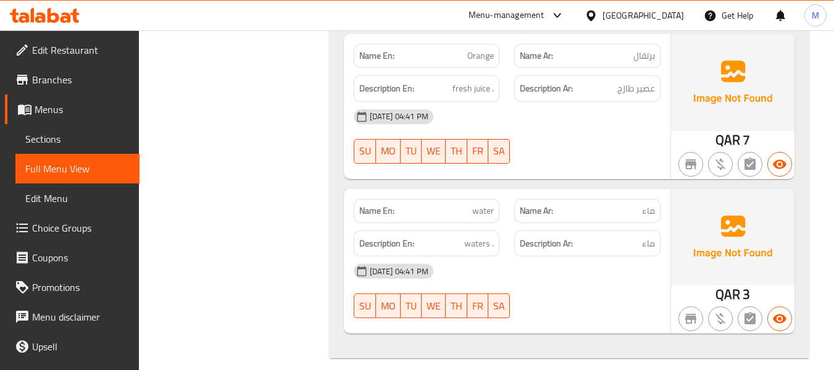
scroll to position [1518, 0]
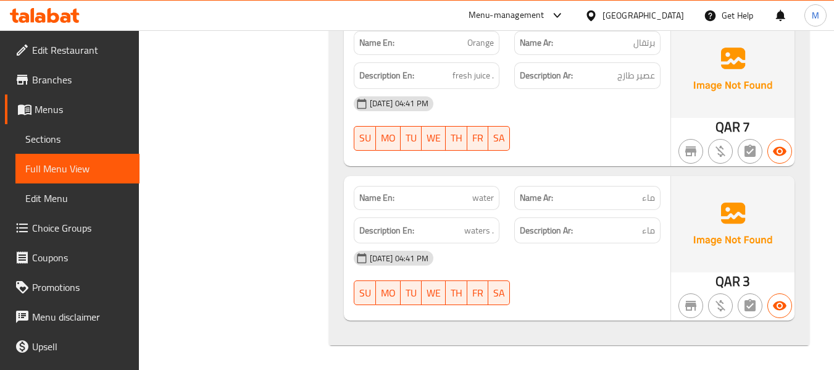
click at [483, 199] on span "water" at bounding box center [483, 197] width 22 height 13
click at [589, 266] on div "[DATE] 04:41 PM" at bounding box center [507, 258] width 322 height 30
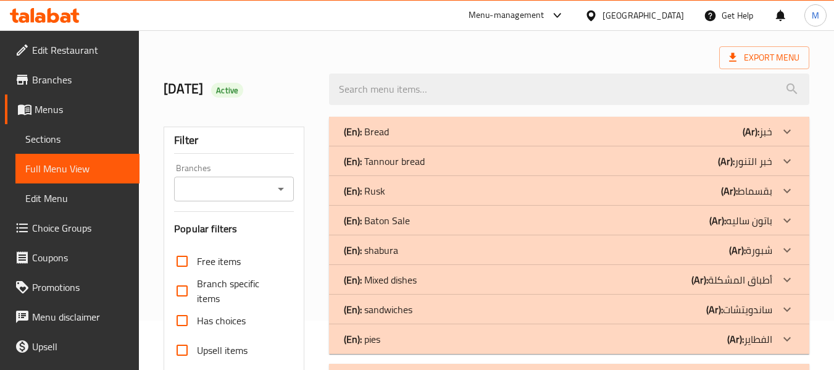
scroll to position [0, 0]
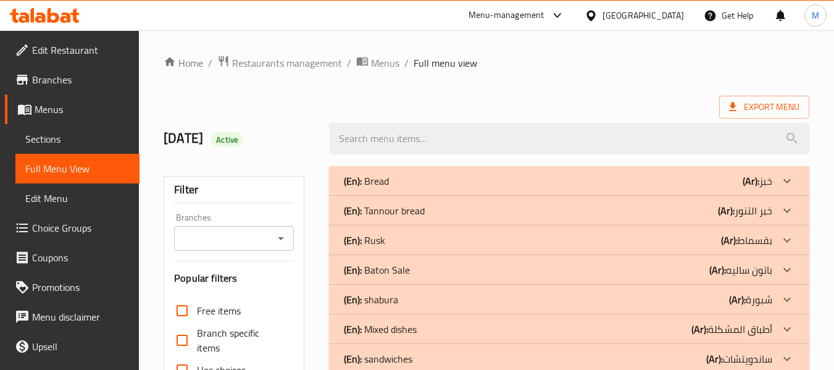
click at [375, 60] on span "Menus" at bounding box center [385, 63] width 28 height 15
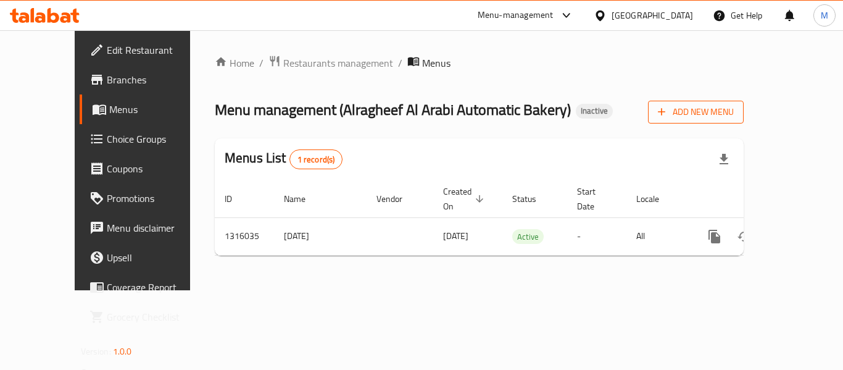
click at [734, 110] on span "Add New Menu" at bounding box center [696, 111] width 76 height 15
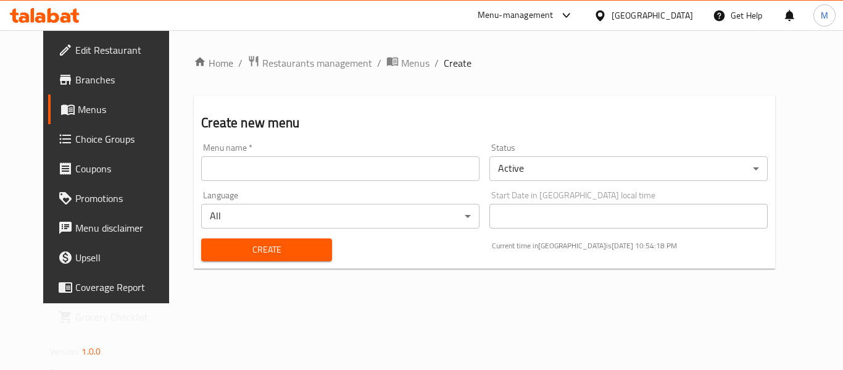
click at [403, 139] on div "Menu name   * Menu name *" at bounding box center [340, 162] width 288 height 48
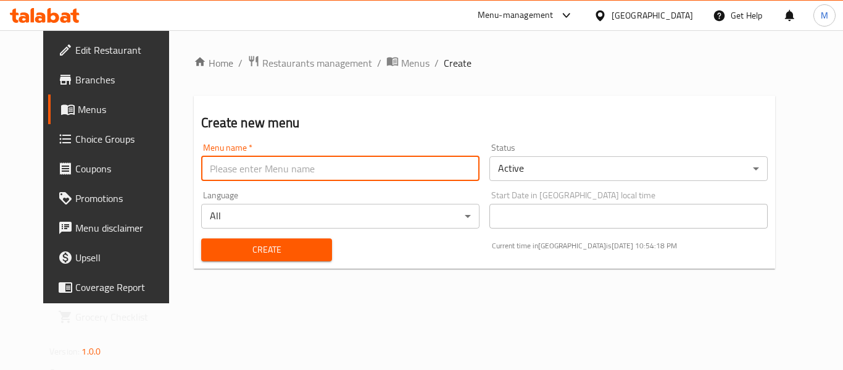
click at [358, 175] on input "text" at bounding box center [340, 168] width 278 height 25
paste input "342754065"
type input "342754065"
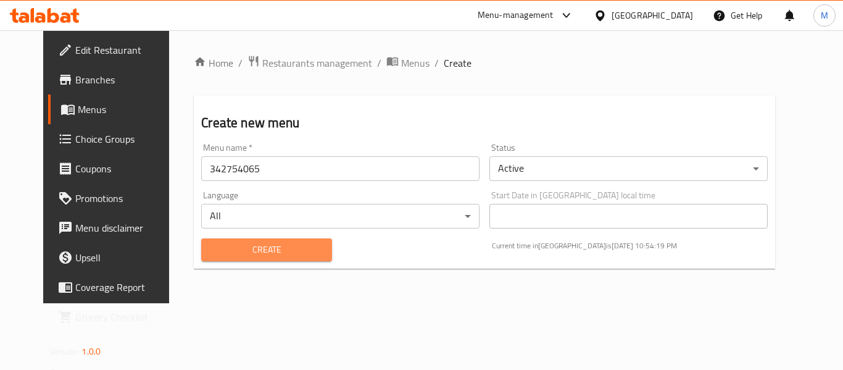
click at [219, 244] on span "Create" at bounding box center [266, 249] width 110 height 15
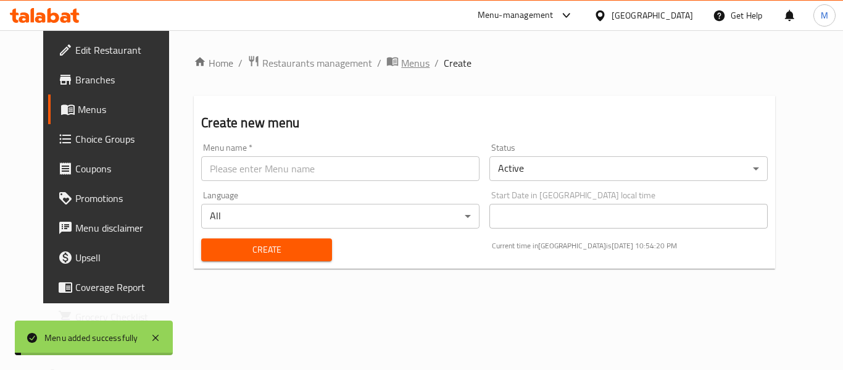
click at [401, 63] on span "Menus" at bounding box center [415, 63] width 28 height 15
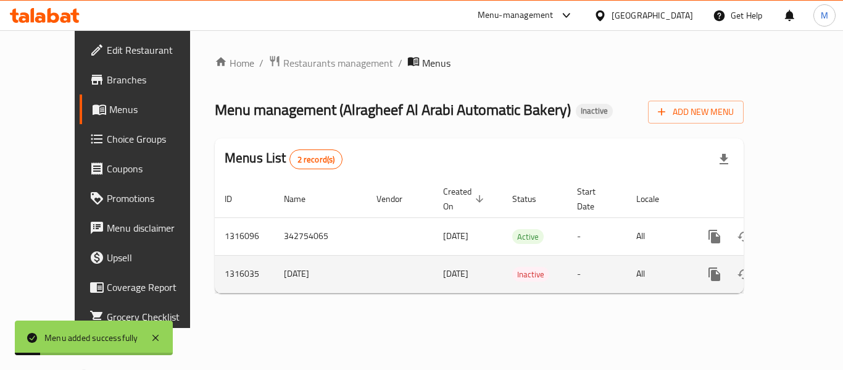
click at [799, 267] on icon "enhanced table" at bounding box center [803, 274] width 15 height 15
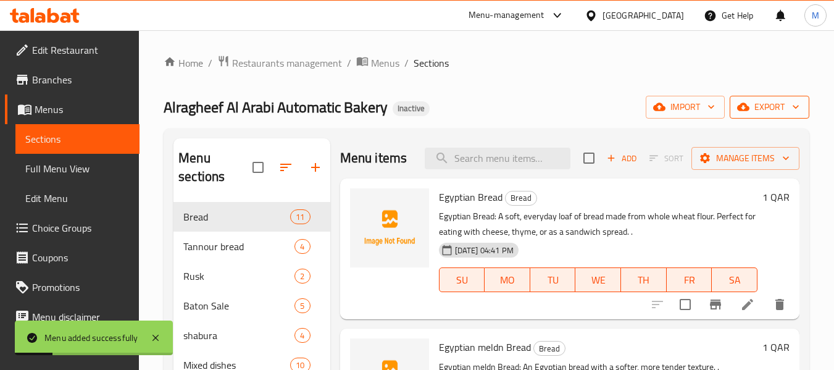
click at [763, 100] on span "export" at bounding box center [769, 106] width 60 height 15
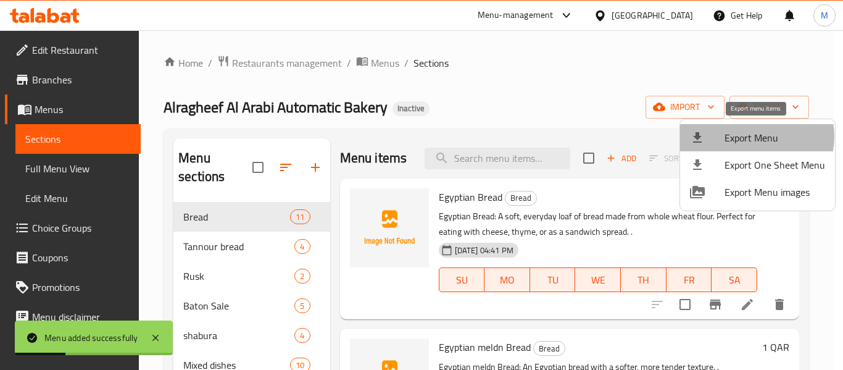
click at [753, 136] on span "Export Menu" at bounding box center [775, 137] width 101 height 15
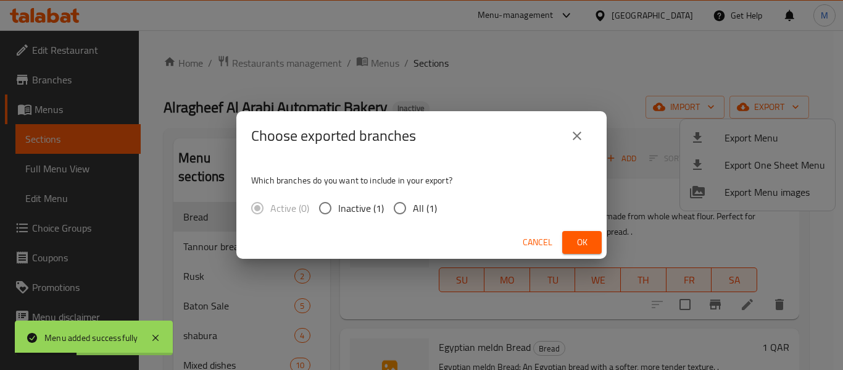
click at [406, 213] on input "All (1)" at bounding box center [400, 208] width 26 height 26
radio input "true"
click at [574, 241] on span "Ok" at bounding box center [582, 242] width 20 height 15
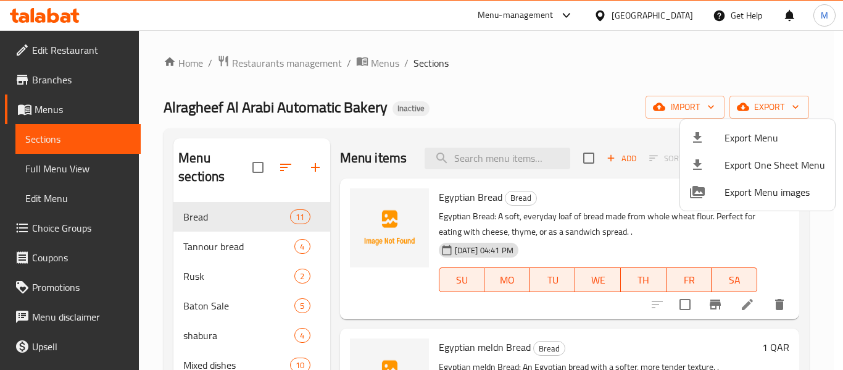
click at [395, 67] on div at bounding box center [421, 185] width 843 height 370
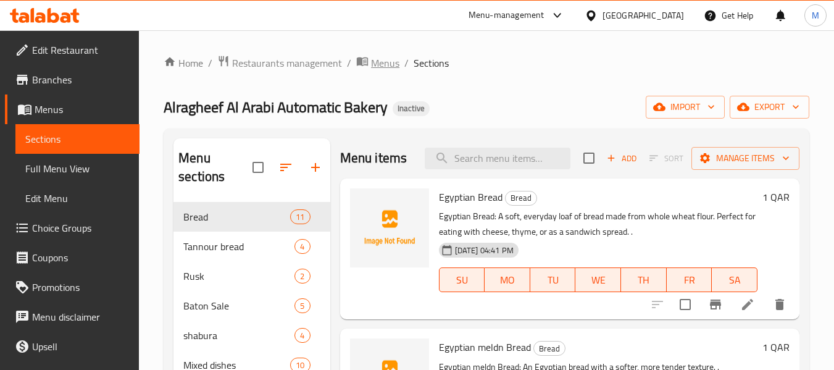
click at [387, 66] on span "Menus" at bounding box center [385, 63] width 28 height 15
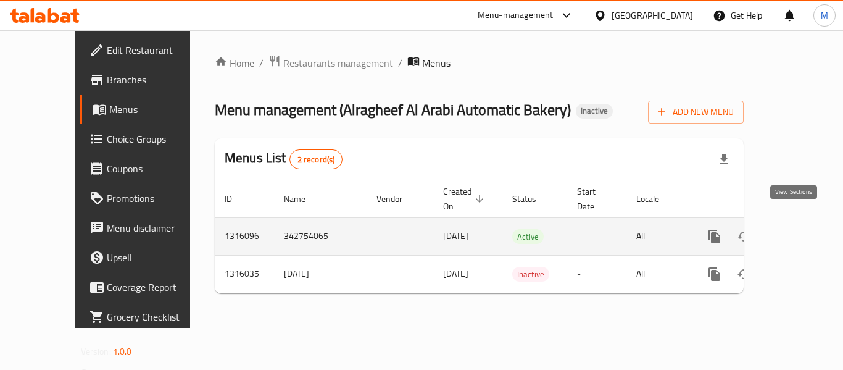
click at [801, 222] on link "enhanced table" at bounding box center [804, 237] width 30 height 30
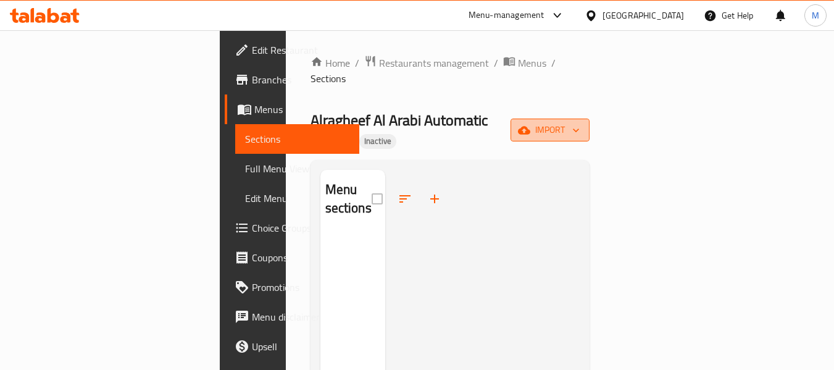
click at [580, 122] on span "import" at bounding box center [549, 129] width 59 height 15
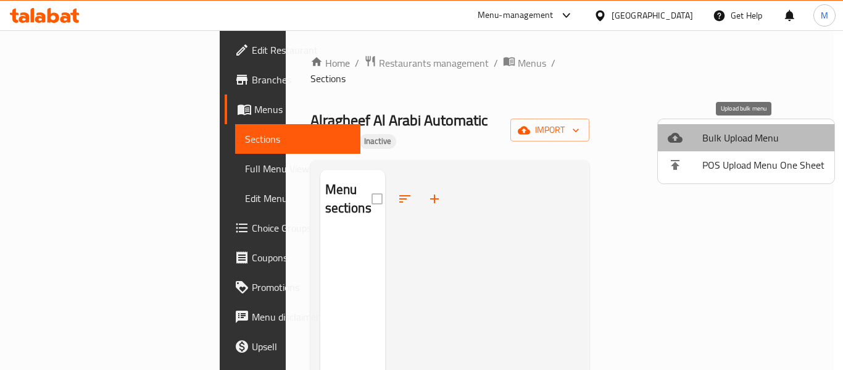
click at [755, 135] on span "Bulk Upload Menu" at bounding box center [763, 137] width 122 height 15
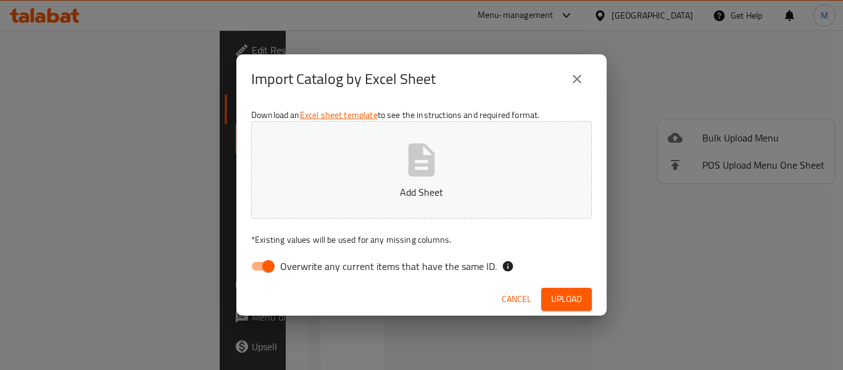
click at [313, 262] on span "Overwrite any current items that have the same ID." at bounding box center [388, 266] width 217 height 15
click at [304, 262] on input "Overwrite any current items that have the same ID." at bounding box center [268, 265] width 70 height 23
checkbox input "false"
click at [317, 204] on button "Add Sheet" at bounding box center [421, 170] width 341 height 98
click at [565, 306] on span "Upload" at bounding box center [566, 298] width 31 height 15
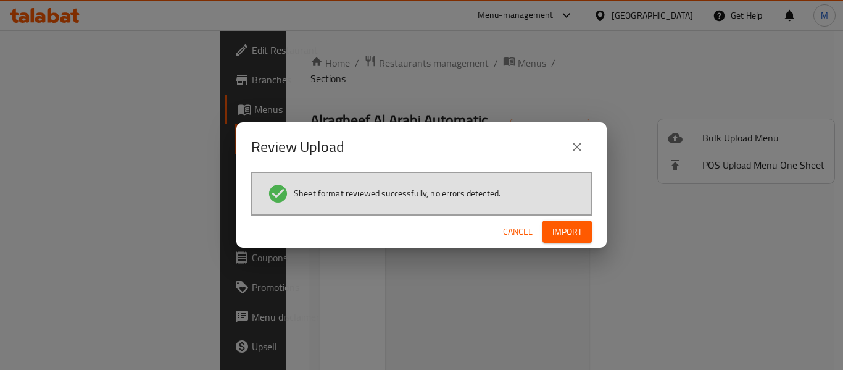
click at [590, 240] on button "Import" at bounding box center [567, 231] width 49 height 23
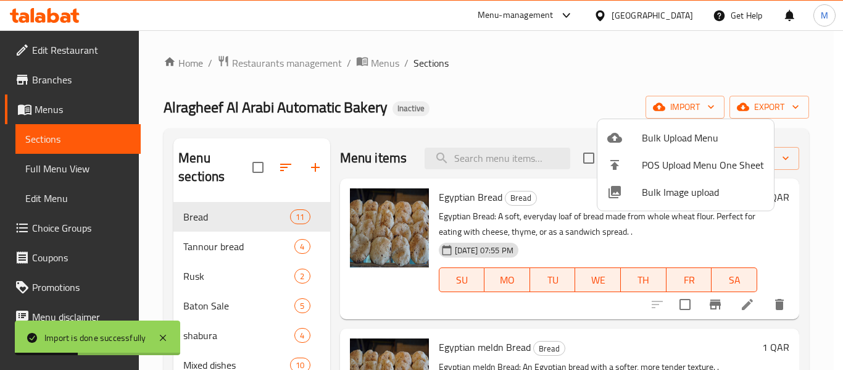
click at [48, 167] on div at bounding box center [421, 185] width 843 height 370
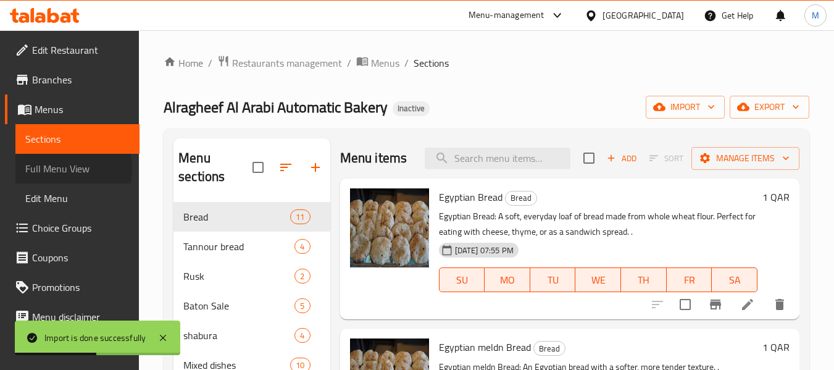
click at [48, 168] on span "Full Menu View" at bounding box center [77, 168] width 104 height 15
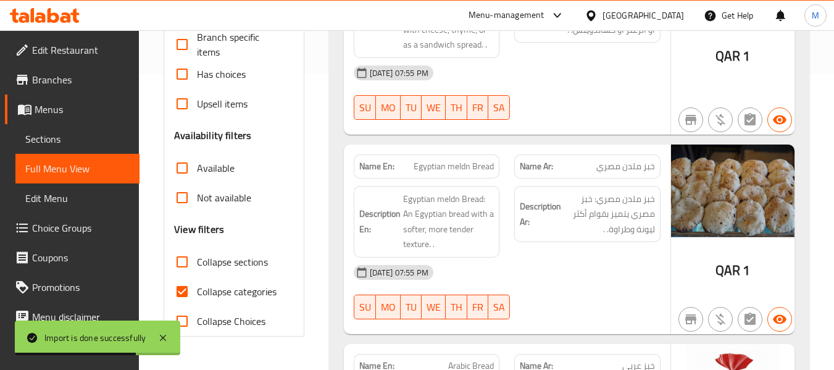
scroll to position [412, 0]
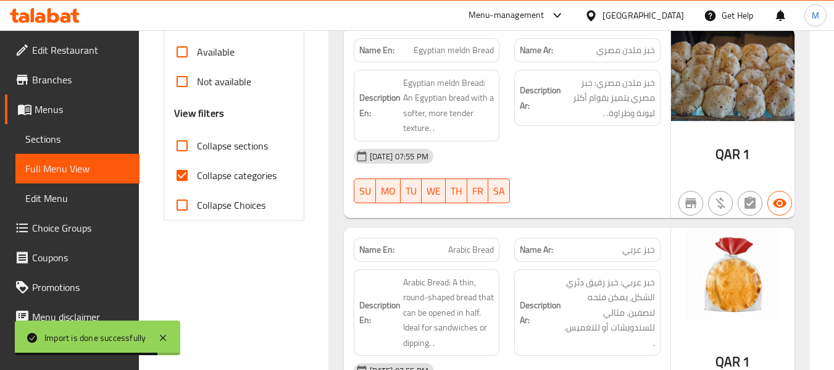
click at [201, 176] on span "Collapse categories" at bounding box center [237, 175] width 80 height 15
click at [197, 176] on input "Collapse categories" at bounding box center [182, 175] width 30 height 30
checkbox input "false"
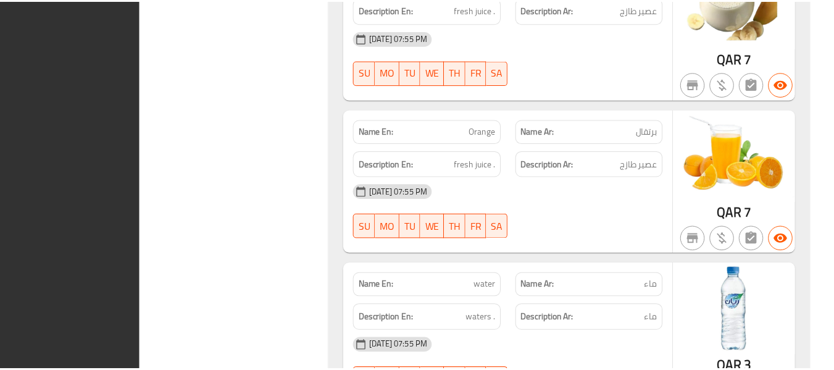
scroll to position [13523, 0]
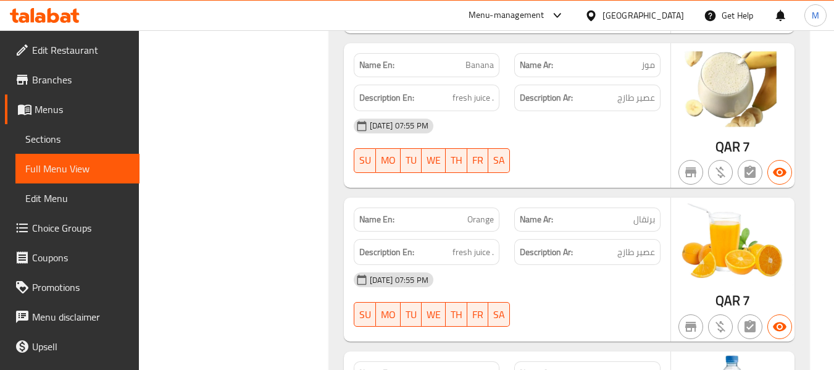
drag, startPoint x: 58, startPoint y: 138, endPoint x: 355, endPoint y: 11, distance: 323.0
click at [58, 138] on span "Sections" at bounding box center [77, 138] width 104 height 15
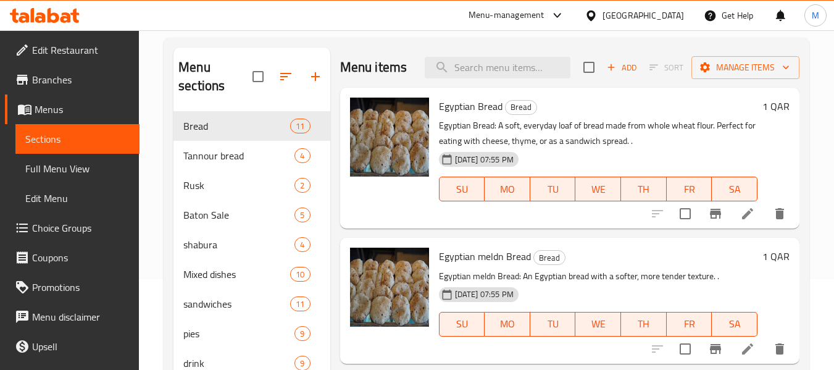
scroll to position [173, 0]
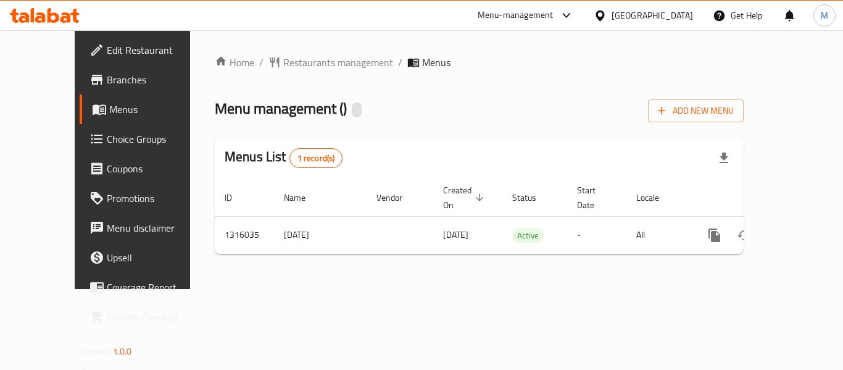
click at [107, 50] on span "Edit Restaurant" at bounding box center [156, 50] width 99 height 15
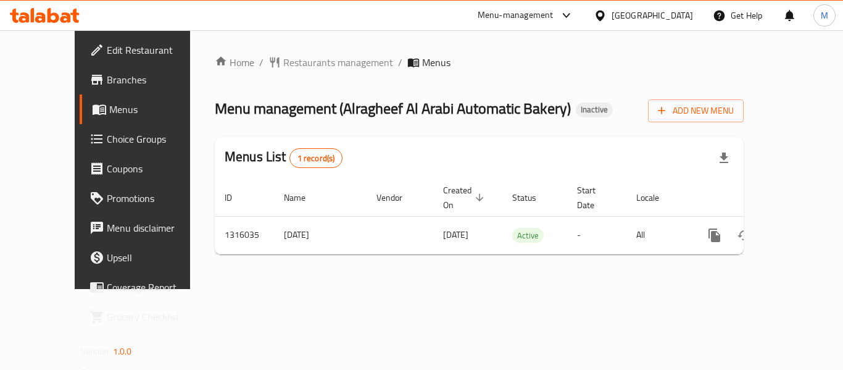
click at [107, 73] on span "Branches" at bounding box center [156, 79] width 99 height 15
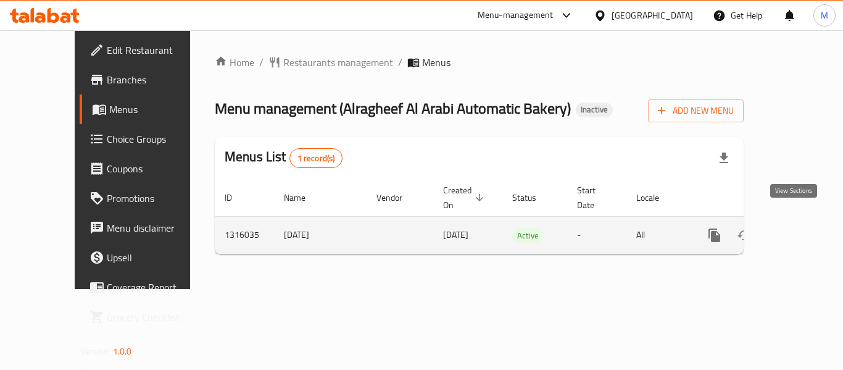
click at [796, 228] on icon "enhanced table" at bounding box center [803, 235] width 15 height 15
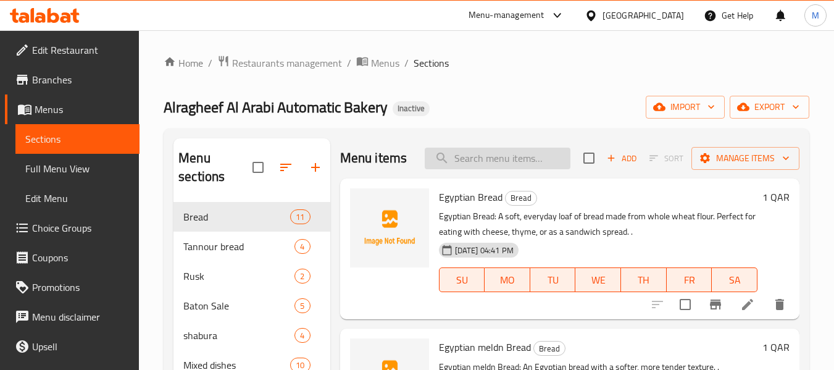
click at [467, 167] on input "search" at bounding box center [498, 159] width 146 height 22
paste input "Tannour"
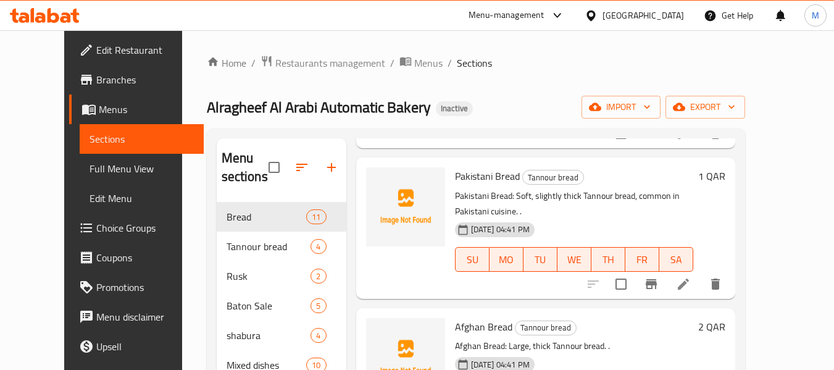
scroll to position [165, 0]
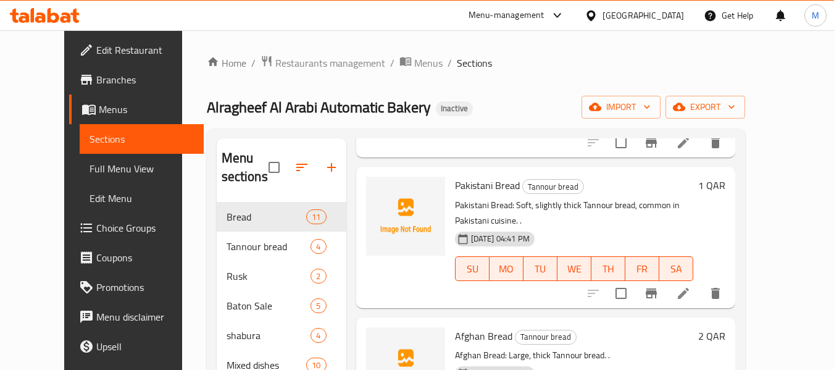
type input "Tannour"
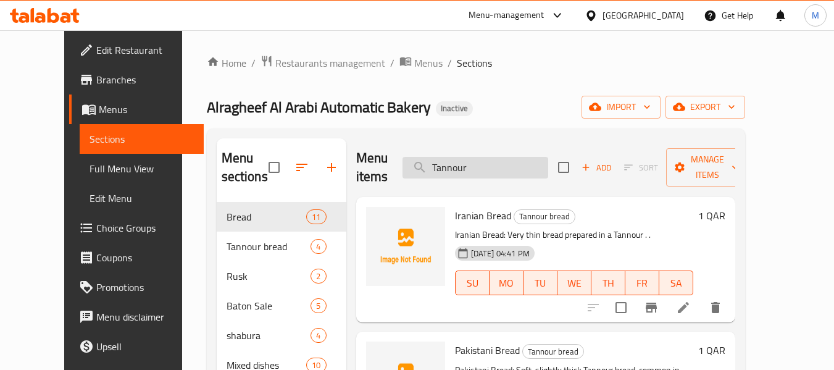
click at [476, 170] on input "Tannour" at bounding box center [475, 168] width 146 height 22
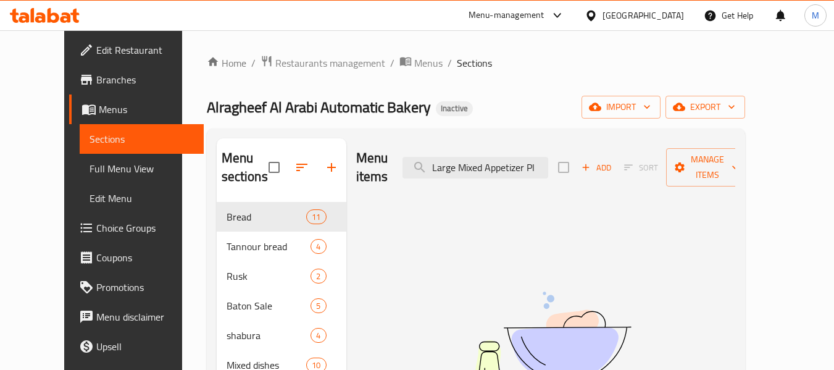
type input "Large Mixed Appetizer Pl"
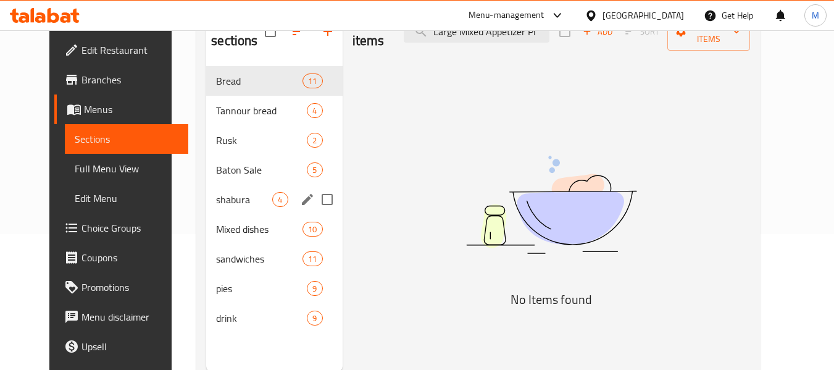
scroll to position [173, 0]
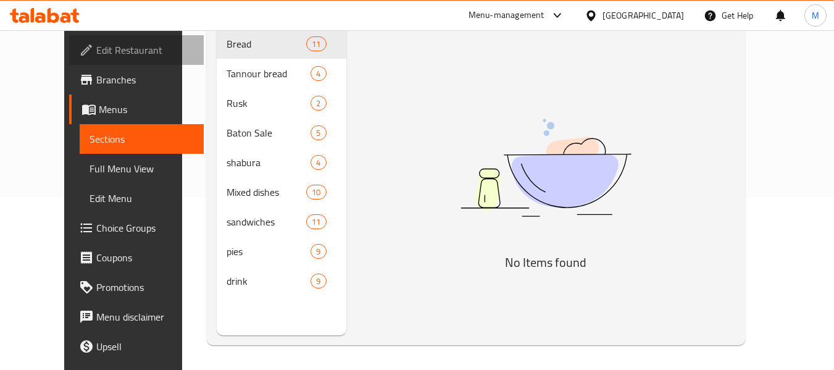
click at [96, 56] on span "Edit Restaurant" at bounding box center [145, 50] width 98 height 15
